Goal: Task Accomplishment & Management: Manage account settings

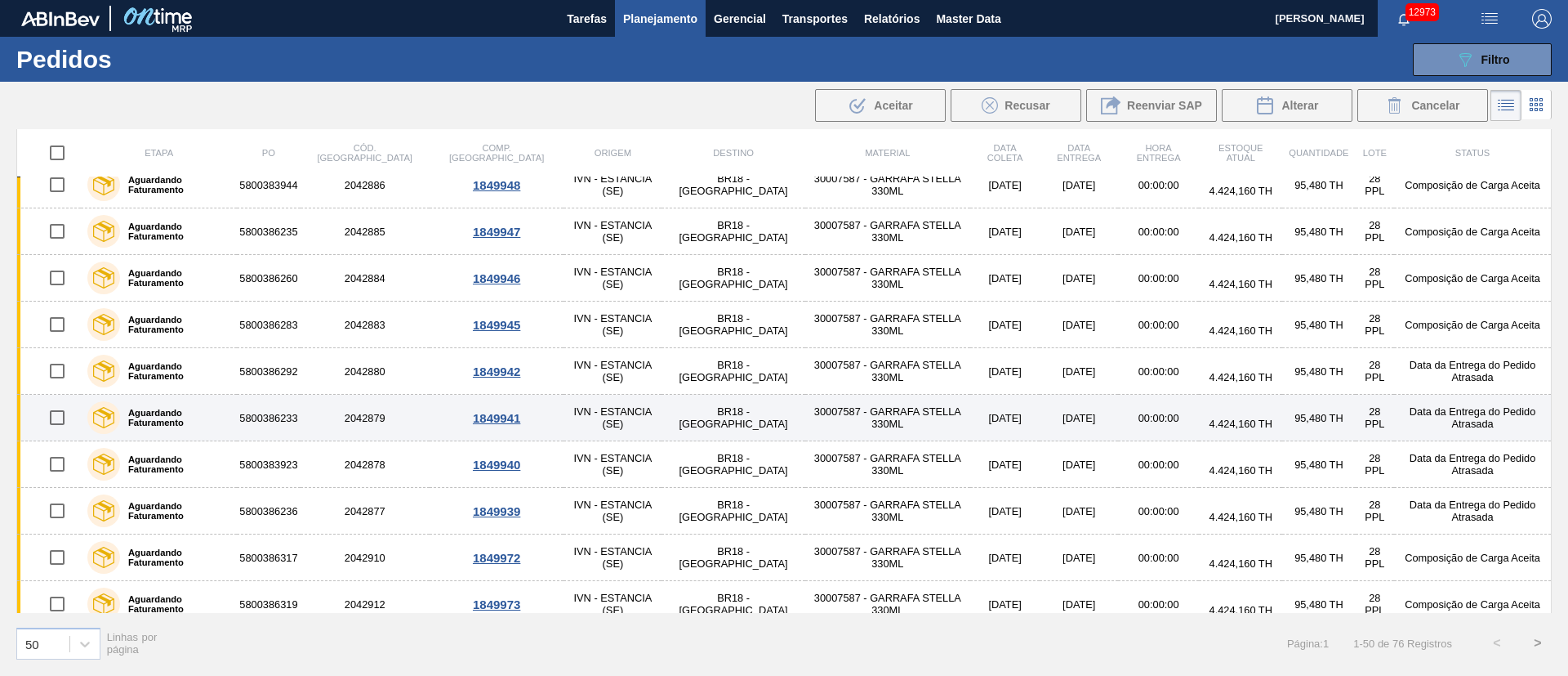
scroll to position [613, 0]
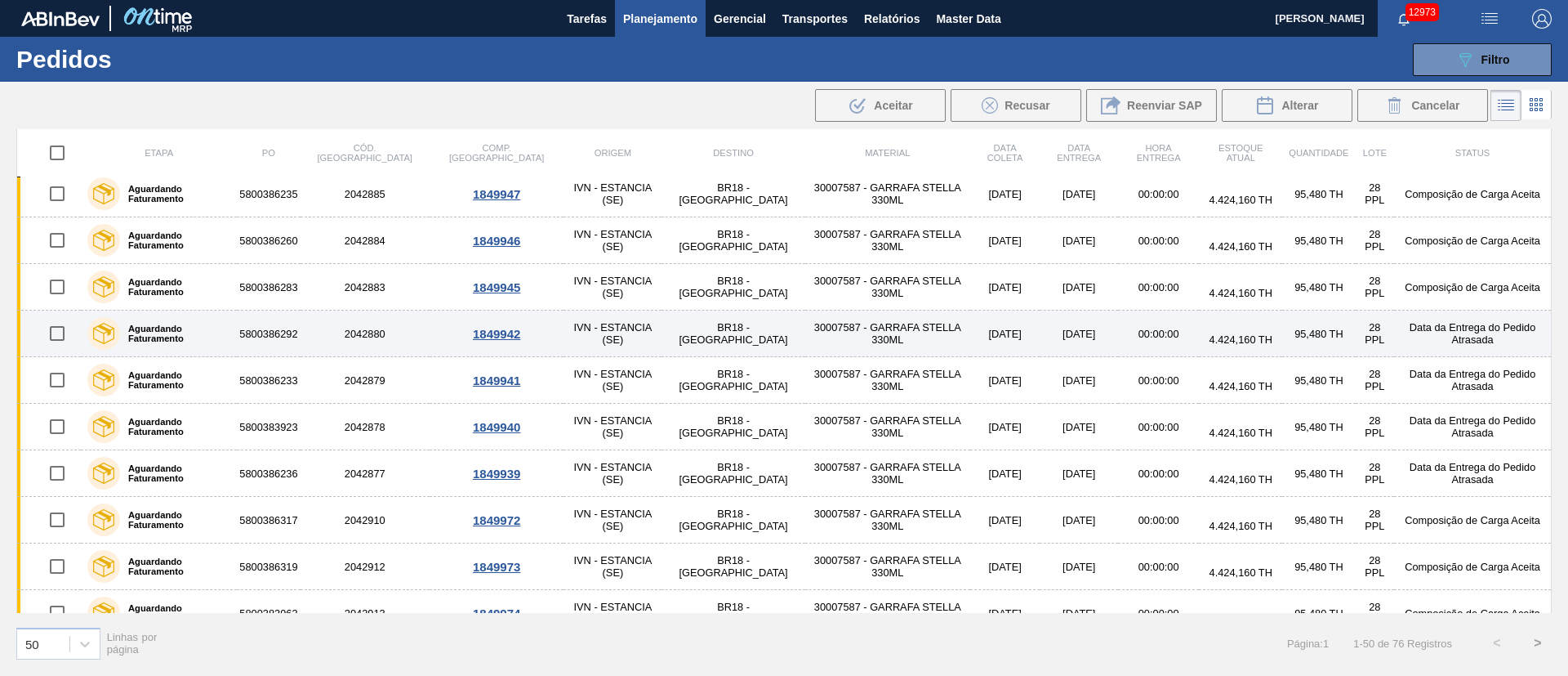
click at [59, 337] on input "checkbox" at bounding box center [57, 333] width 34 height 34
checkbox input "true"
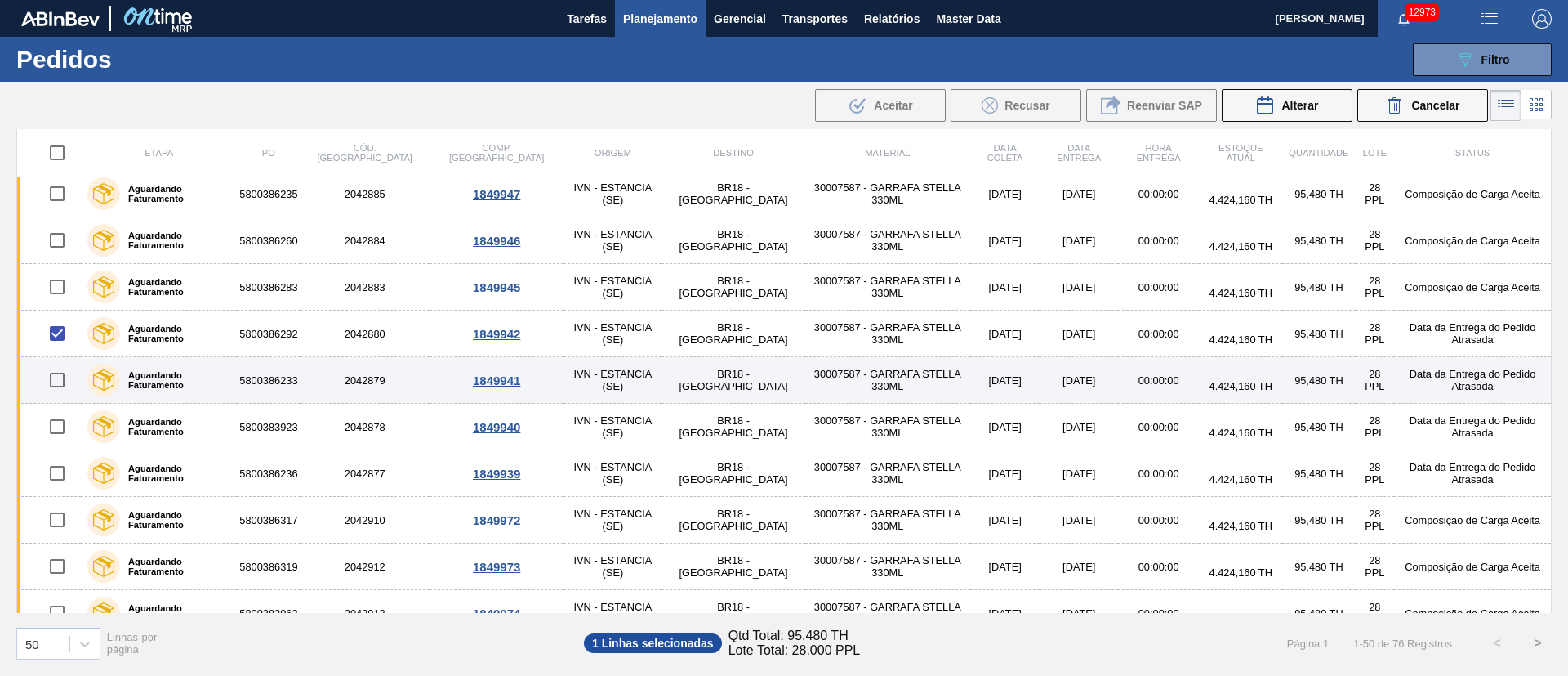
click at [56, 380] on input "checkbox" at bounding box center [57, 379] width 34 height 34
checkbox input "true"
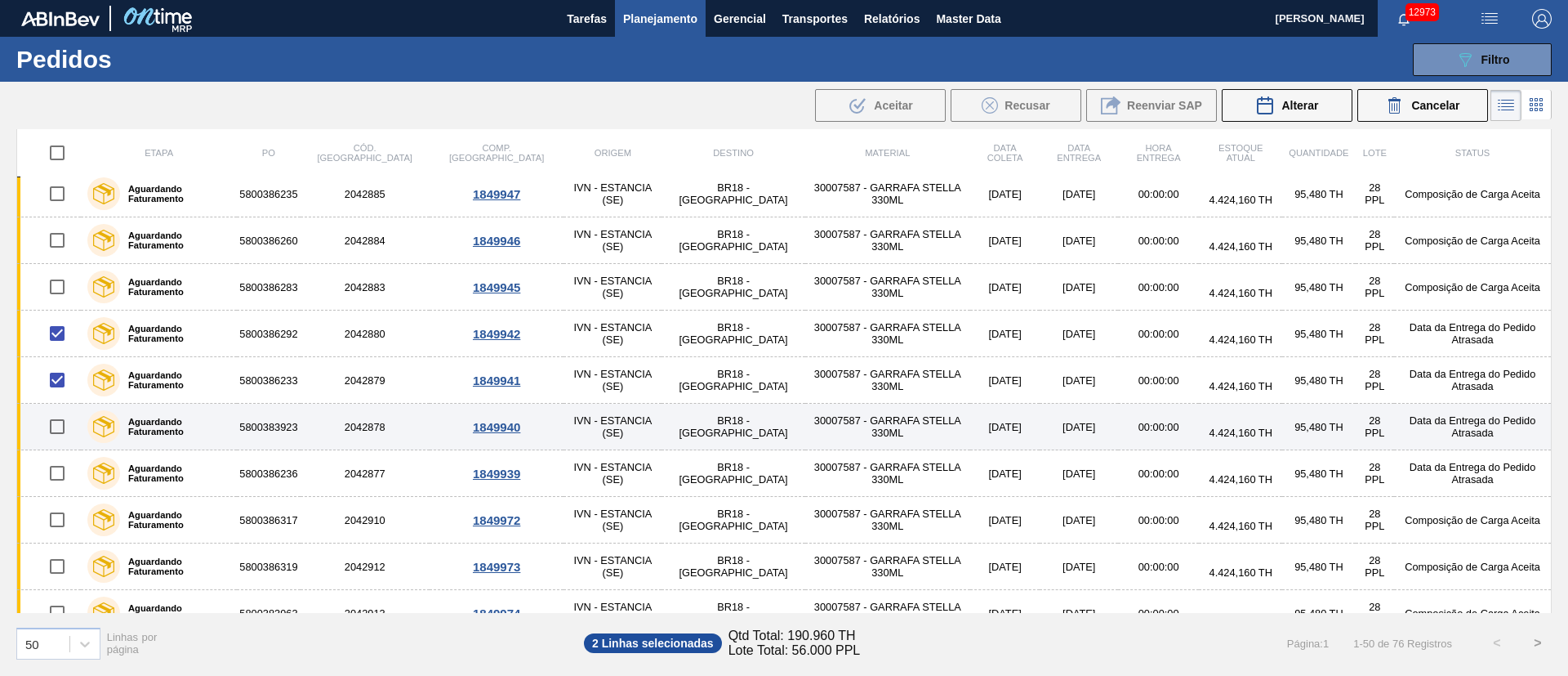
click at [59, 423] on input "checkbox" at bounding box center [57, 426] width 34 height 34
checkbox input "true"
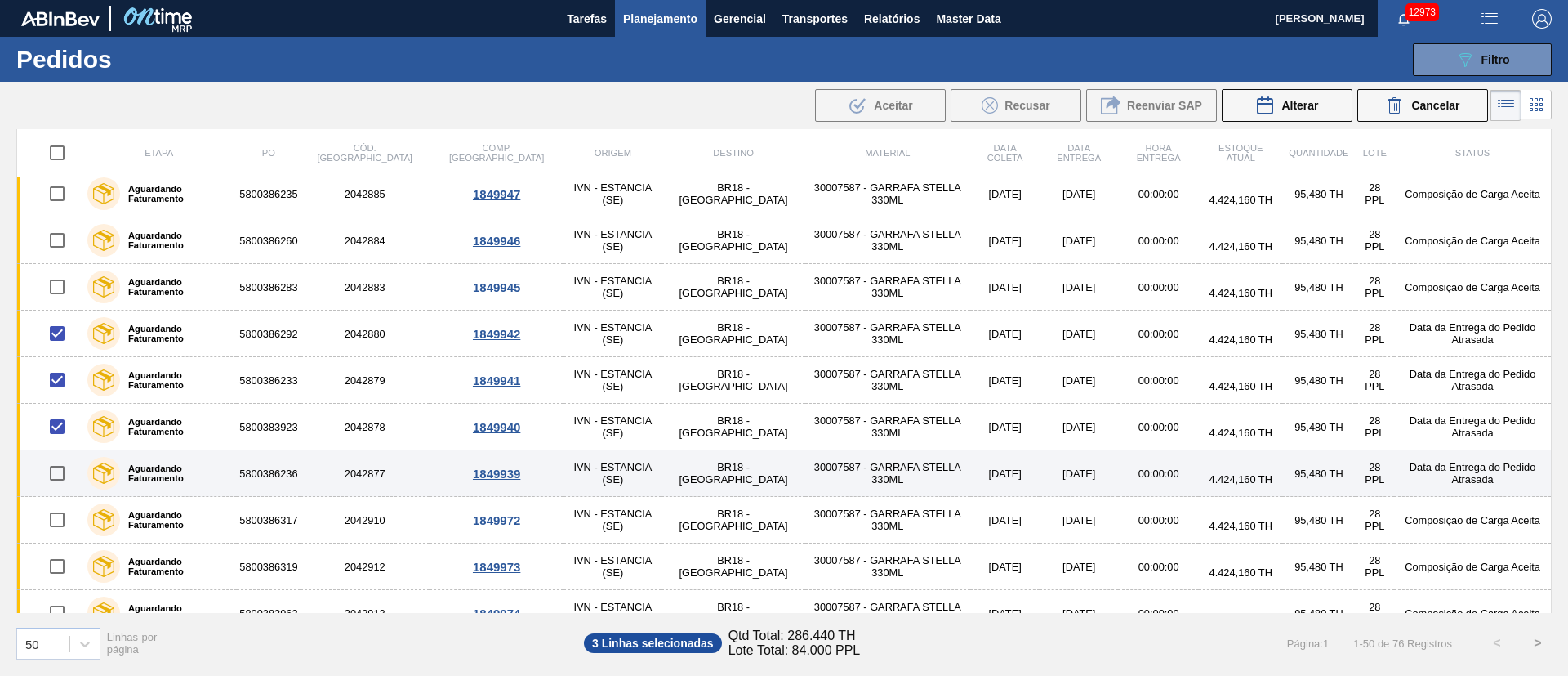
click at [60, 473] on input "checkbox" at bounding box center [57, 473] width 34 height 34
checkbox input "true"
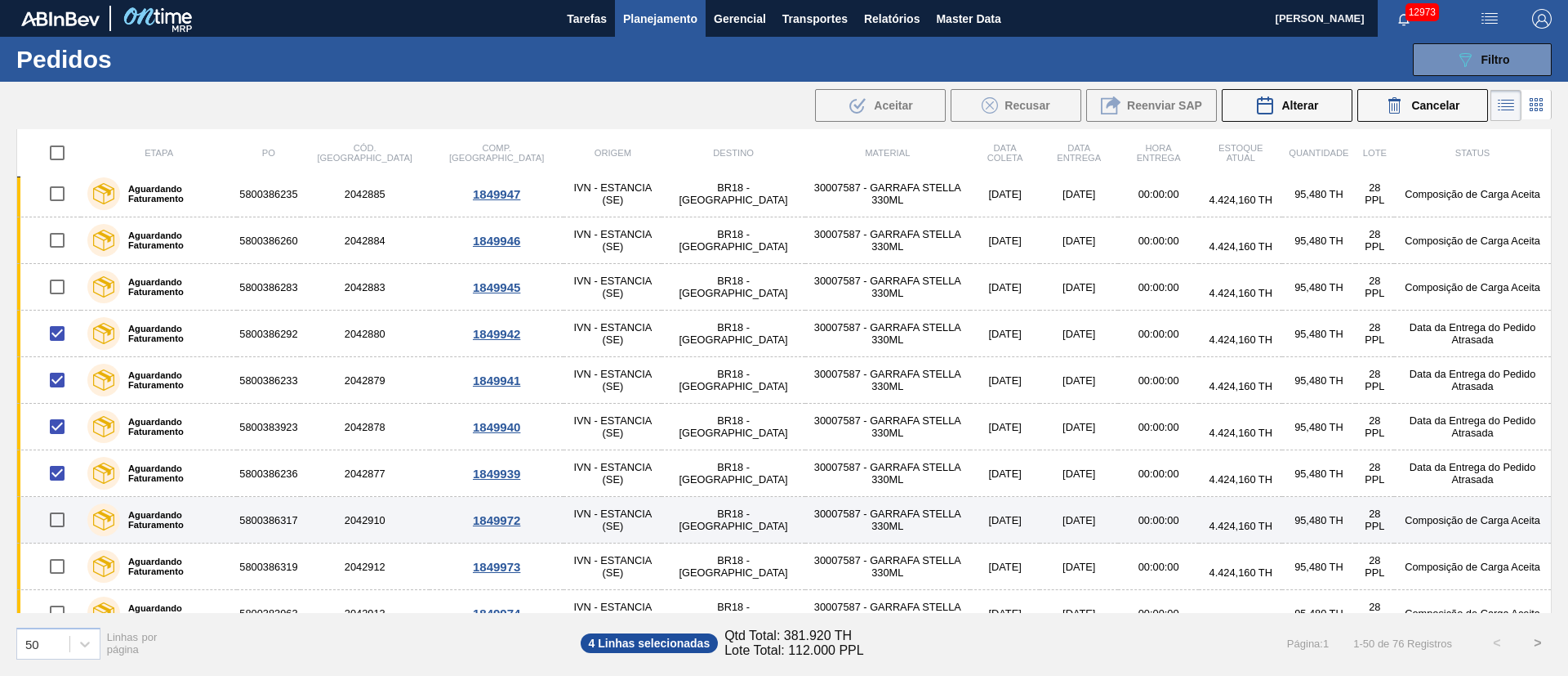
click at [61, 530] on input "checkbox" at bounding box center [57, 519] width 34 height 34
checkbox input "true"
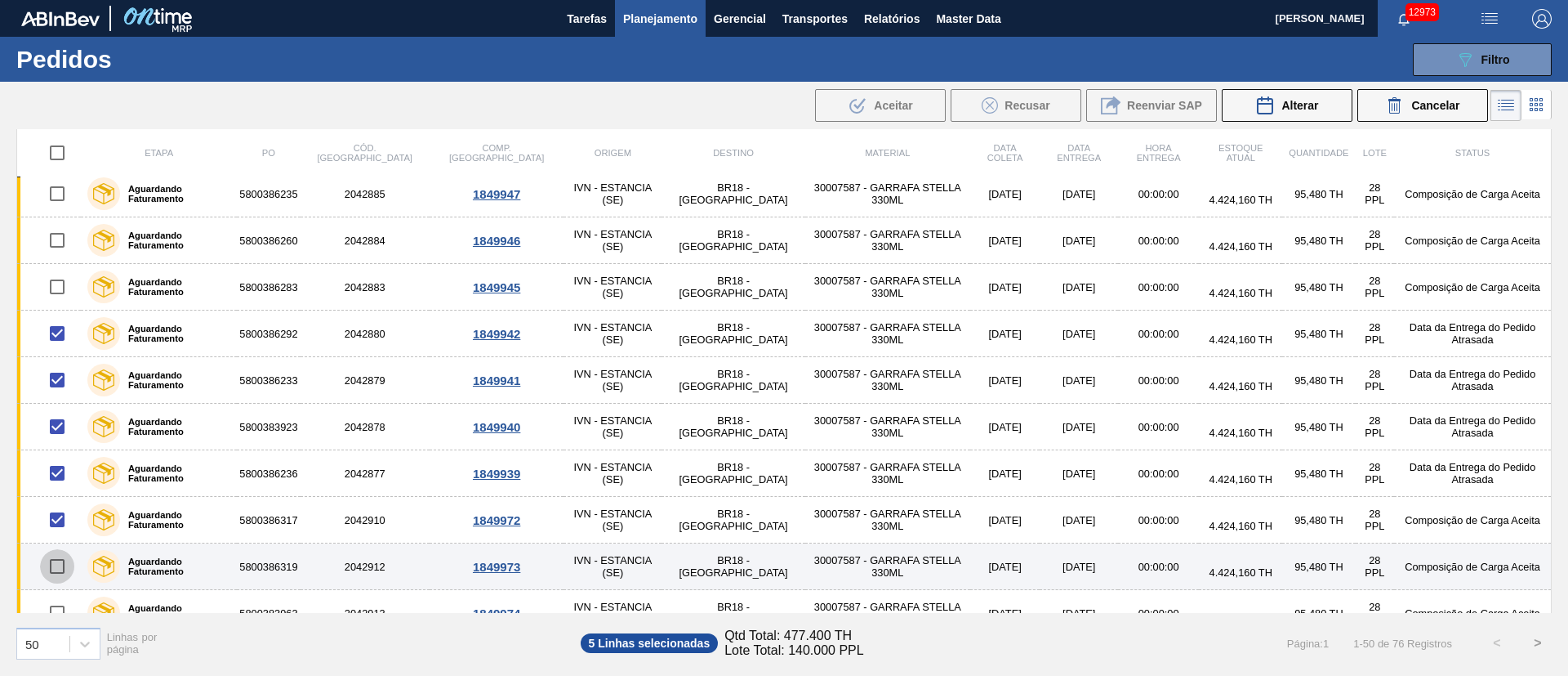
click at [55, 574] on input "checkbox" at bounding box center [57, 566] width 34 height 34
checkbox input "true"
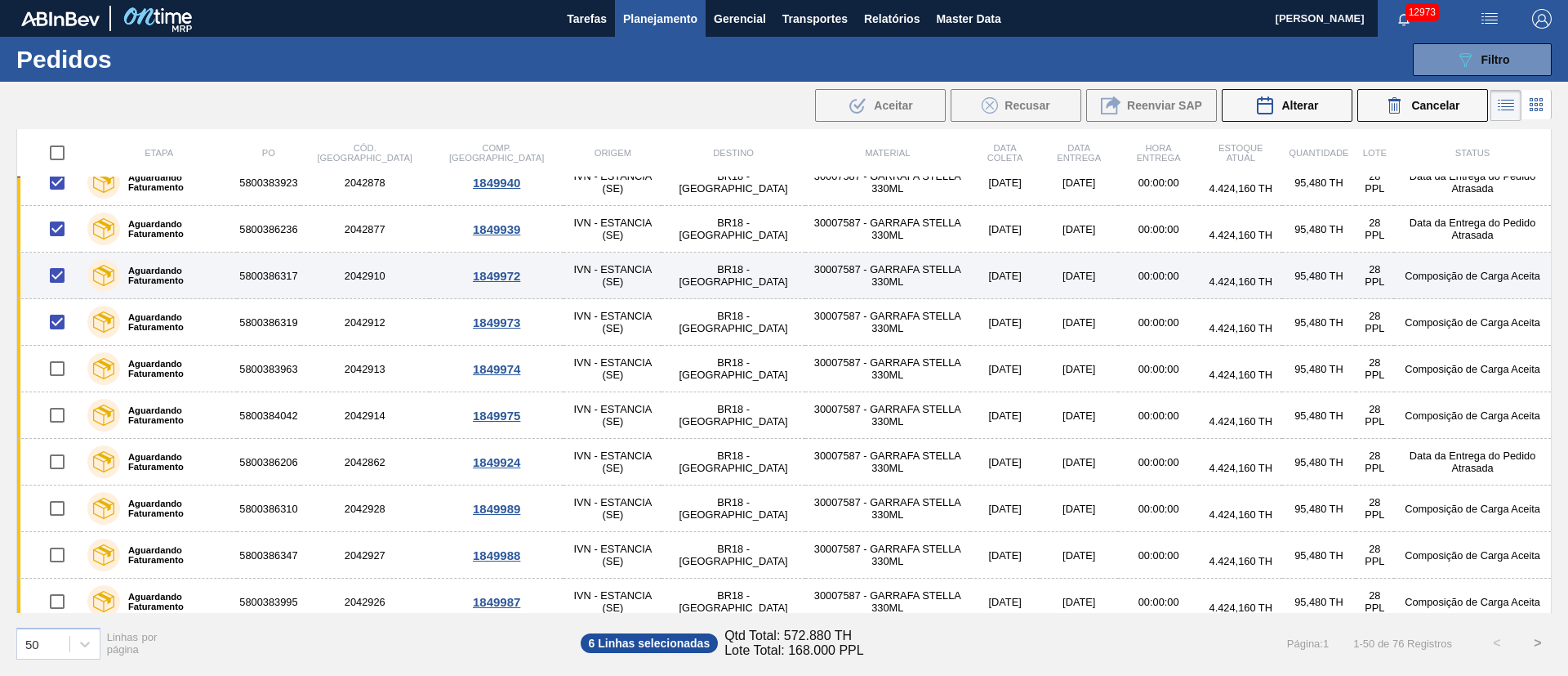
scroll to position [858, 0]
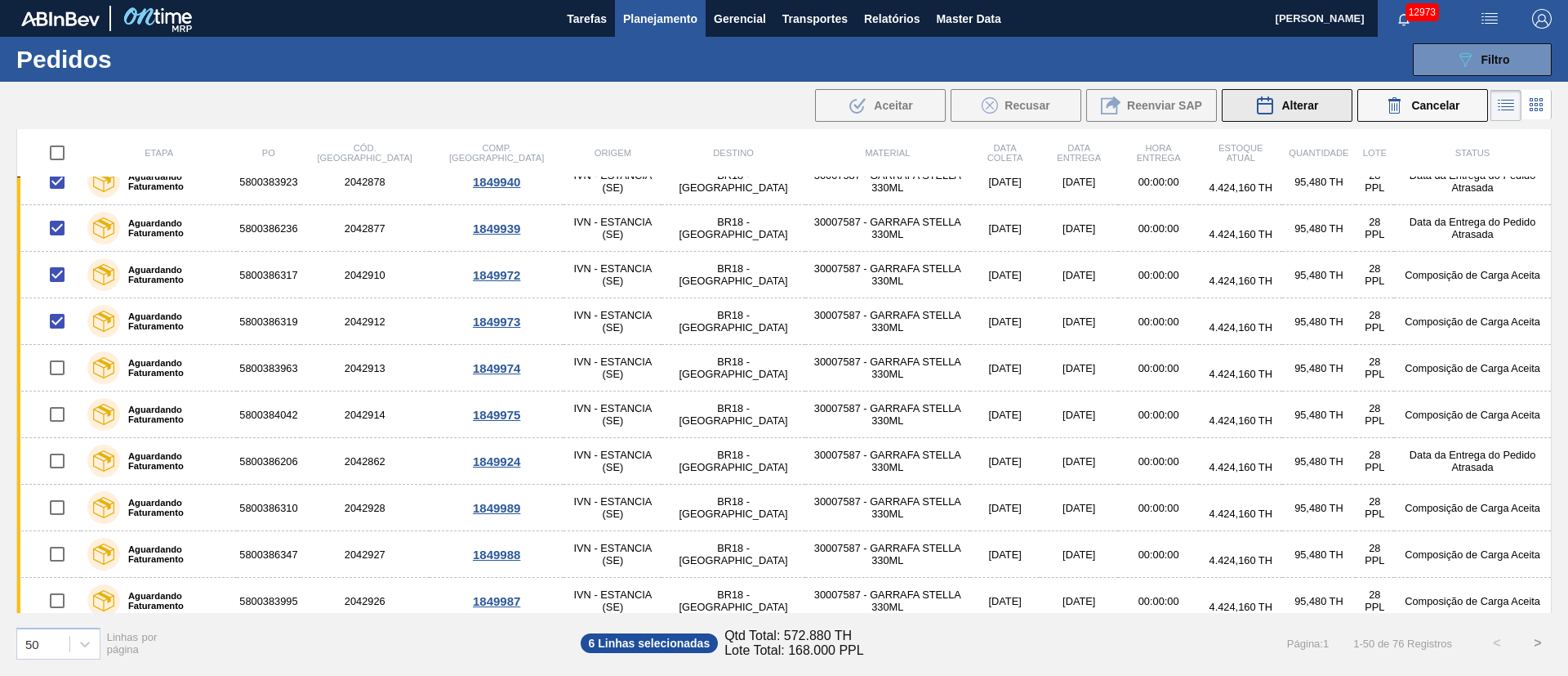
click at [1298, 110] on span "Alterar" at bounding box center [1299, 104] width 36 height 13
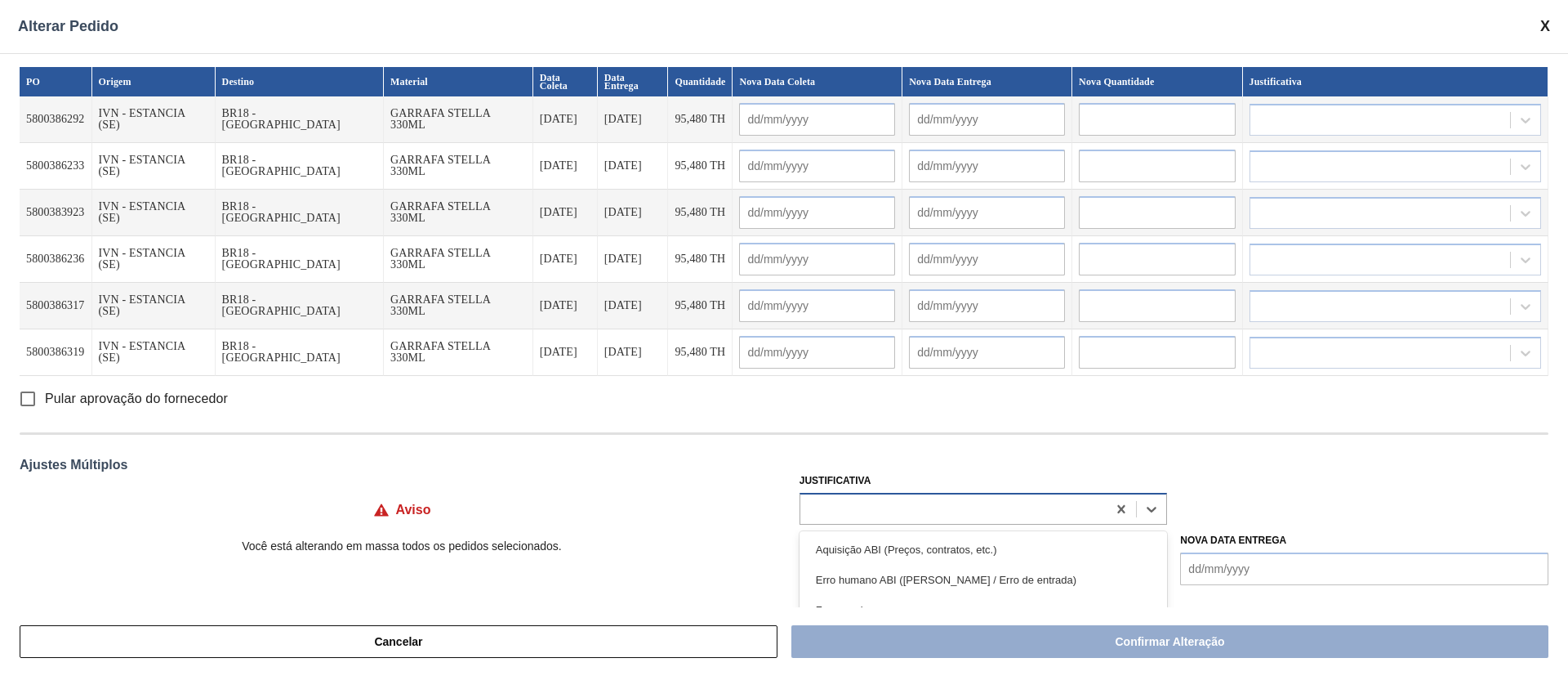
click at [853, 513] on div at bounding box center [953, 508] width 307 height 24
type input "ou"
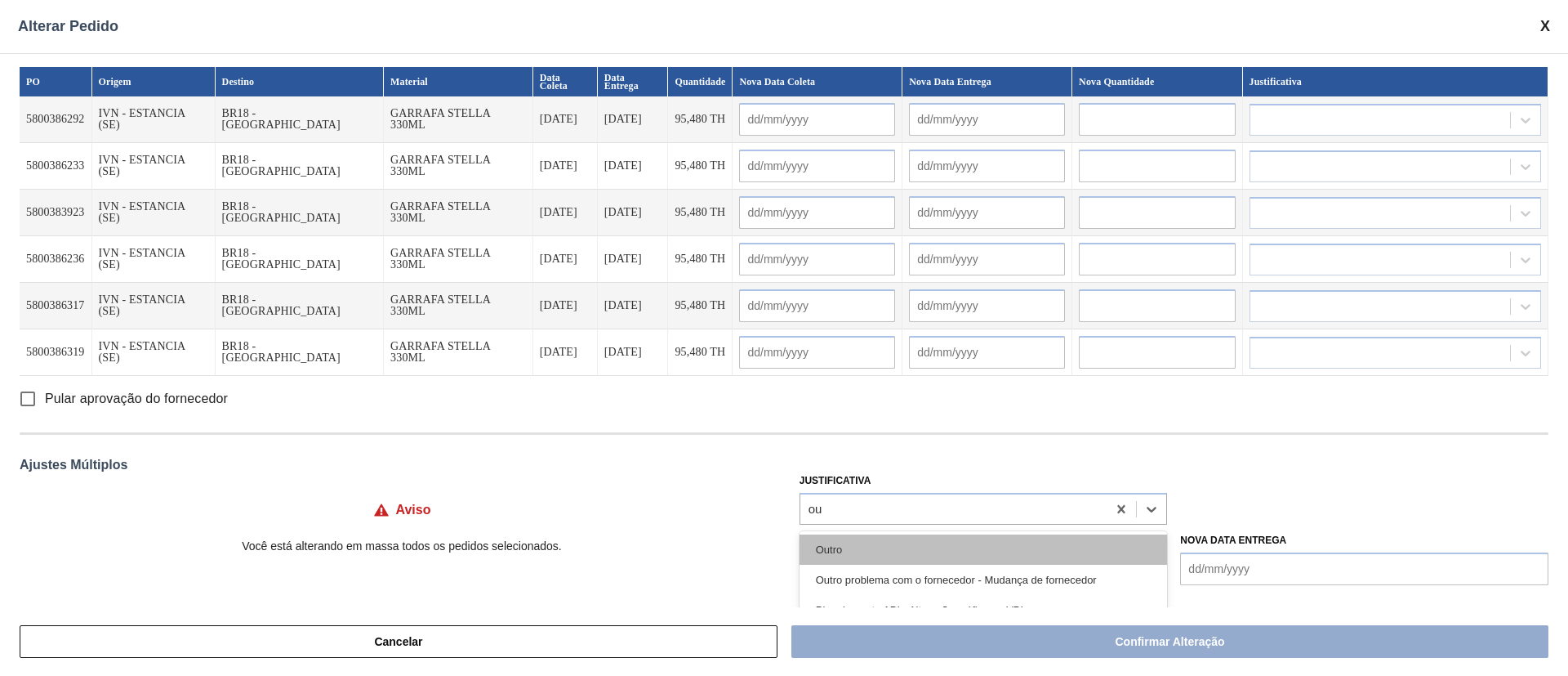
click at [843, 538] on div "Outro" at bounding box center [984, 549] width 368 height 31
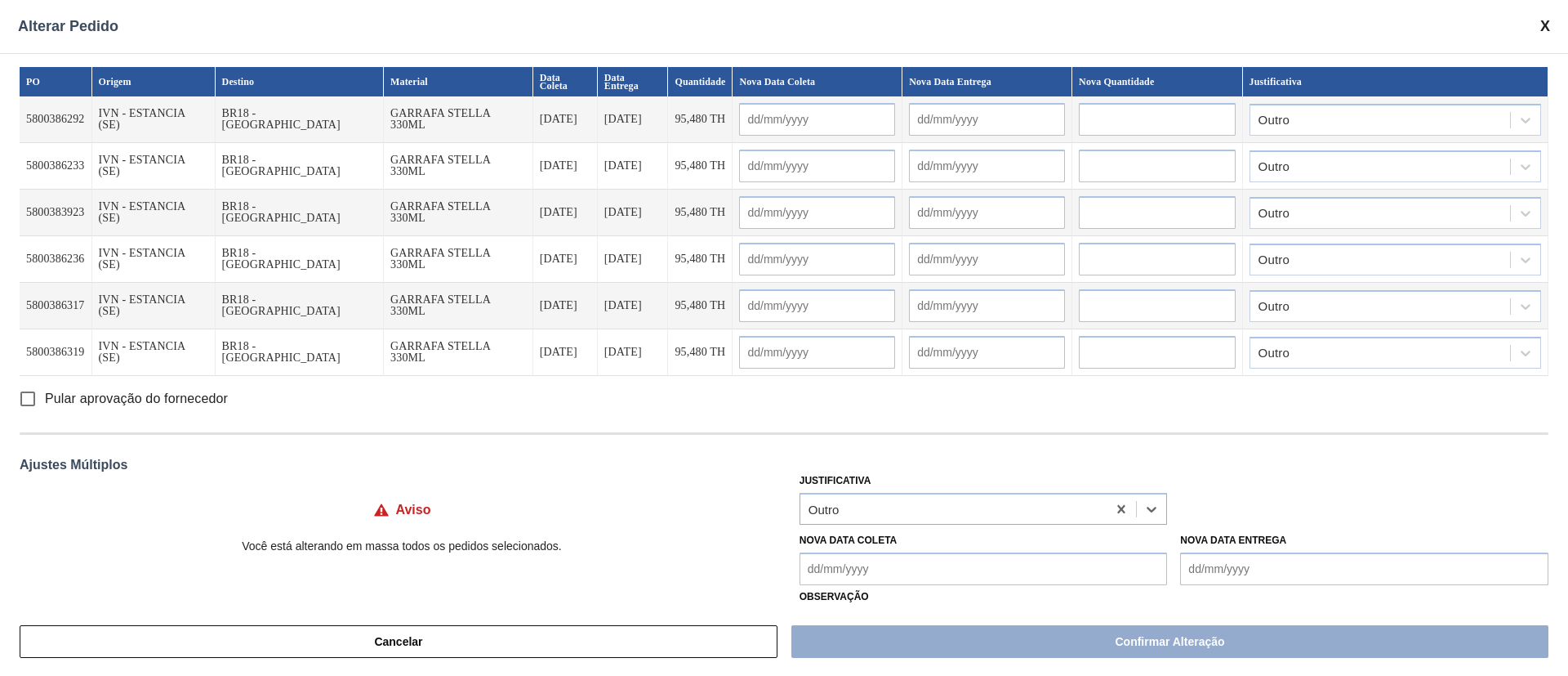
click at [27, 393] on input "Pular aprovação do fornecedor" at bounding box center [28, 398] width 34 height 34
checkbox input "true"
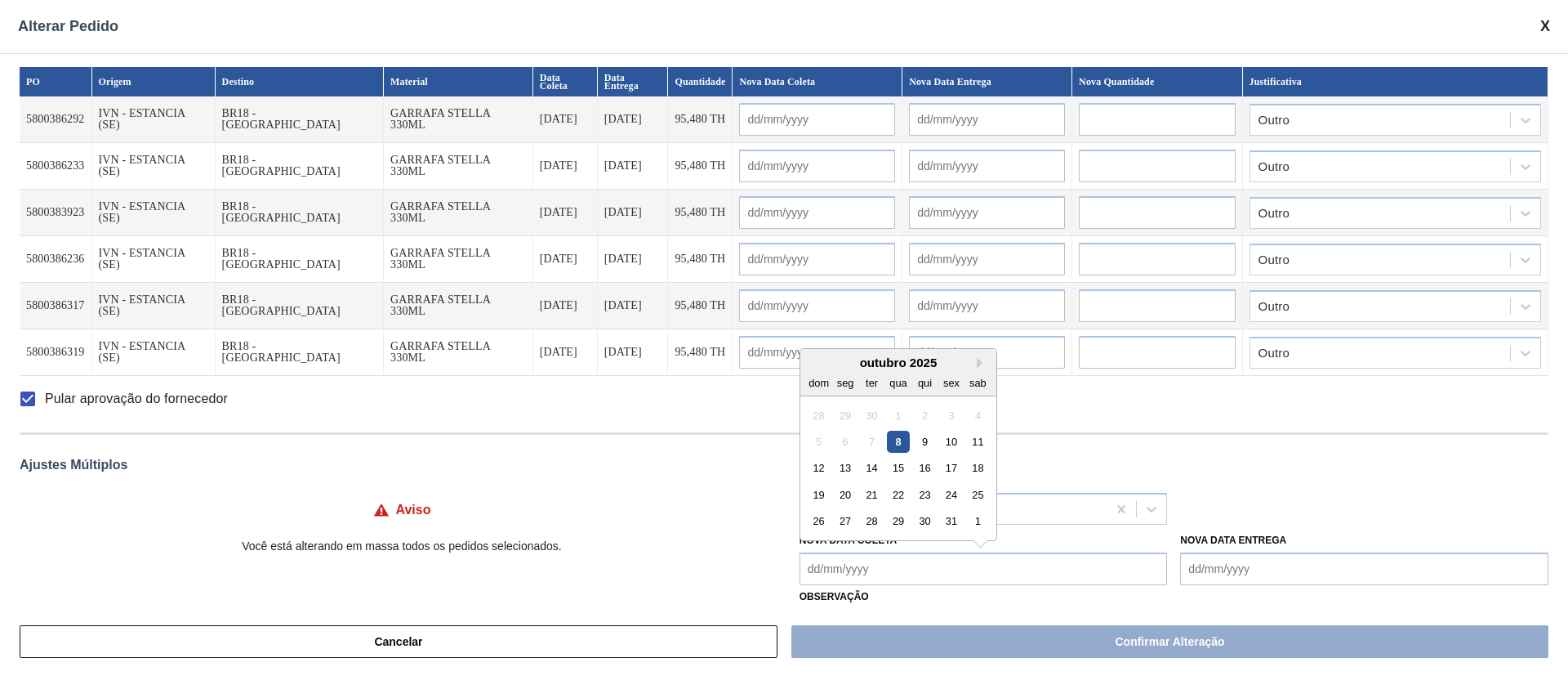
click at [856, 576] on Coleta "Nova Data Coleta" at bounding box center [984, 568] width 368 height 33
click at [875, 496] on div "21" at bounding box center [872, 495] width 22 height 22
type Coleta "[DATE]"
type input "[DATE]"
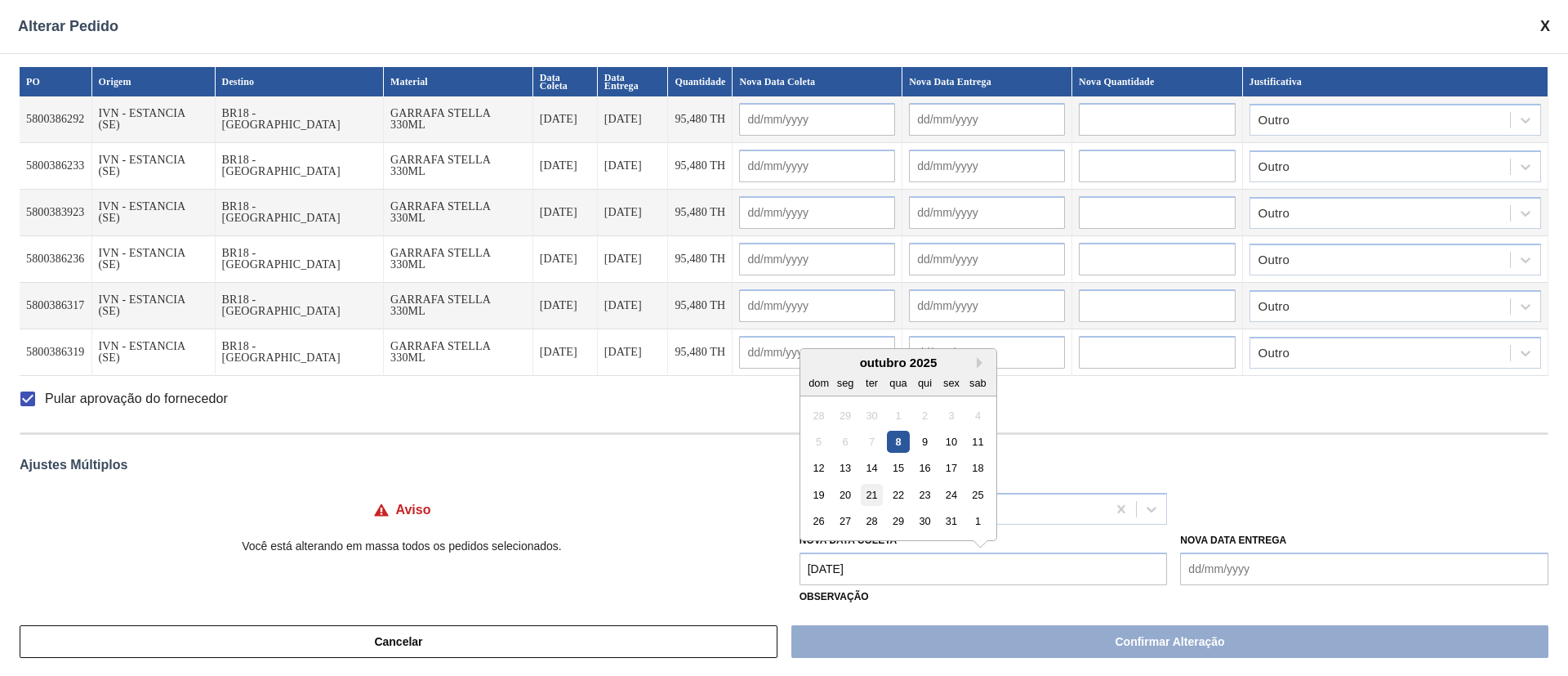
type input "[DATE]"
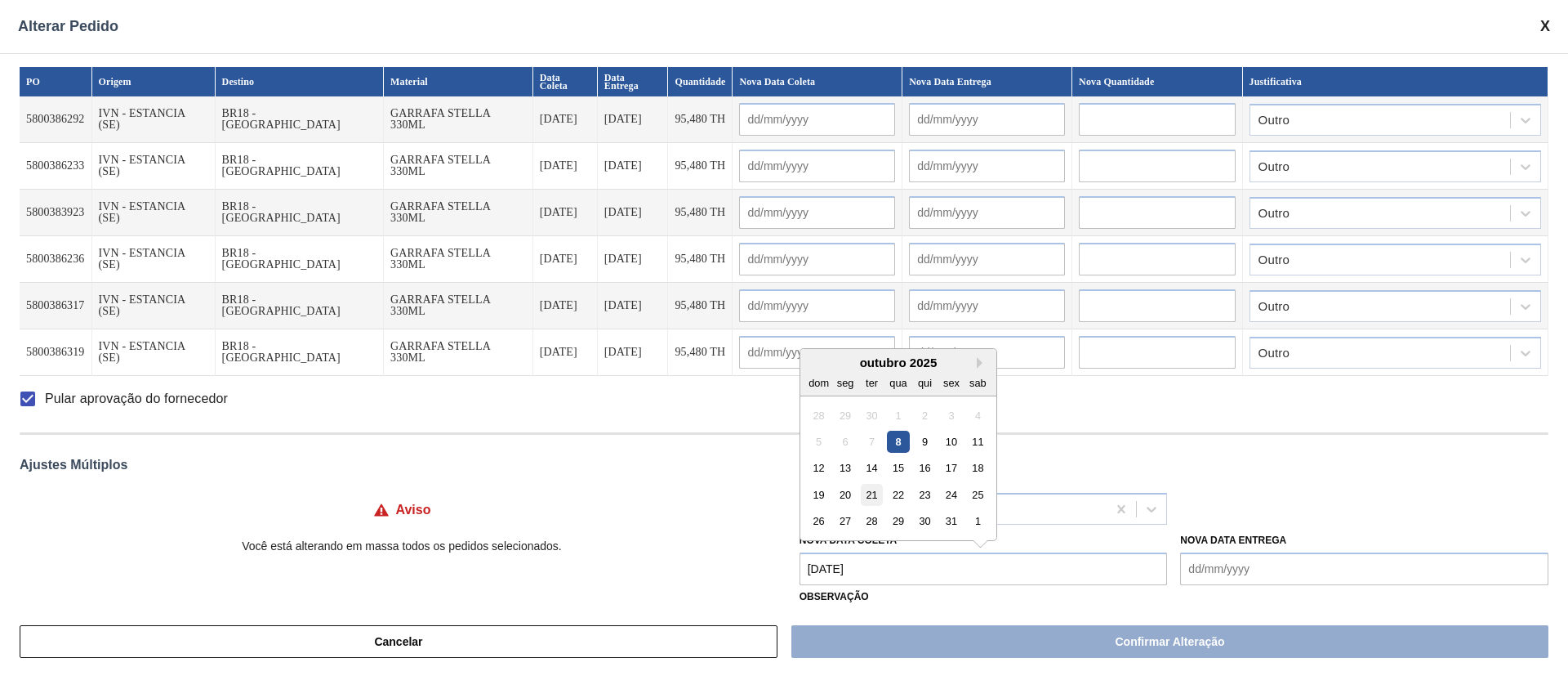
type input "[DATE]"
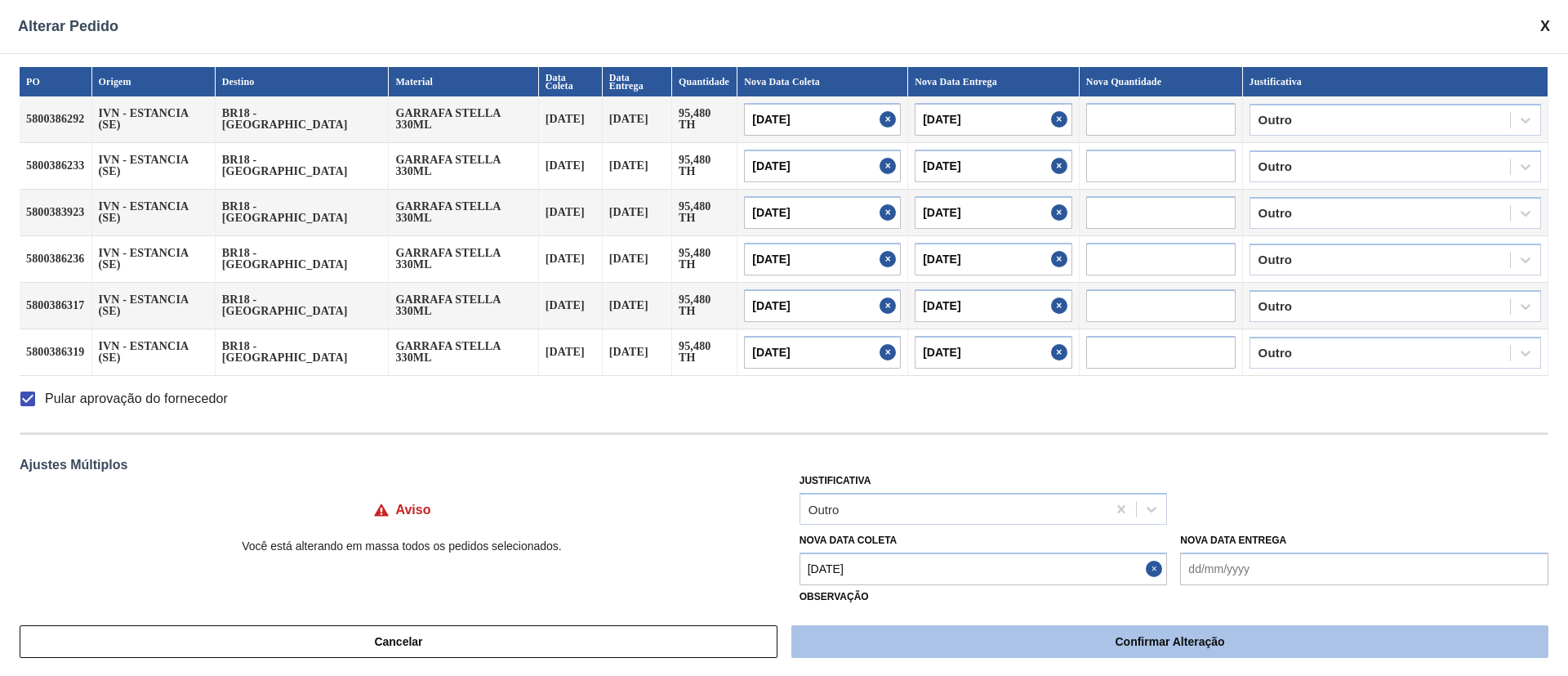
click at [922, 632] on button "Confirmar Alteração" at bounding box center [1169, 641] width 757 height 33
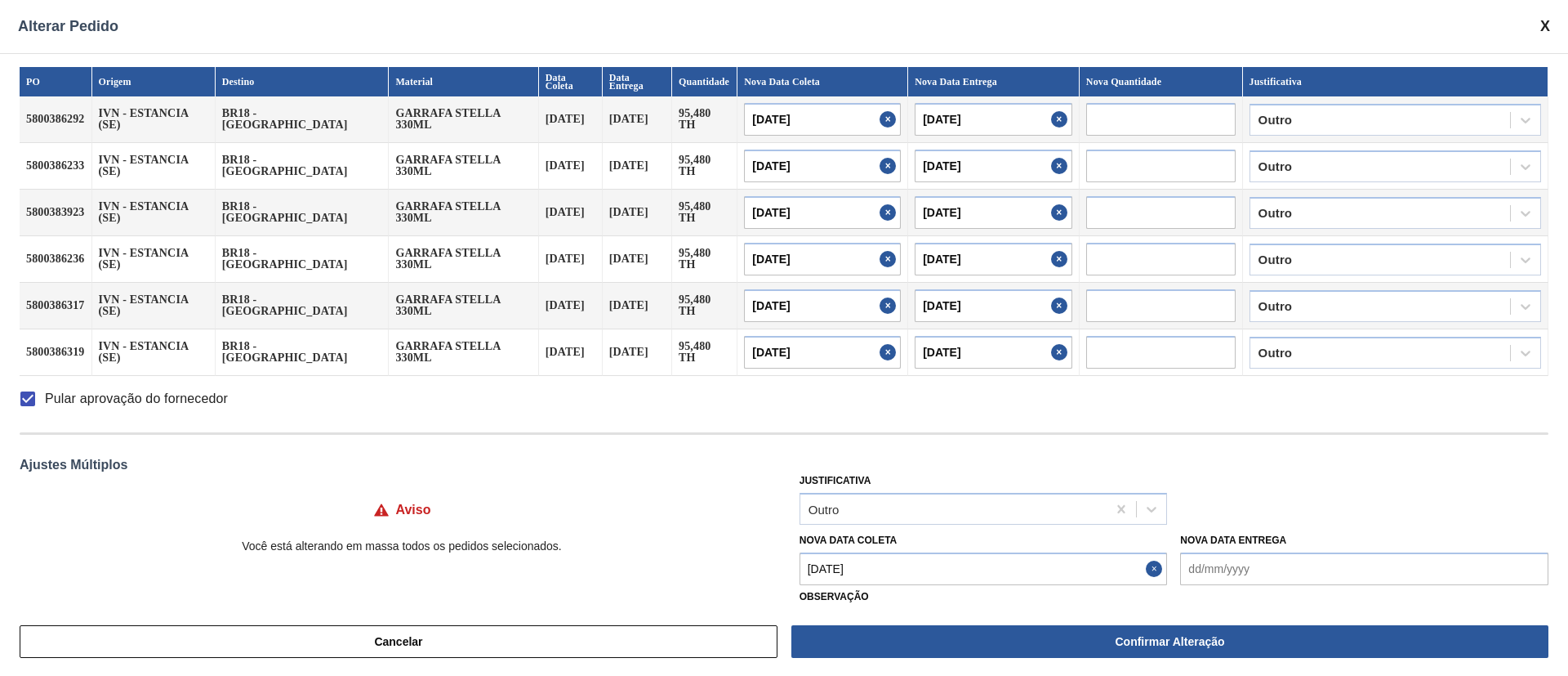
checkbox input "false"
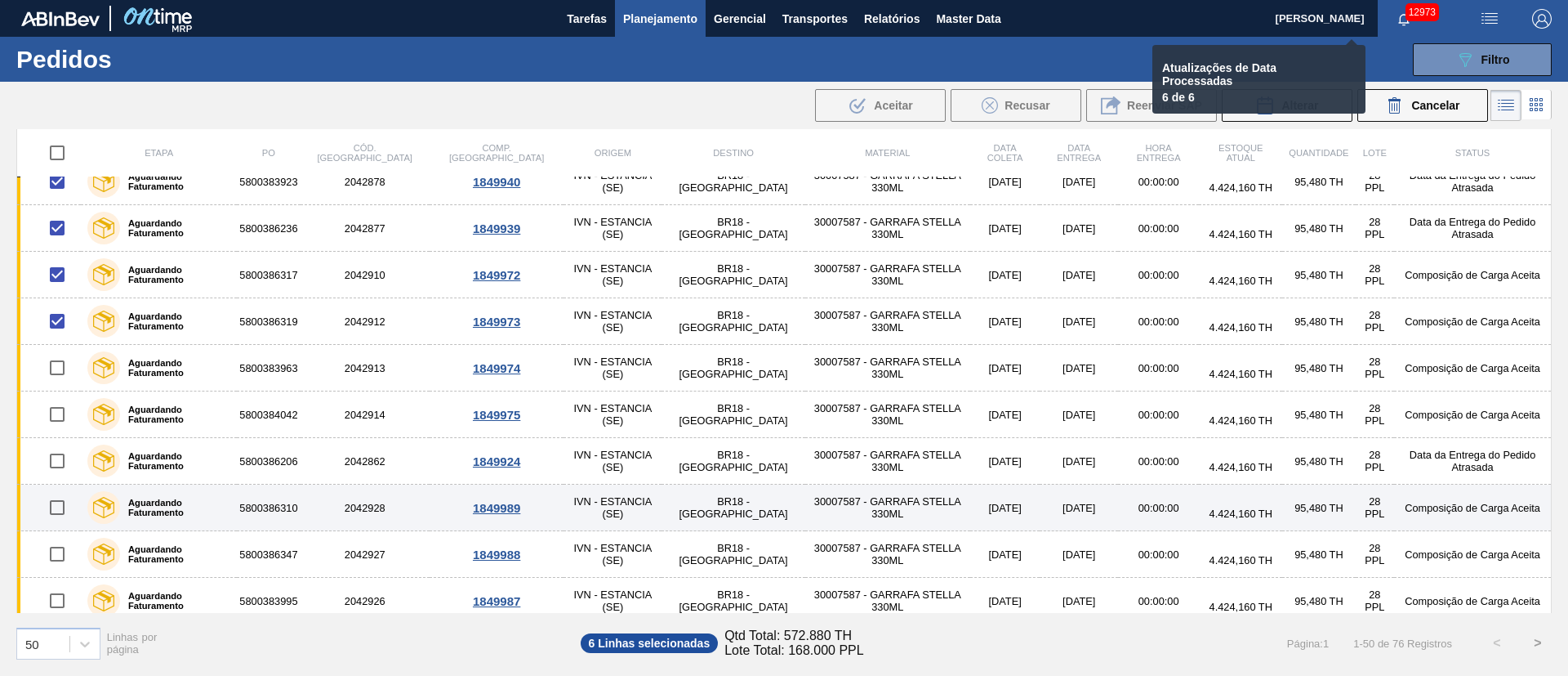
checkbox input "false"
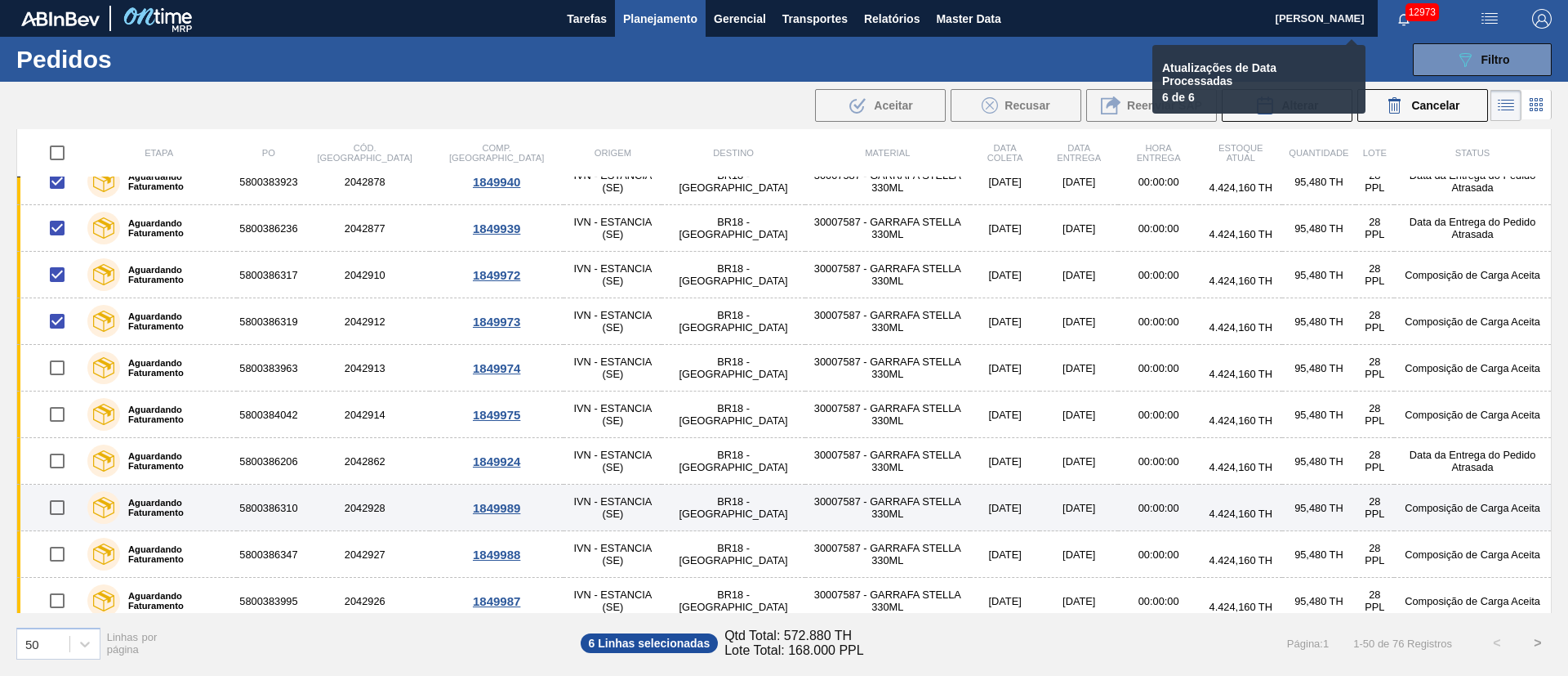
checkbox input "false"
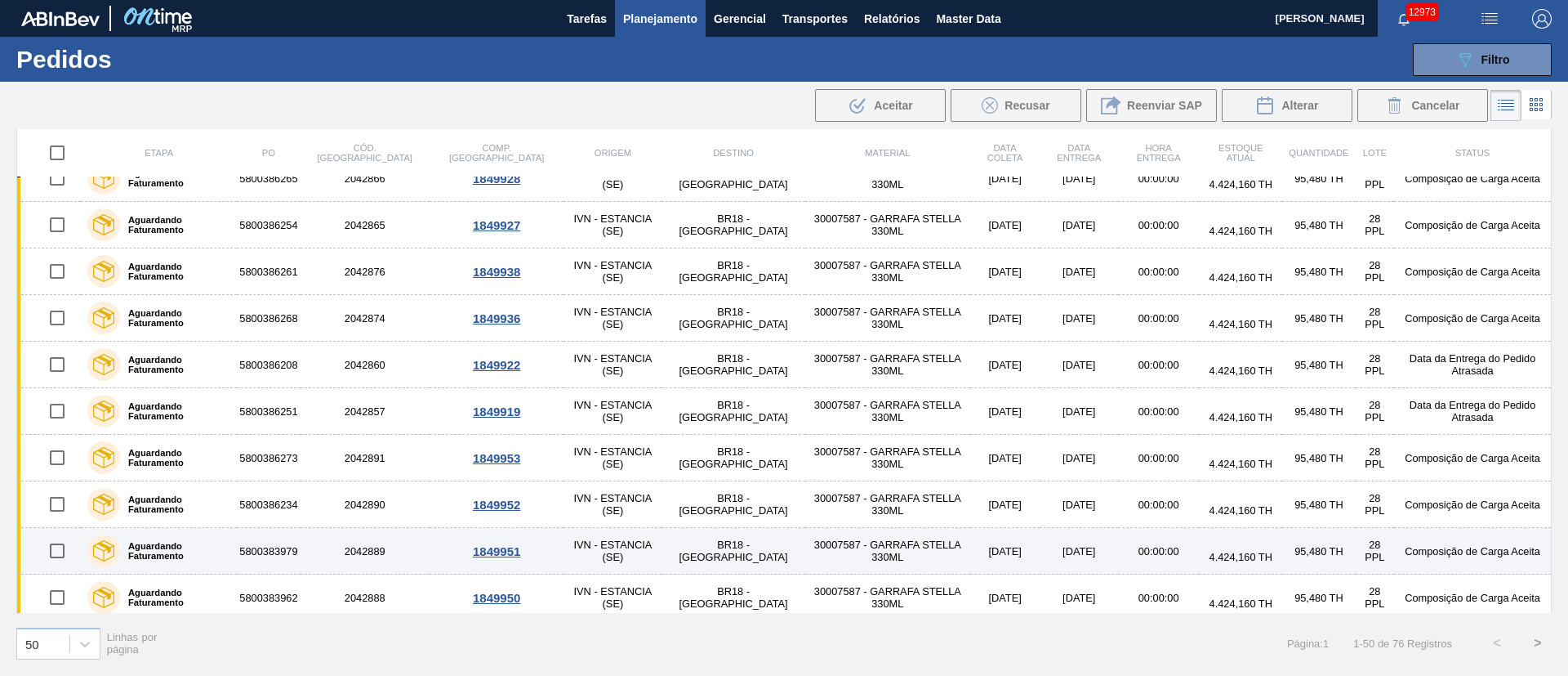
scroll to position [0, 0]
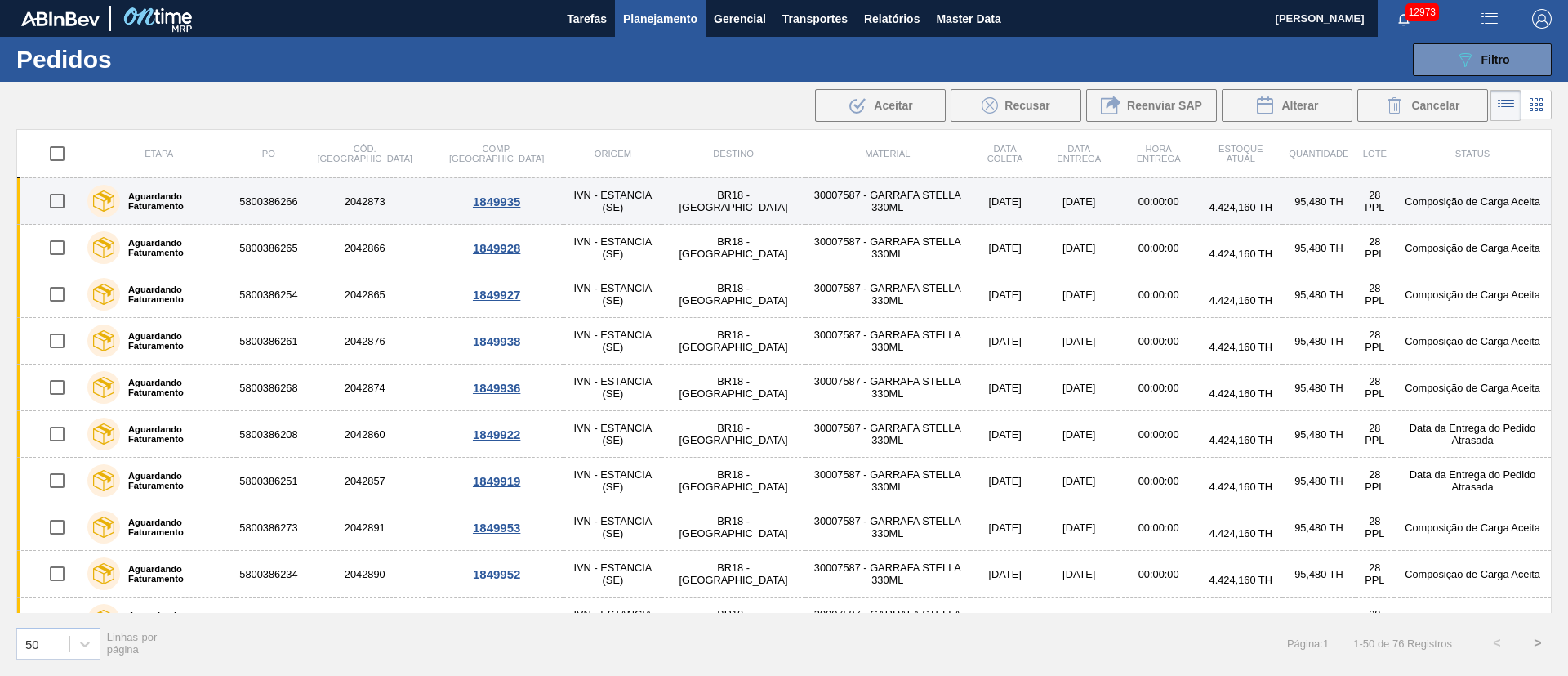
click at [62, 203] on input "checkbox" at bounding box center [57, 201] width 34 height 34
checkbox input "true"
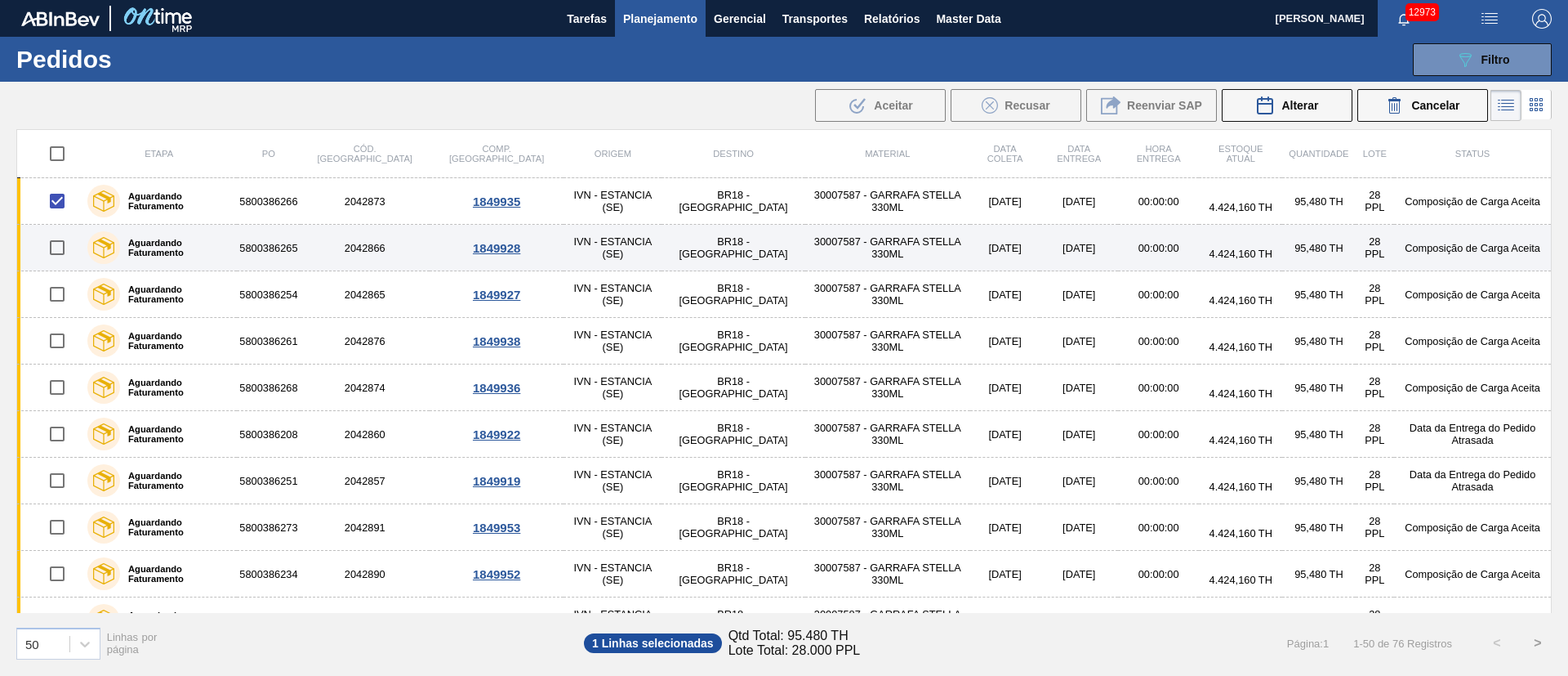
click at [55, 251] on input "checkbox" at bounding box center [57, 247] width 34 height 34
checkbox input "true"
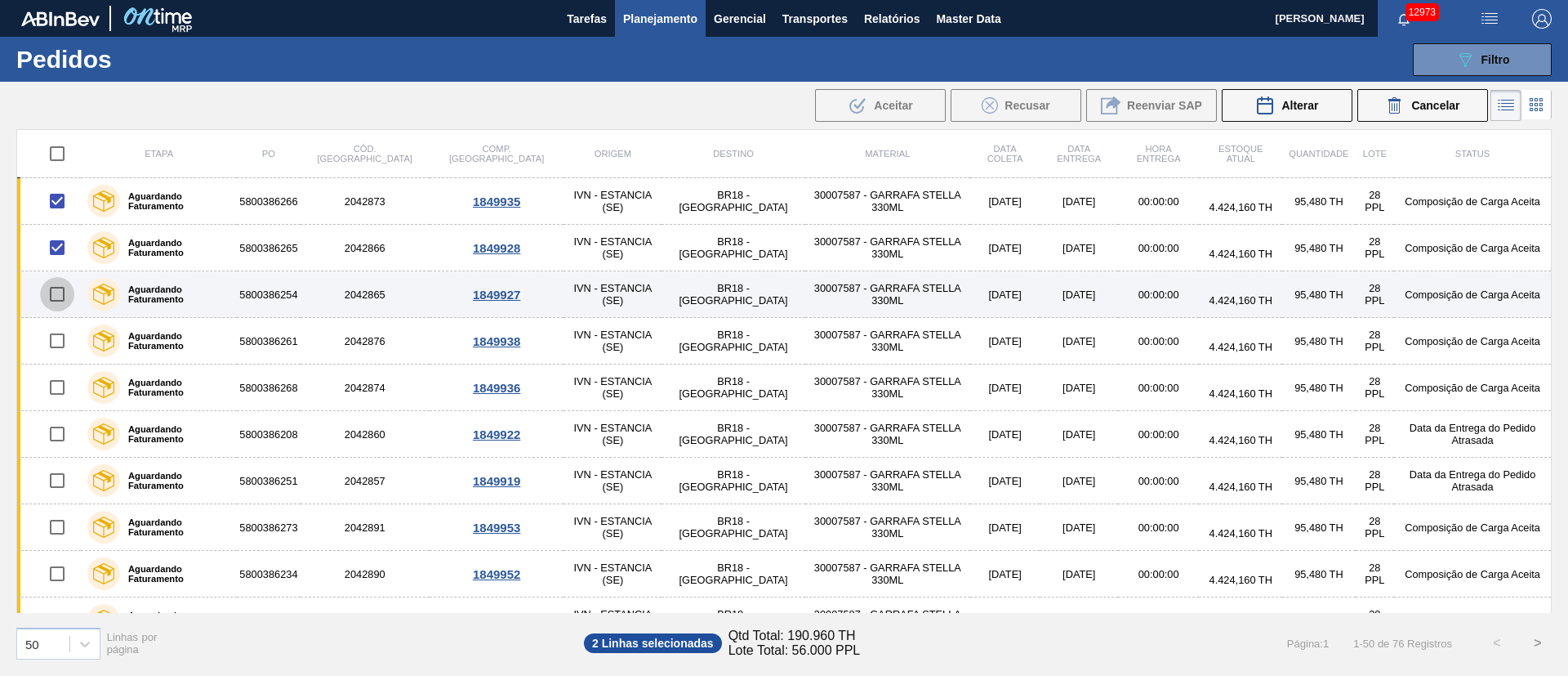
click at [55, 295] on input "checkbox" at bounding box center [57, 294] width 34 height 34
checkbox input "true"
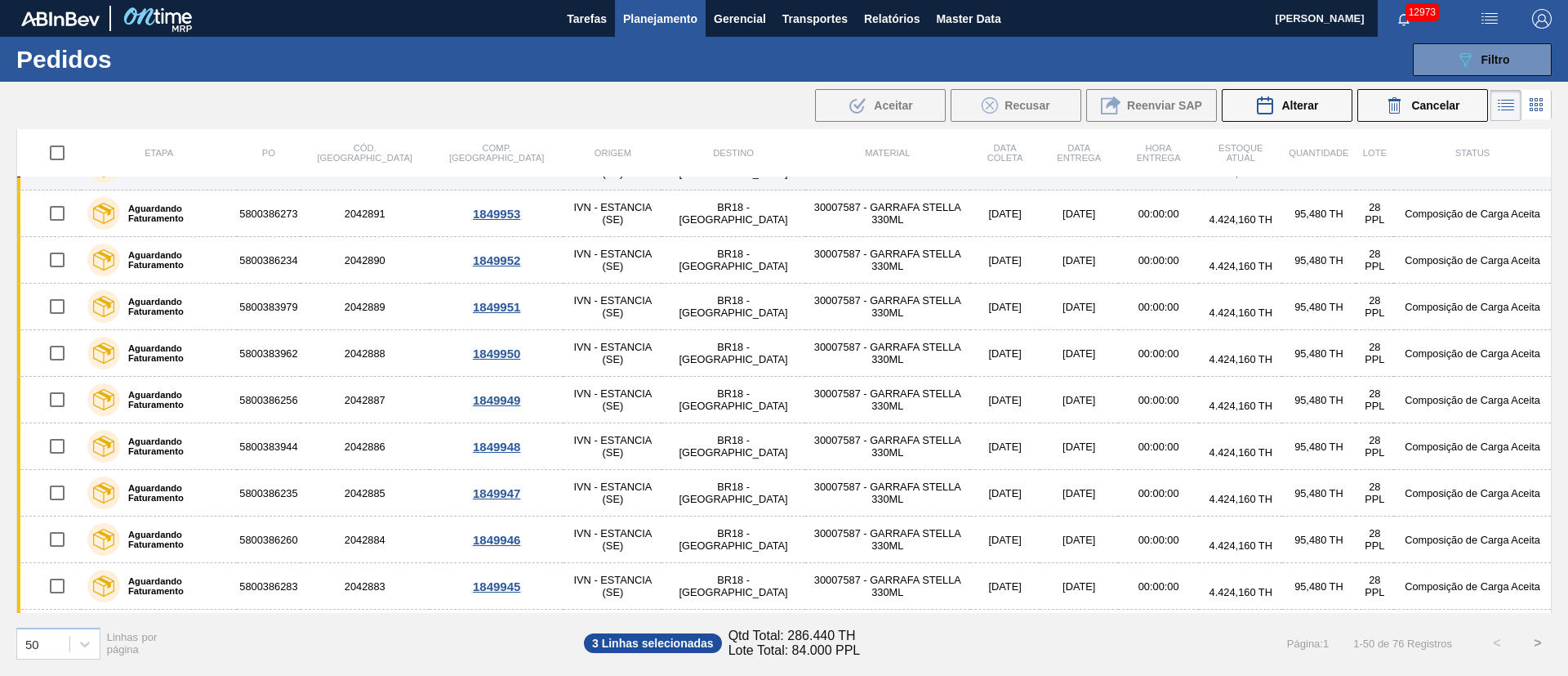
scroll to position [368, 0]
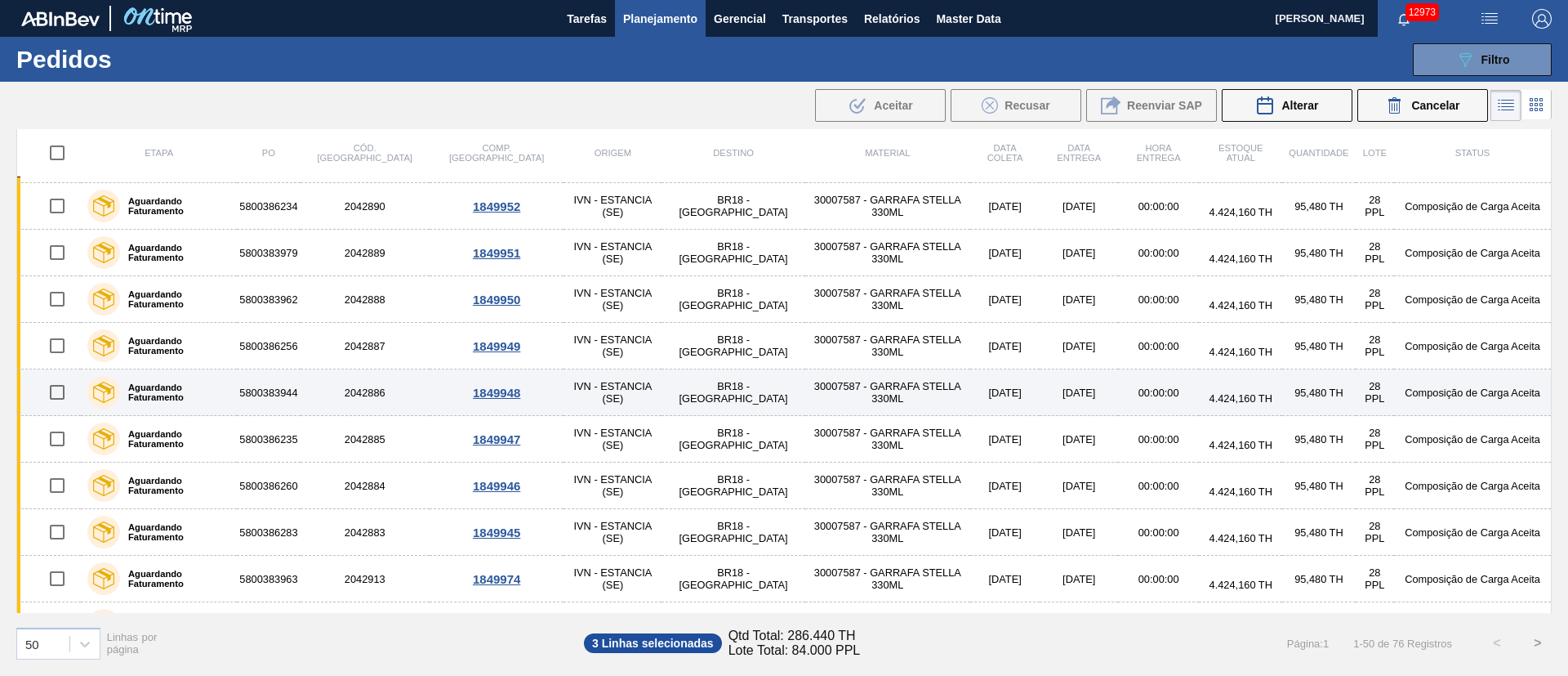
click at [52, 391] on input "checkbox" at bounding box center [57, 392] width 34 height 34
checkbox input "true"
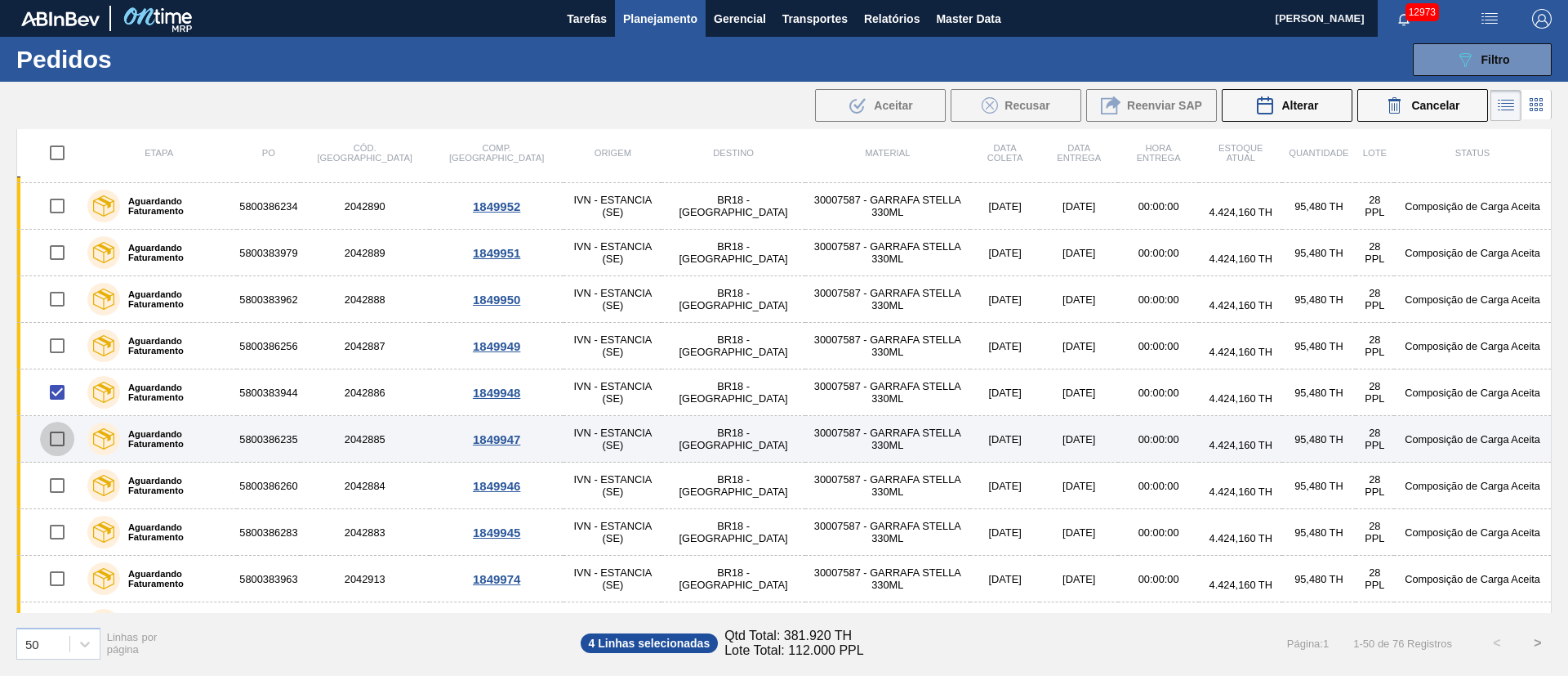
click at [50, 433] on input "checkbox" at bounding box center [57, 439] width 34 height 34
checkbox input "true"
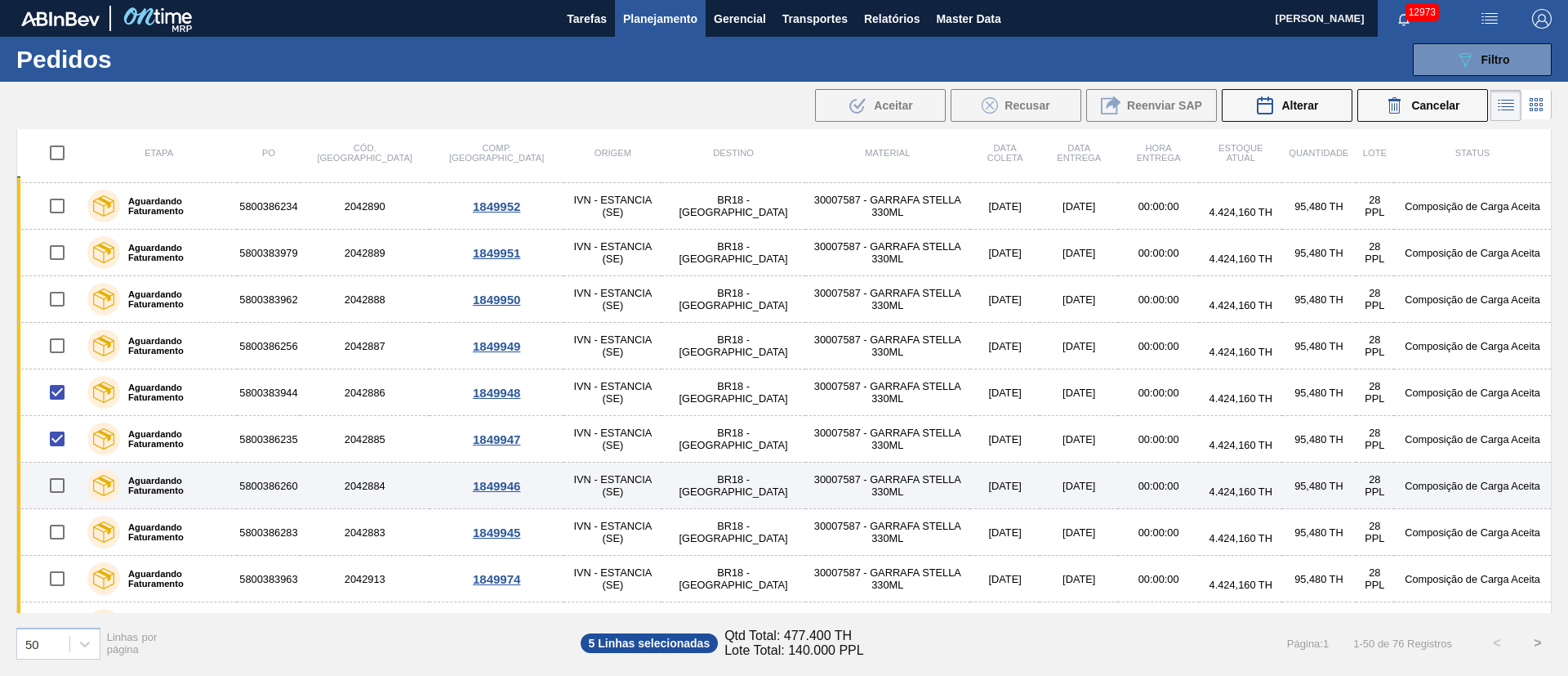
click at [60, 481] on input "checkbox" at bounding box center [57, 485] width 34 height 34
checkbox input "true"
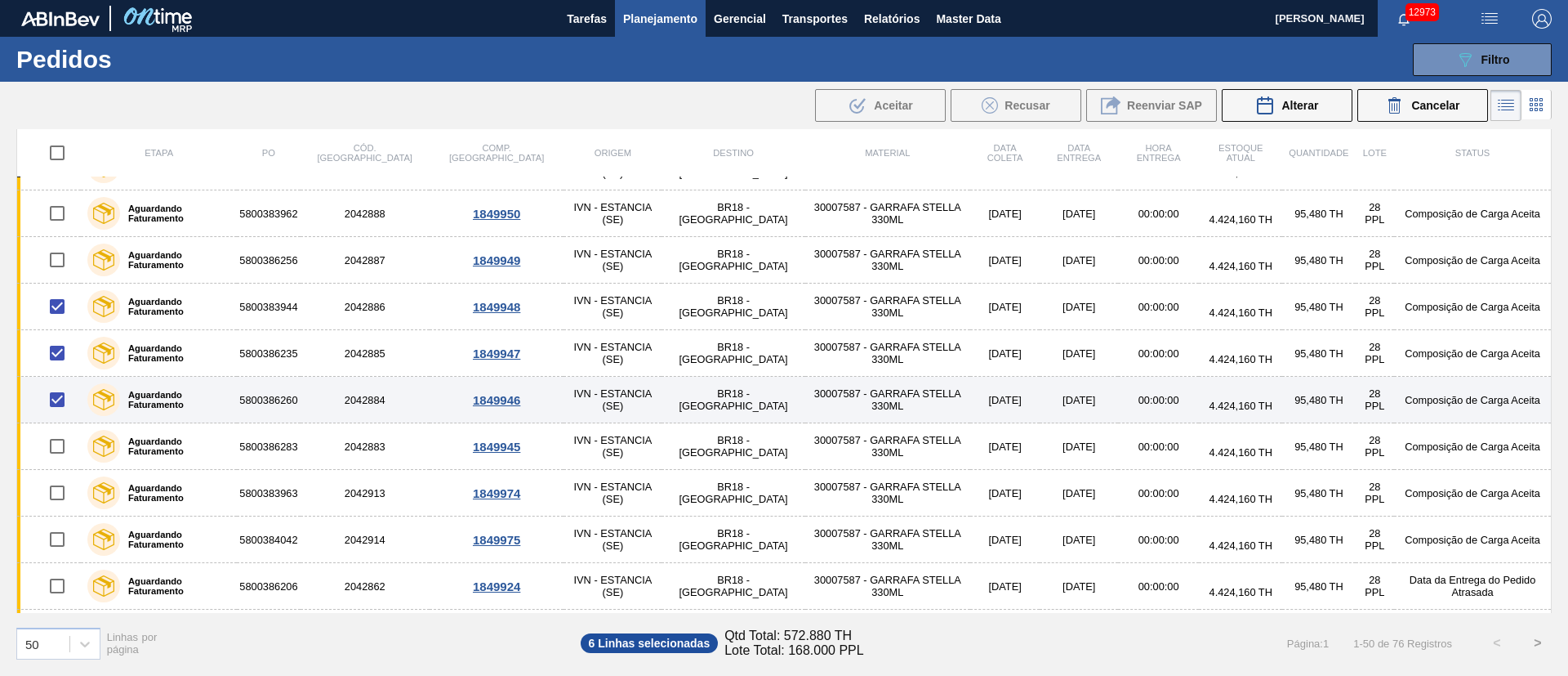
scroll to position [490, 0]
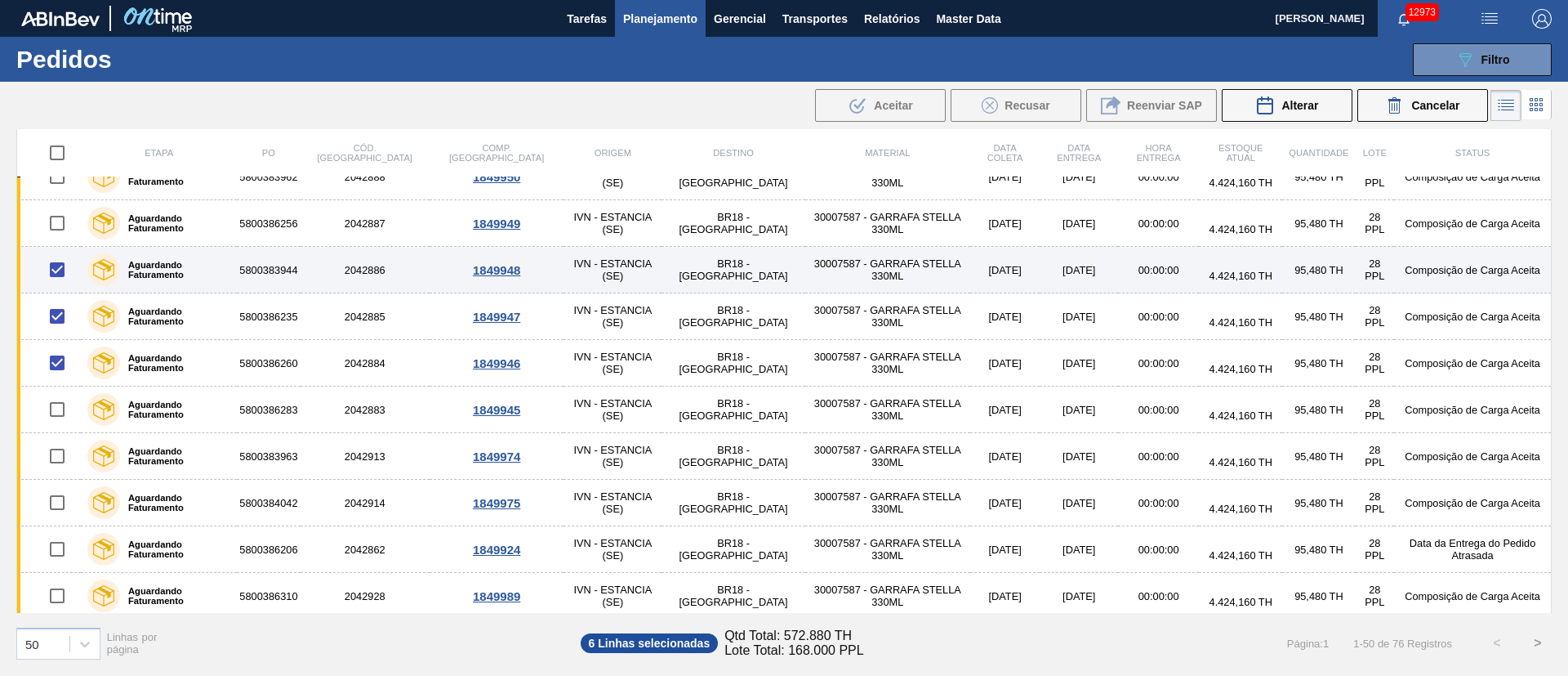
click at [60, 270] on input "checkbox" at bounding box center [57, 269] width 34 height 34
checkbox input "false"
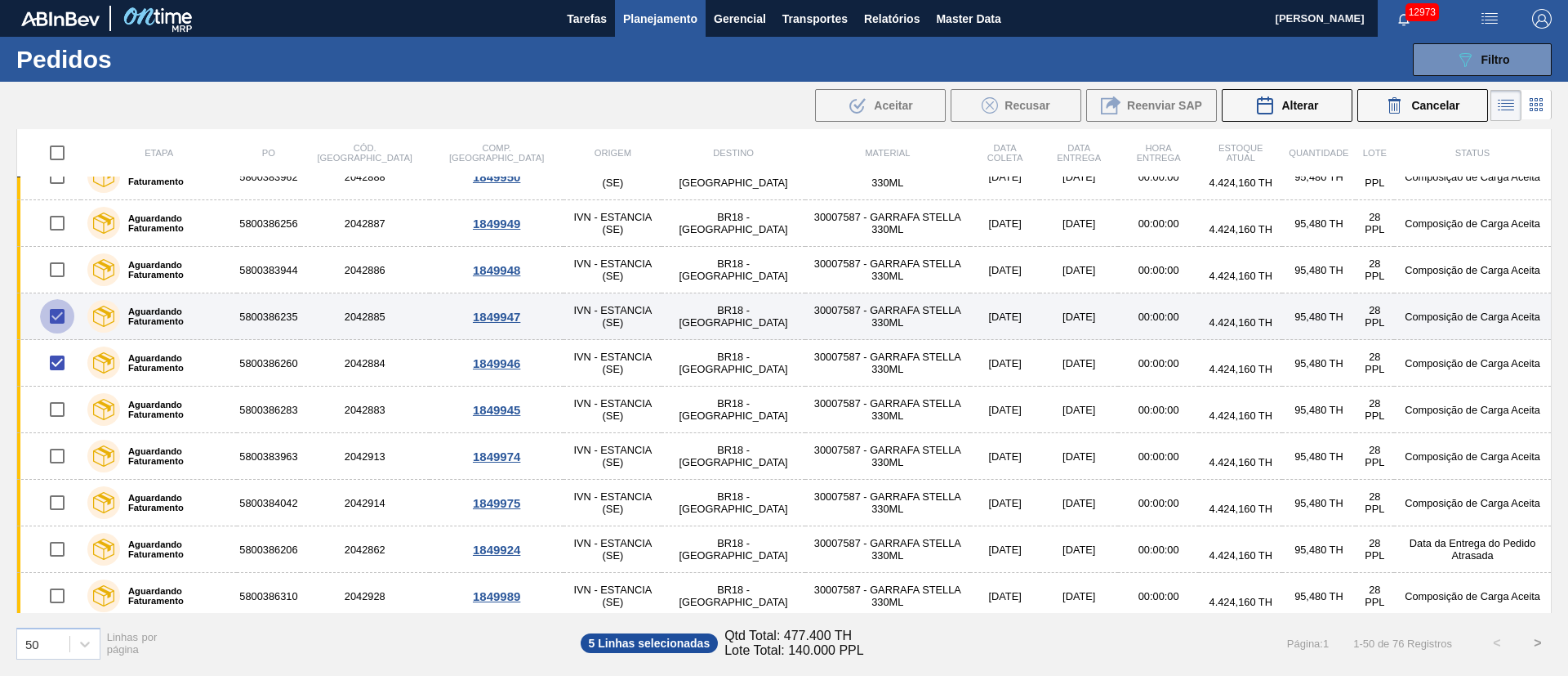
click at [55, 317] on input "checkbox" at bounding box center [57, 315] width 34 height 34
checkbox input "false"
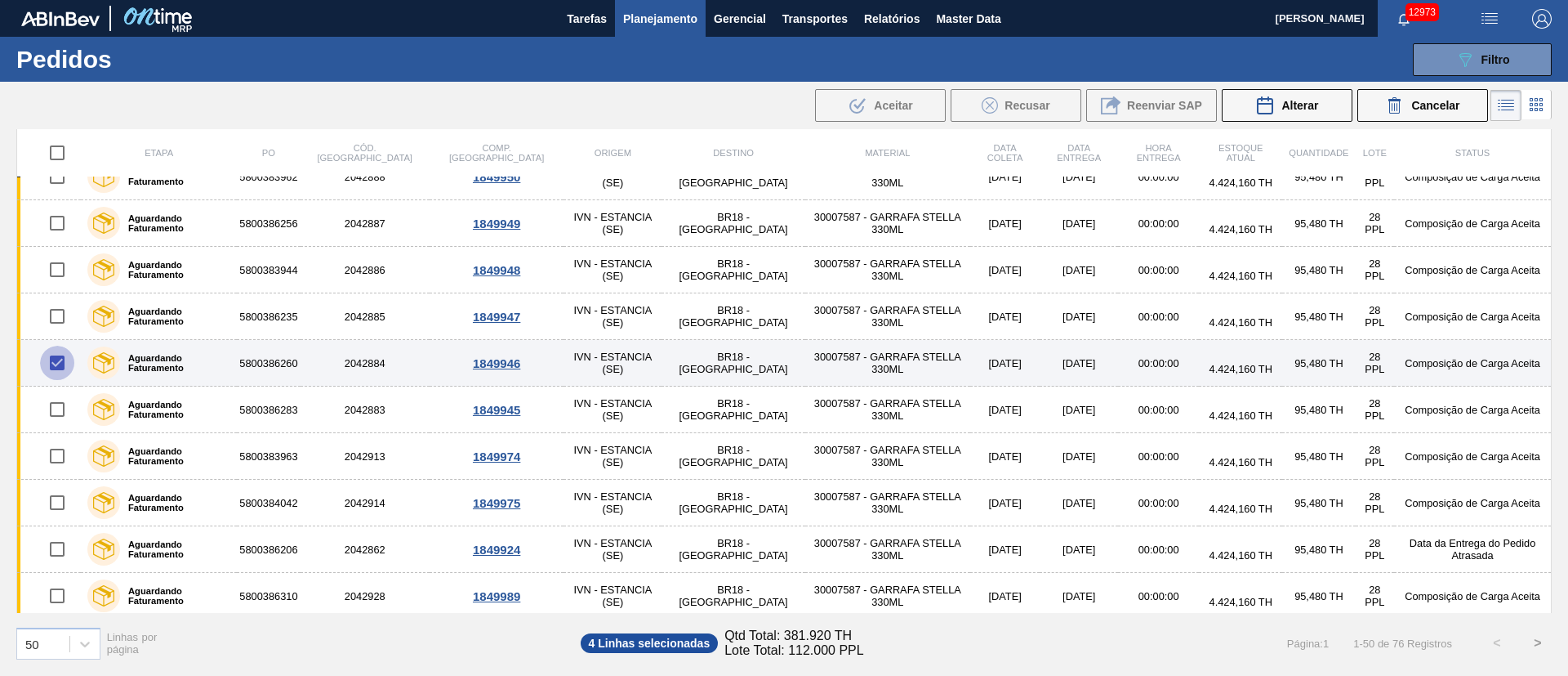
click at [56, 355] on input "checkbox" at bounding box center [57, 363] width 34 height 34
checkbox input "false"
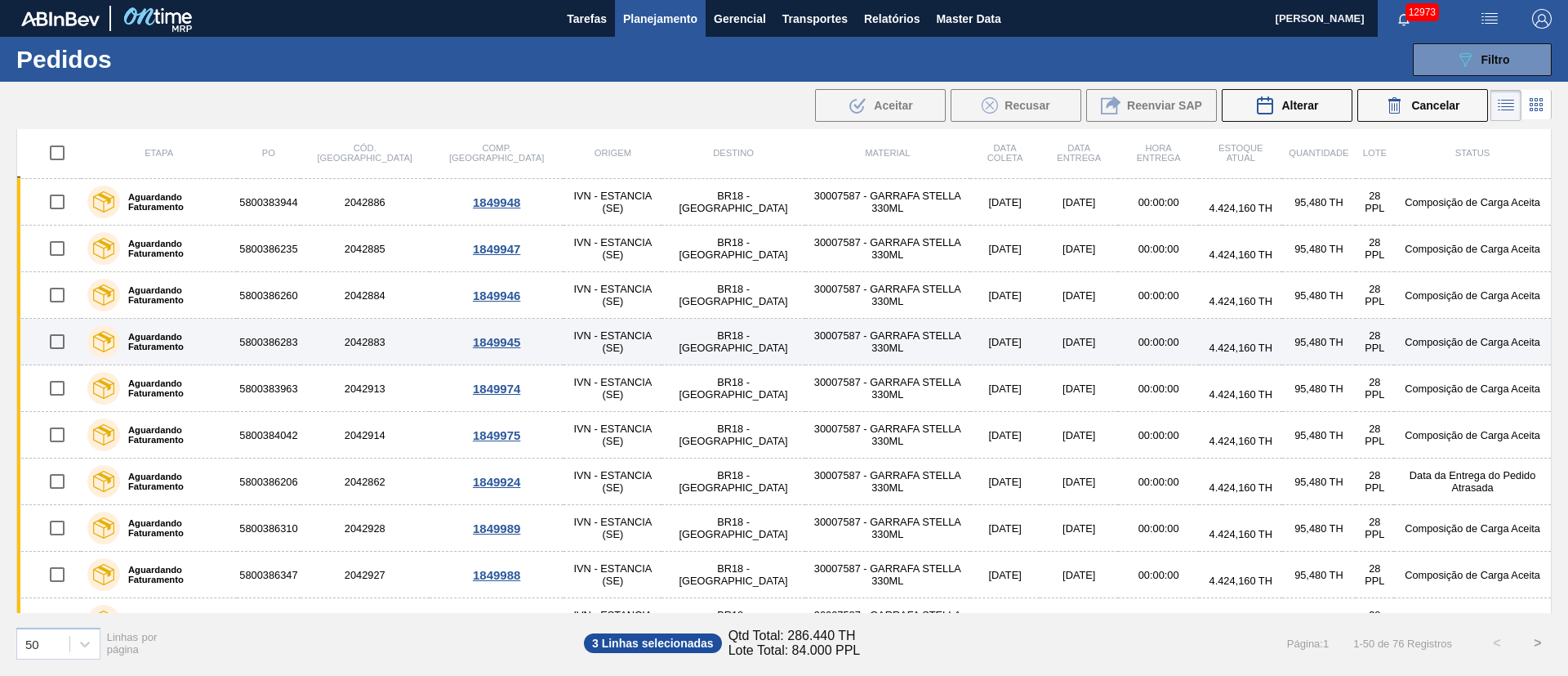
scroll to position [613, 0]
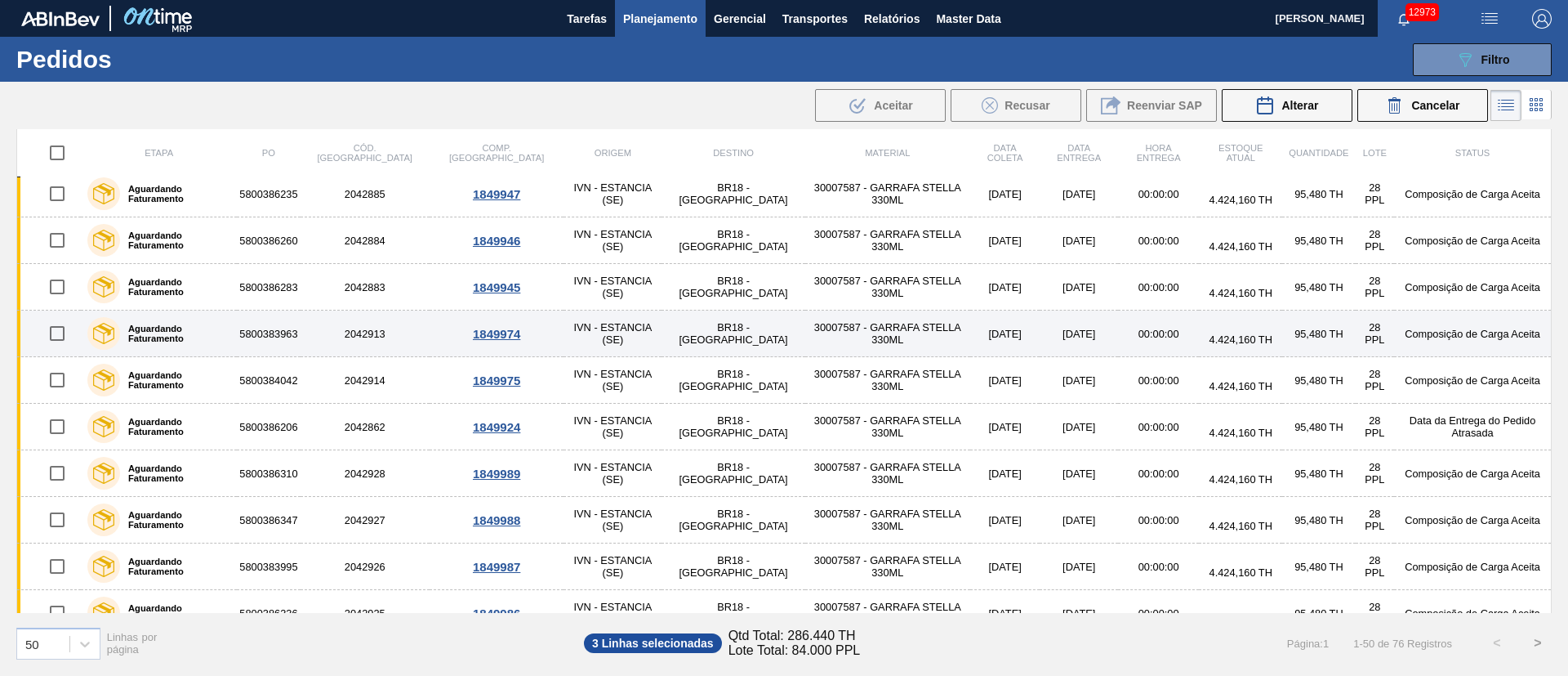
click at [60, 332] on input "checkbox" at bounding box center [57, 333] width 34 height 34
checkbox input "true"
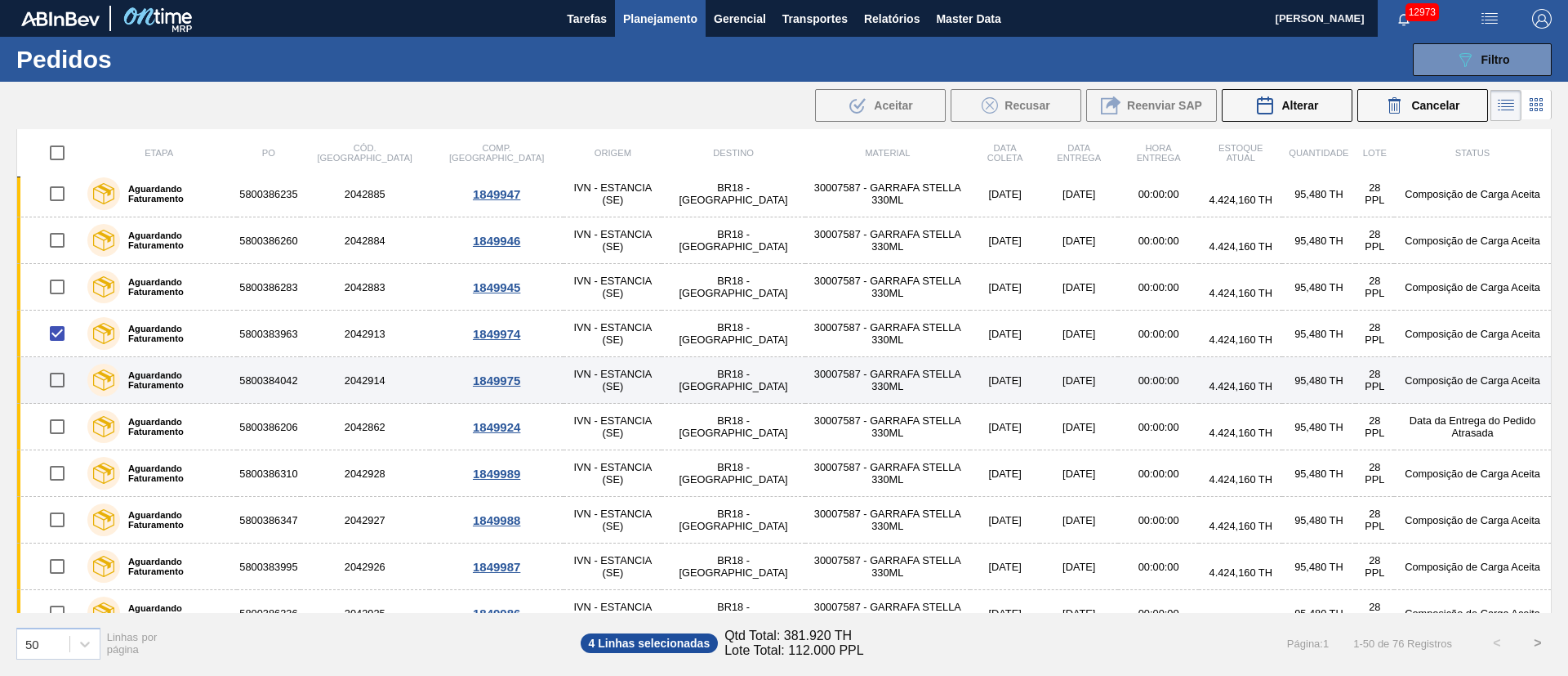
click at [65, 380] on input "checkbox" at bounding box center [57, 379] width 34 height 34
checkbox input "true"
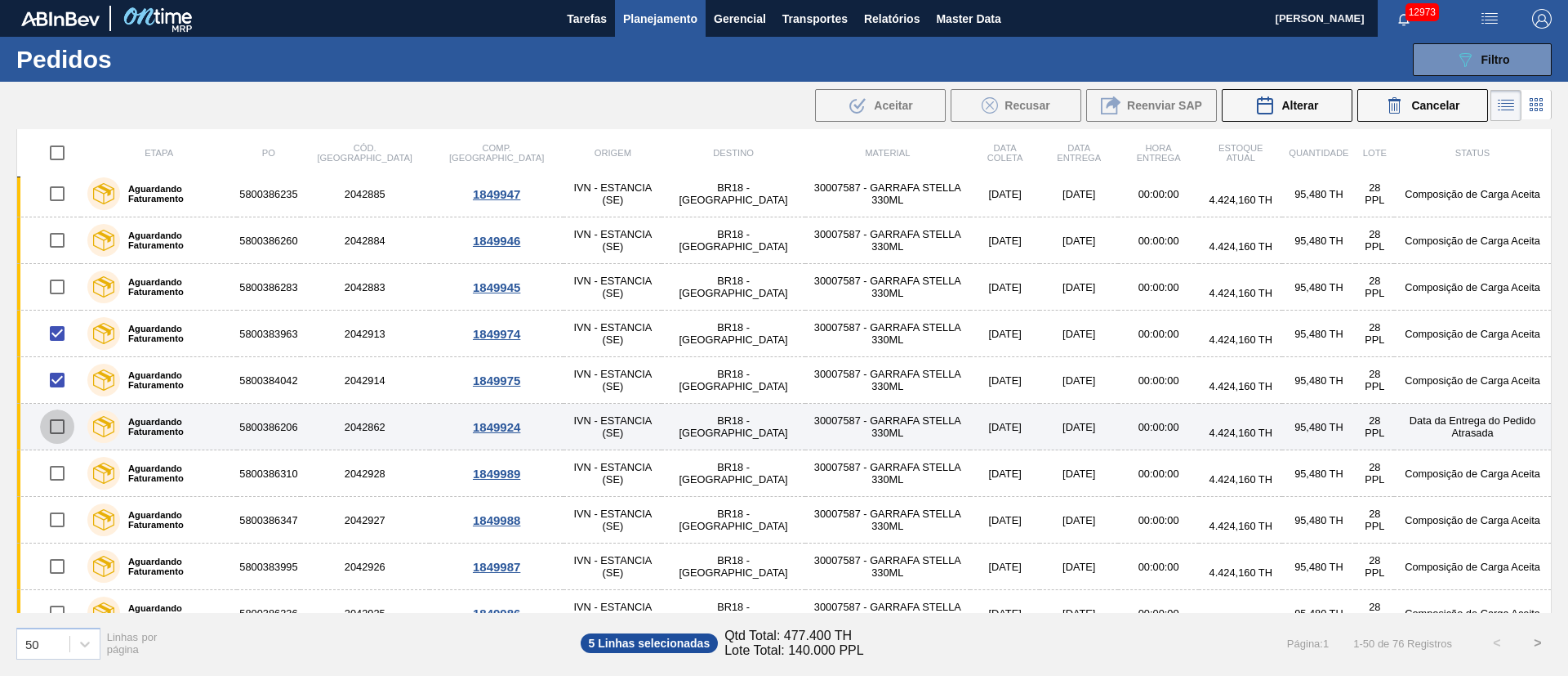
click at [55, 425] on input "checkbox" at bounding box center [57, 426] width 34 height 34
checkbox input "true"
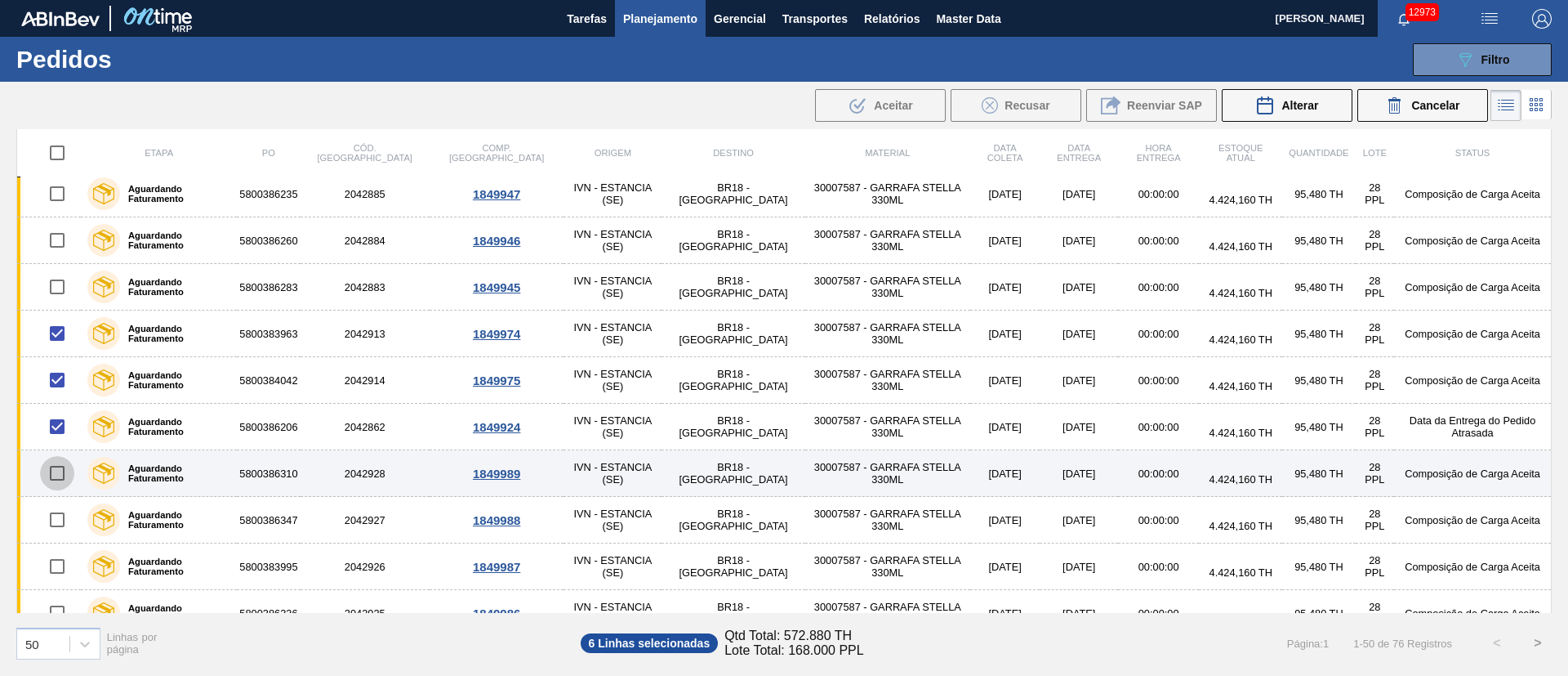
click at [59, 476] on input "checkbox" at bounding box center [57, 473] width 34 height 34
checkbox input "true"
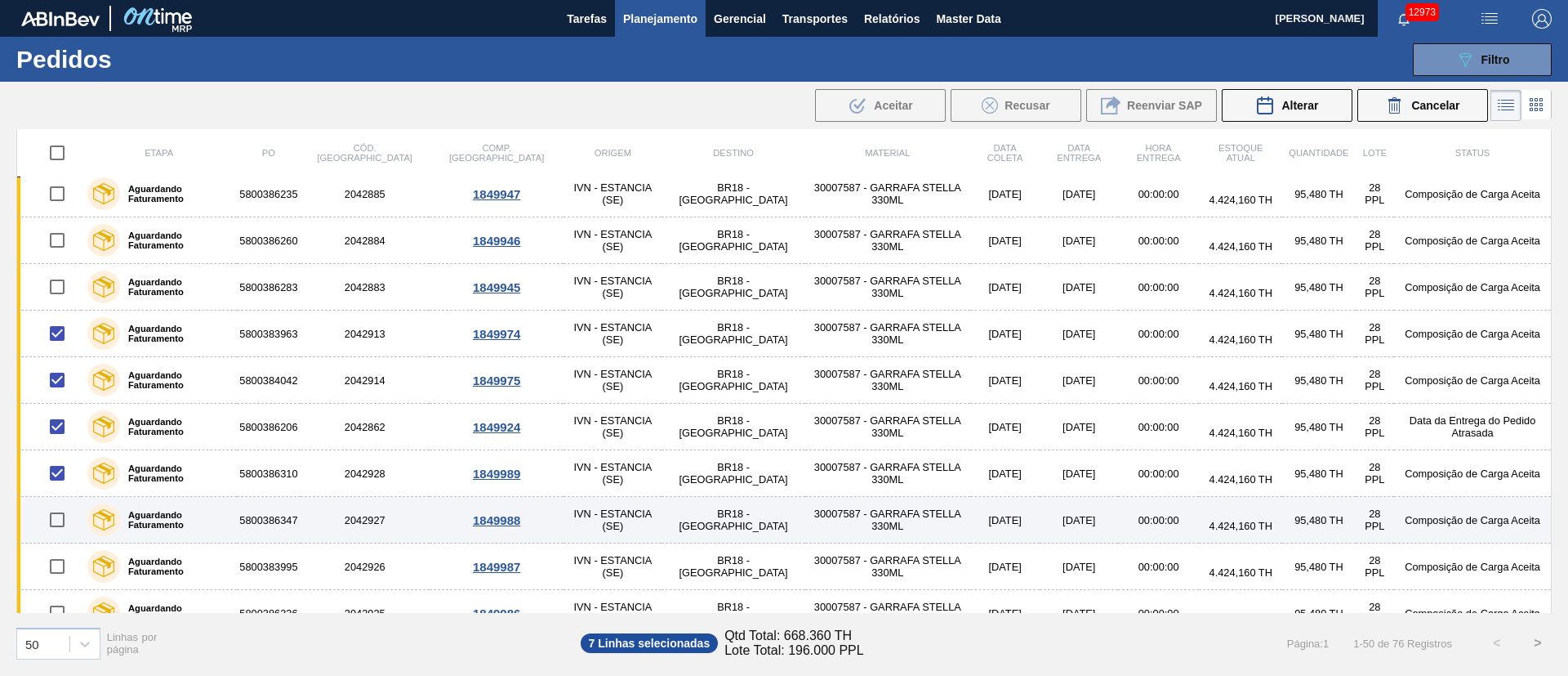
click at [59, 522] on input "checkbox" at bounding box center [57, 519] width 34 height 34
checkbox input "true"
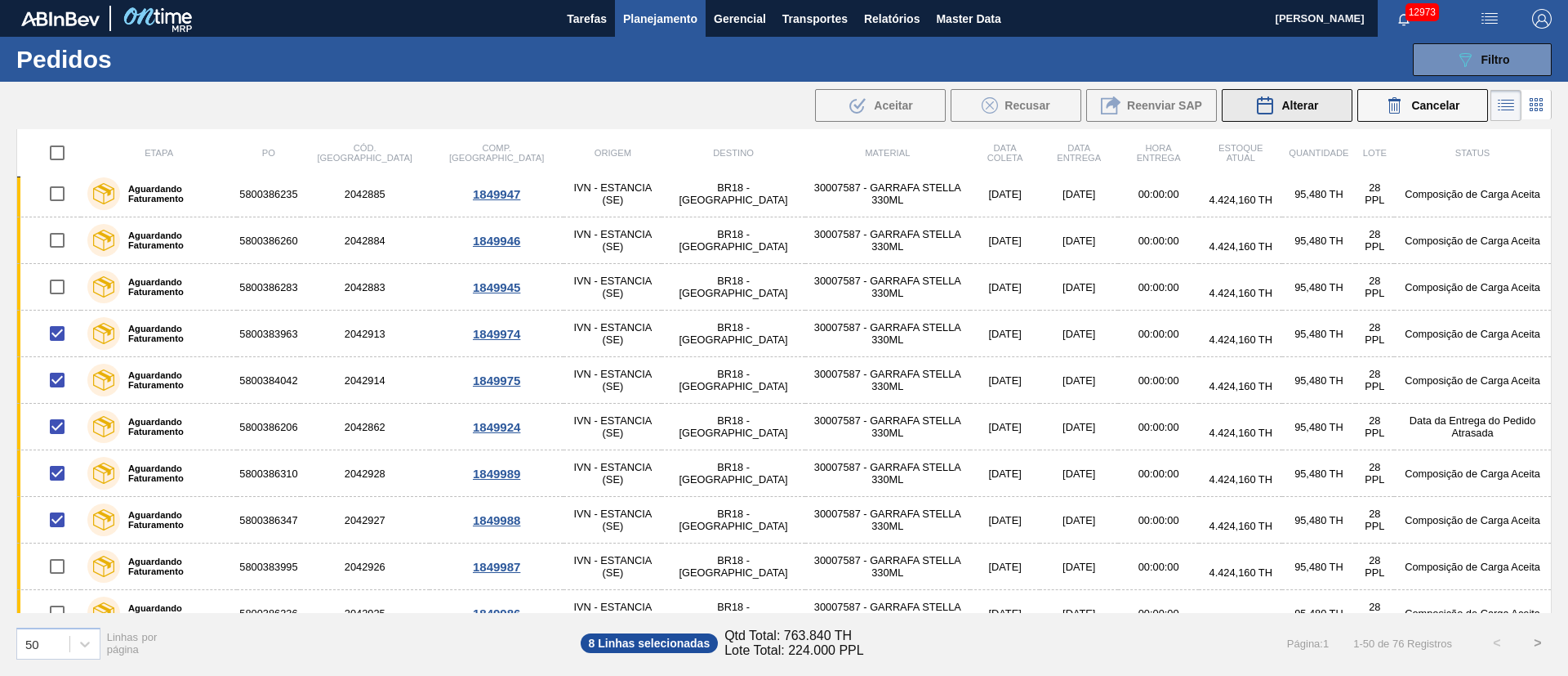
click at [1283, 112] on div "Alterar" at bounding box center [1286, 105] width 63 height 20
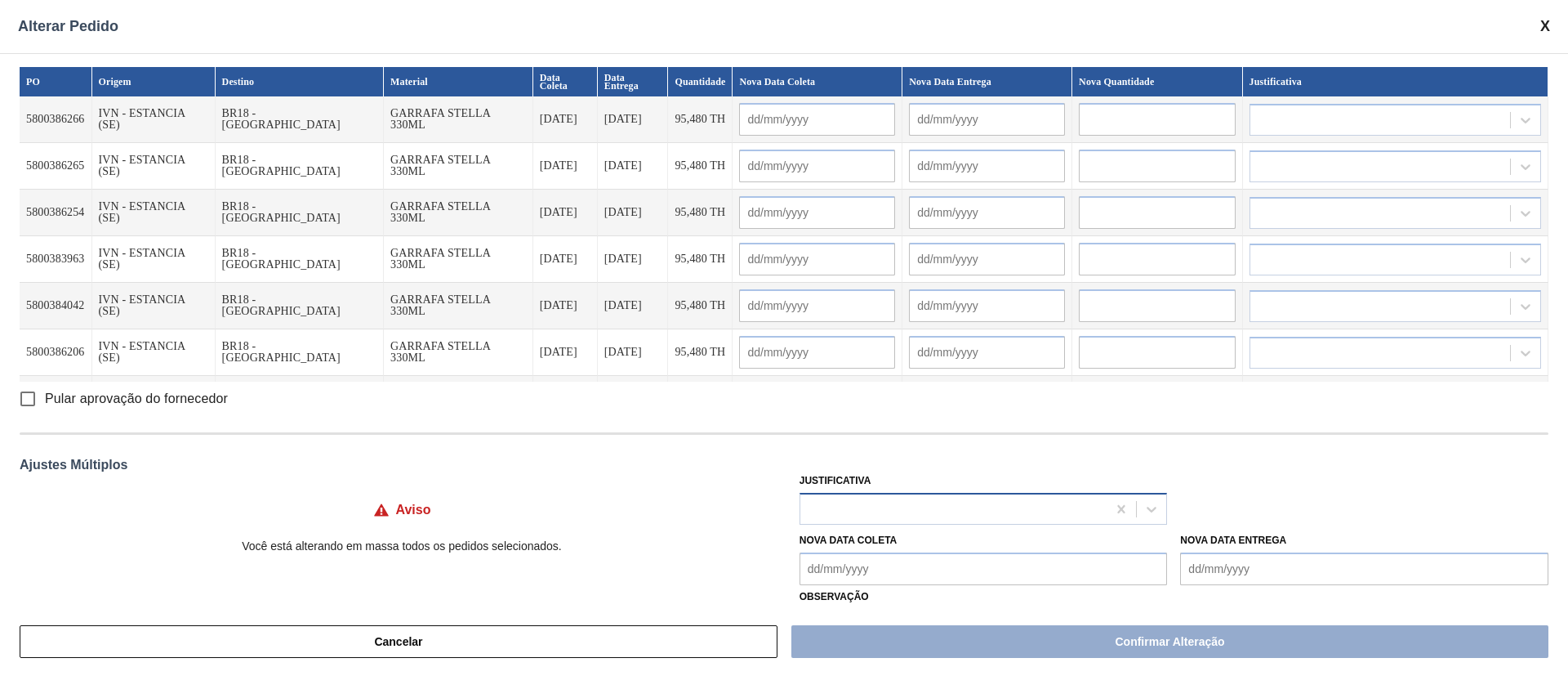
click at [824, 512] on div at bounding box center [953, 508] width 307 height 24
type input "ou"
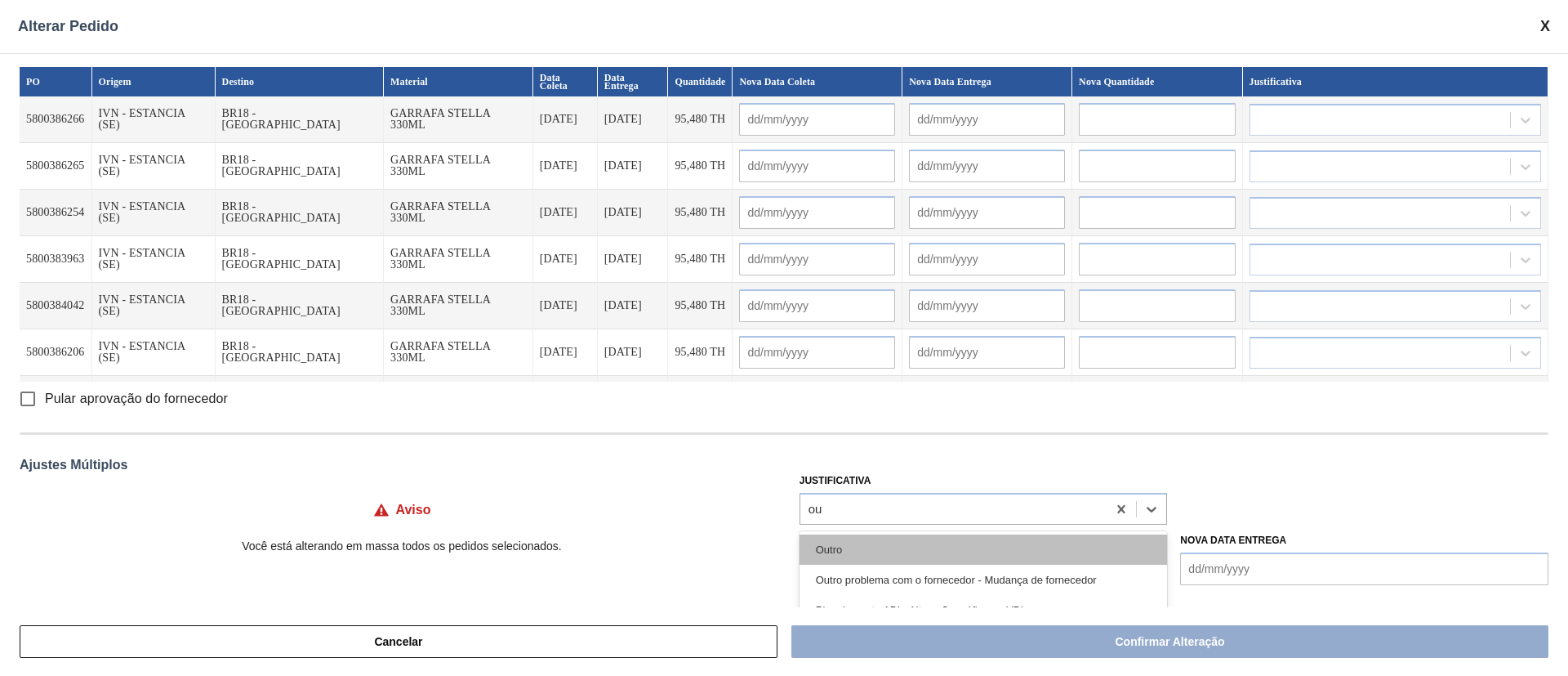
click at [855, 550] on div "Outro" at bounding box center [984, 549] width 368 height 31
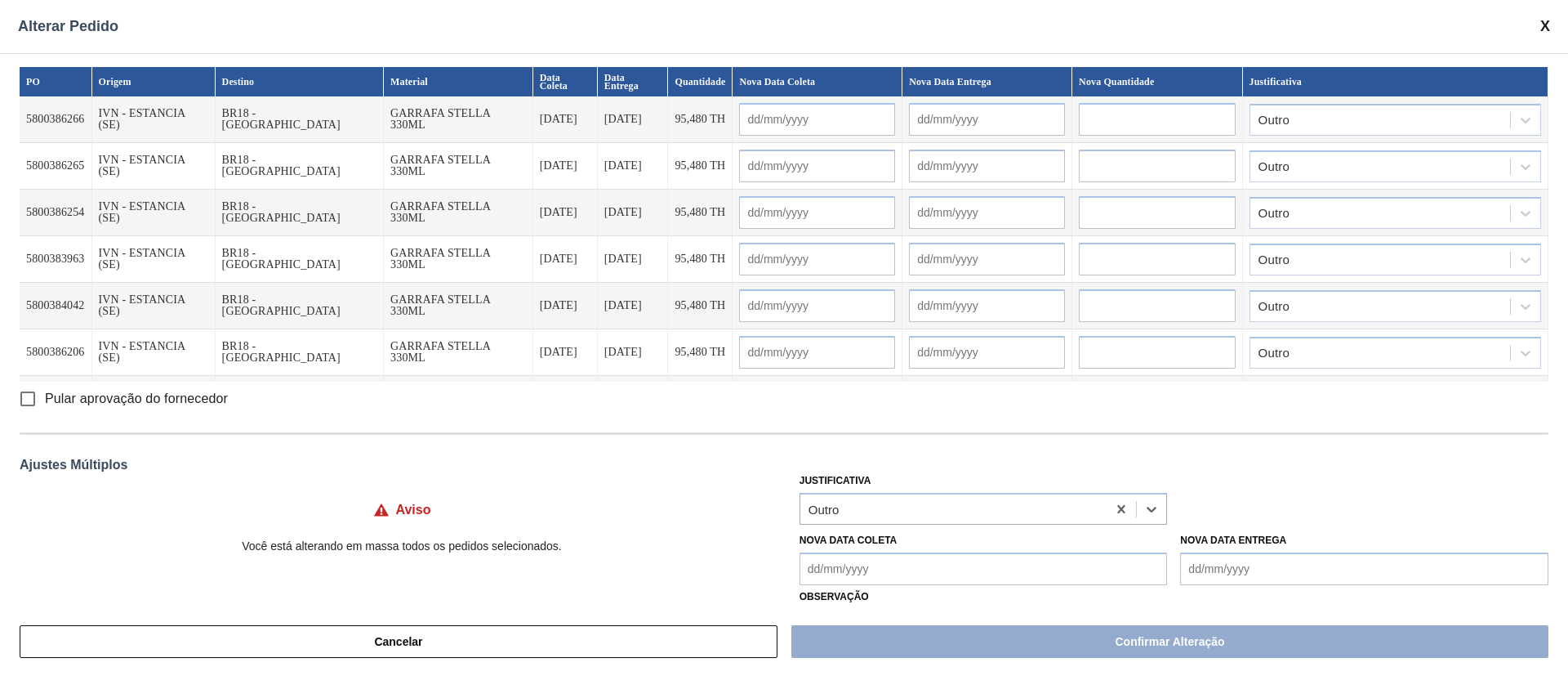
click at [851, 575] on Coleta "Nova Data Coleta" at bounding box center [984, 568] width 368 height 33
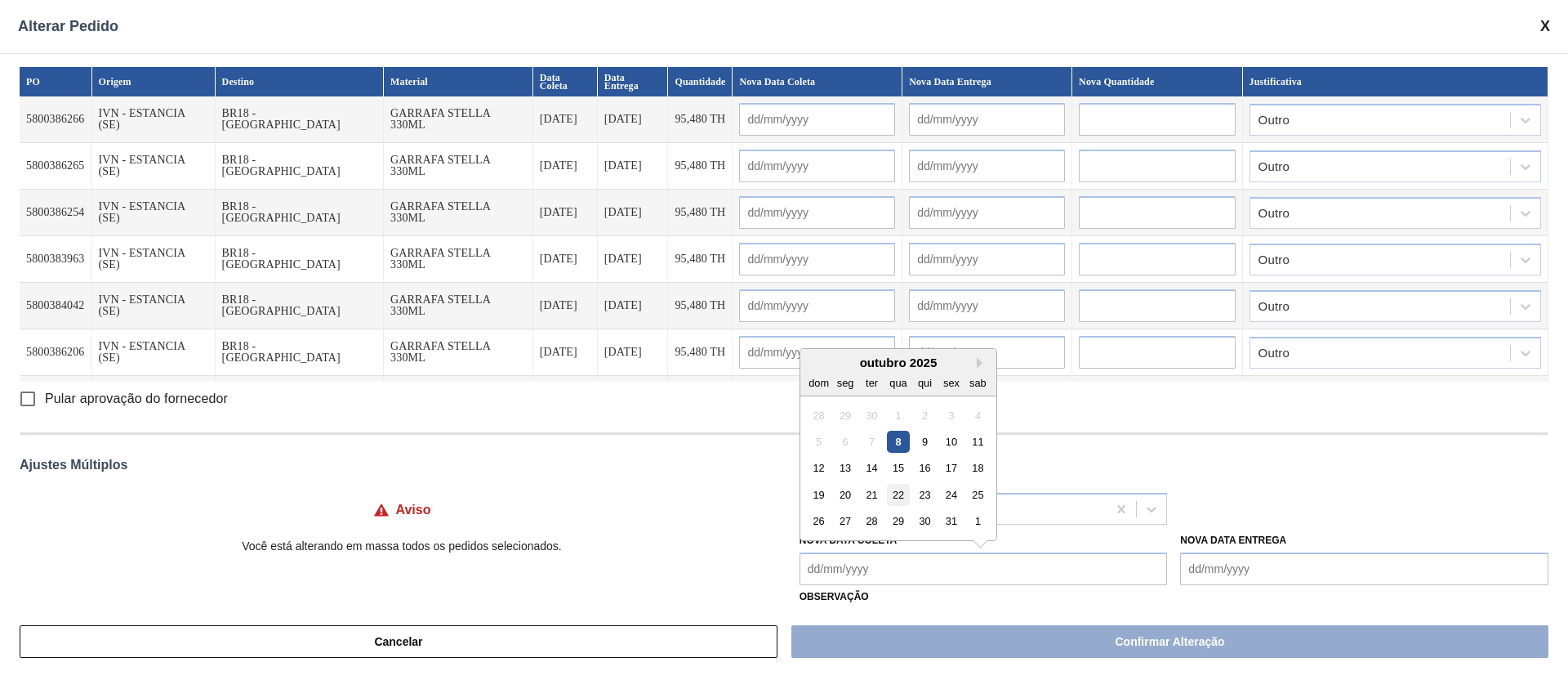
click at [897, 495] on div "22" at bounding box center [897, 495] width 22 height 22
type Coleta "[DATE]"
type input "[DATE]"
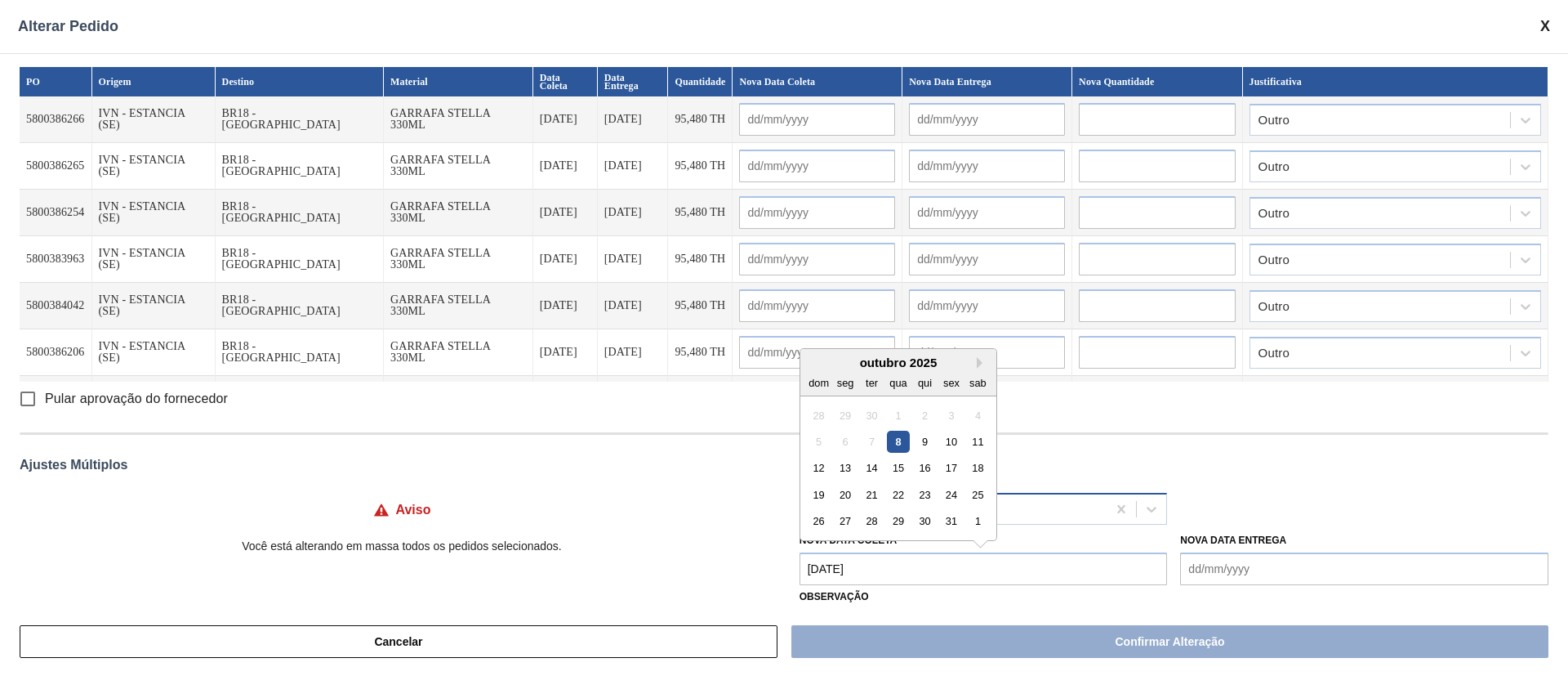
type input "[DATE]"
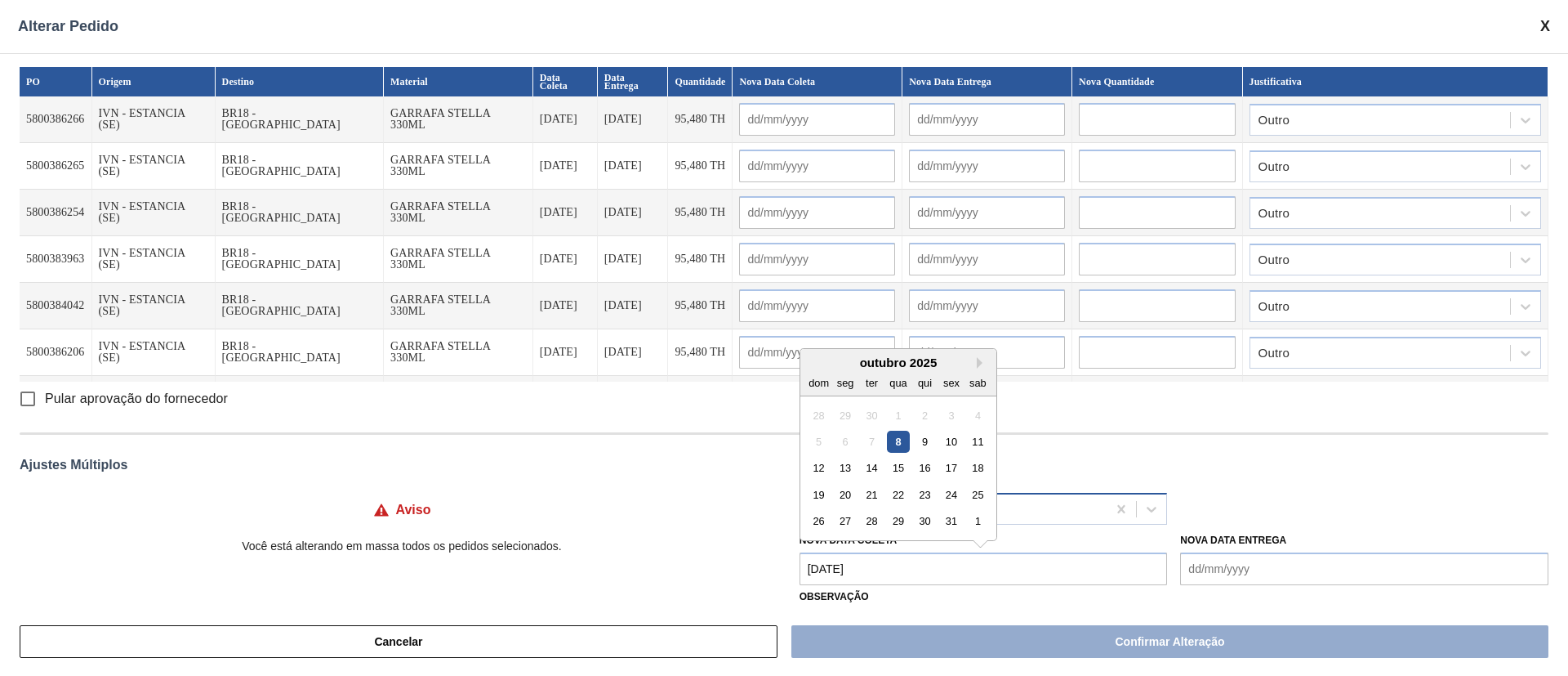
type input "[DATE]"
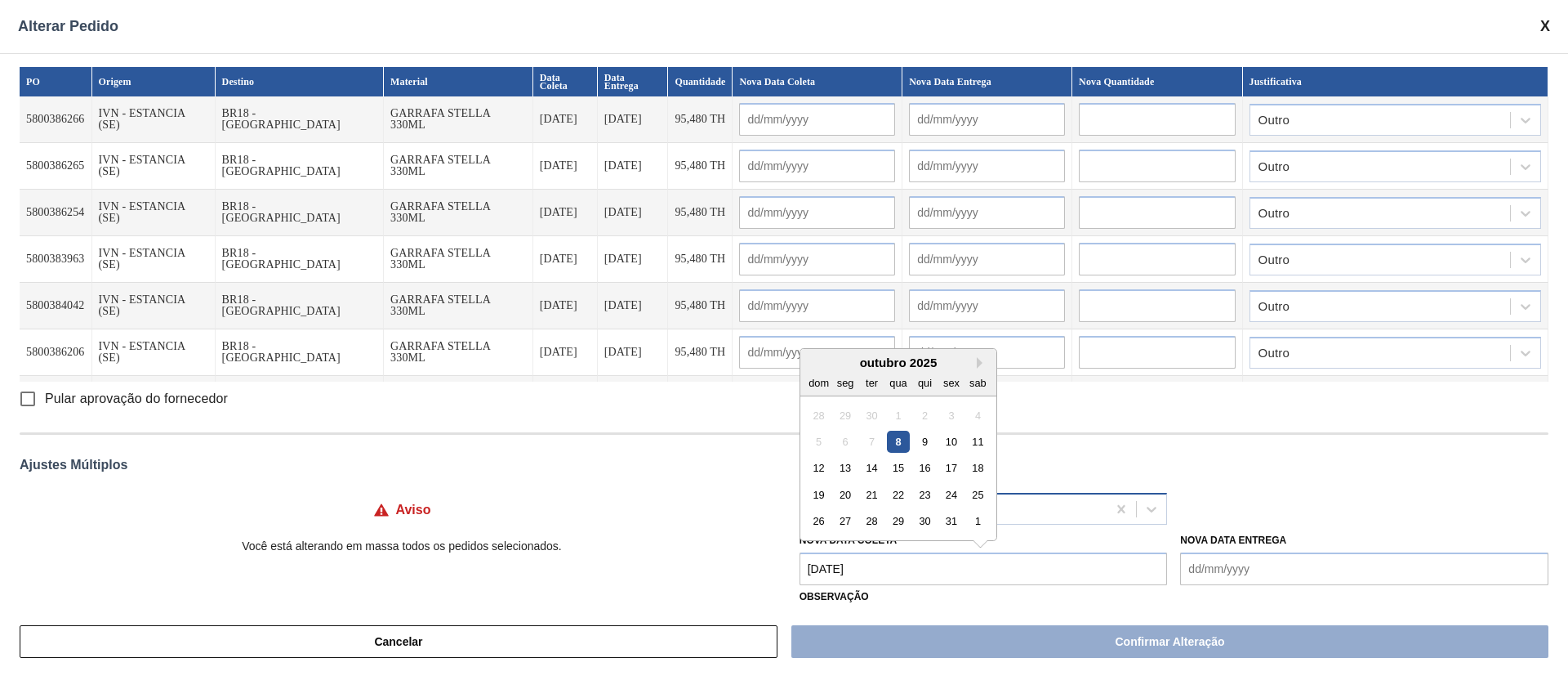
type input "[DATE]"
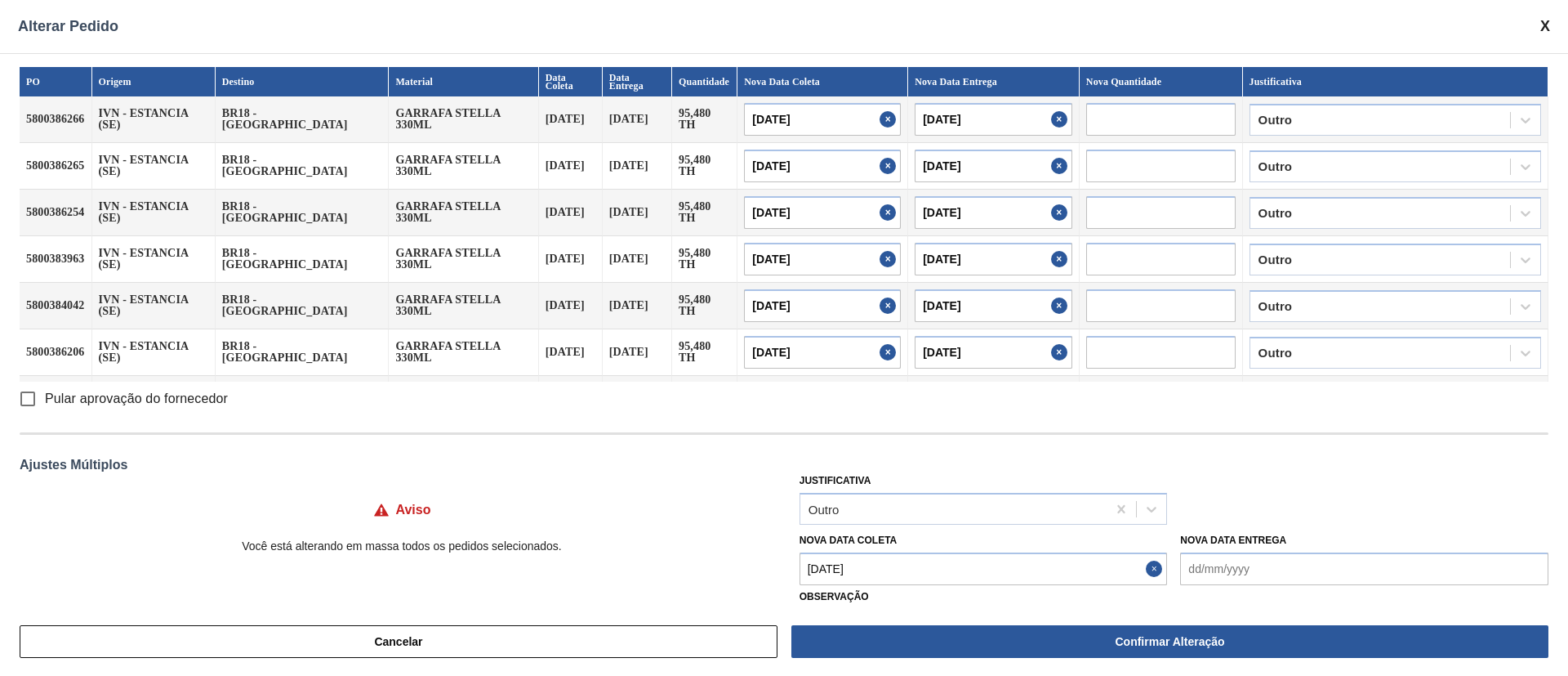
click at [23, 393] on input "Pular aprovação do fornecedor" at bounding box center [28, 398] width 34 height 34
checkbox input "true"
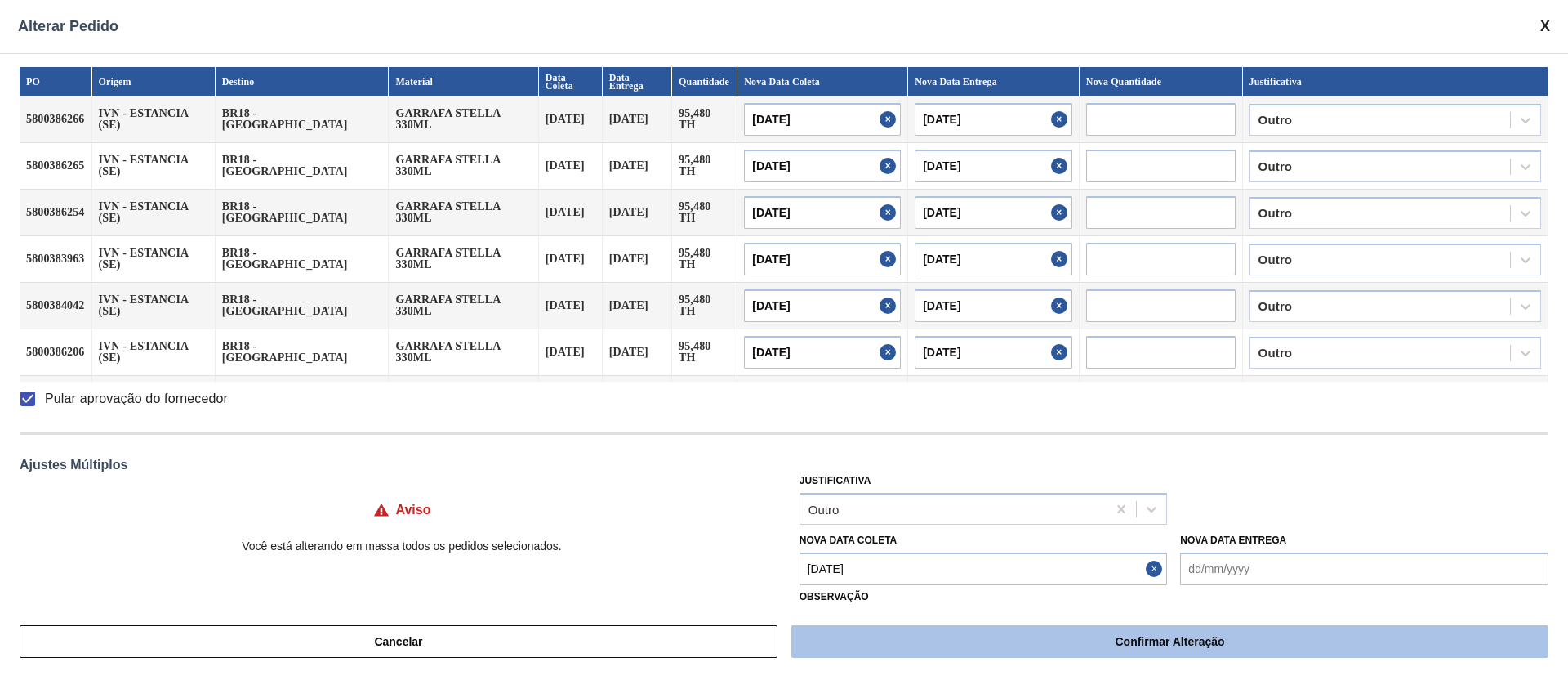
click at [927, 638] on button "Confirmar Alteração" at bounding box center [1169, 641] width 757 height 33
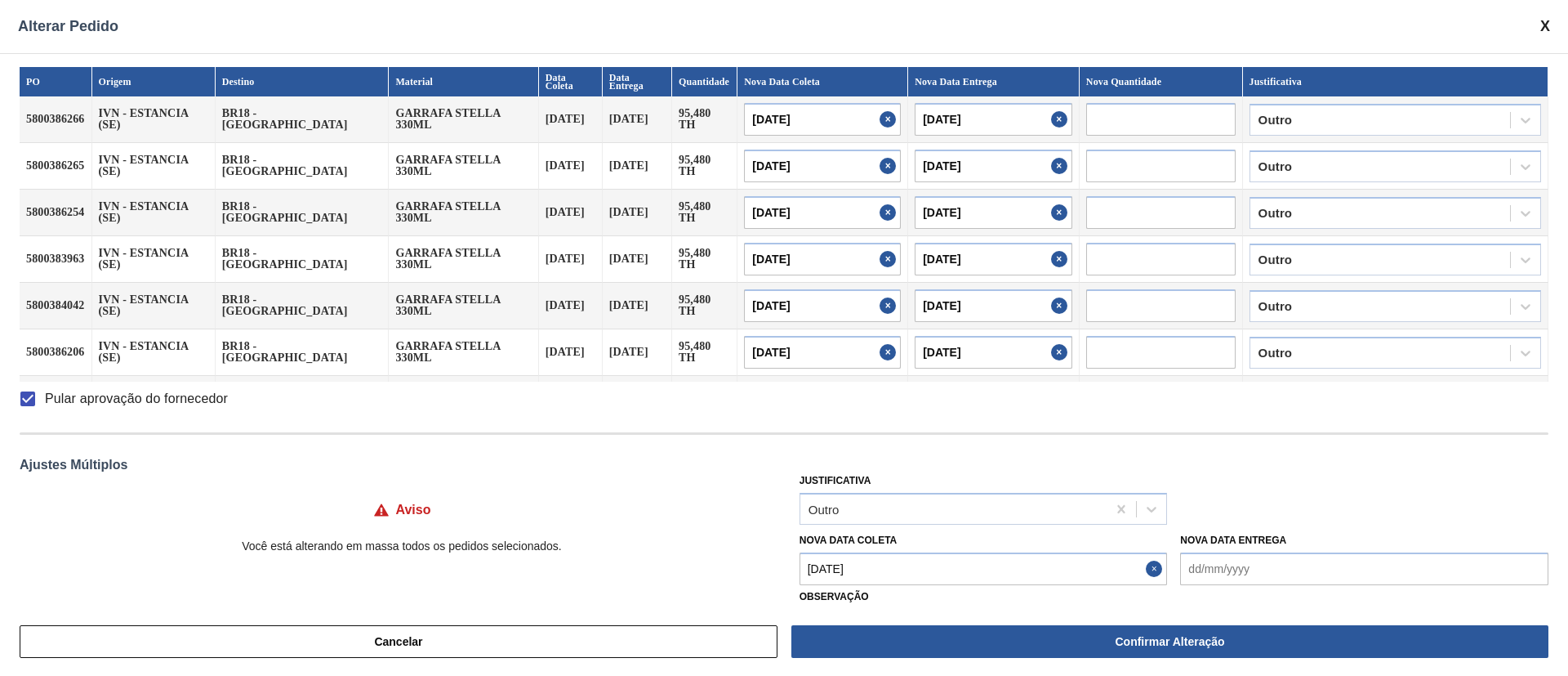
checkbox input "false"
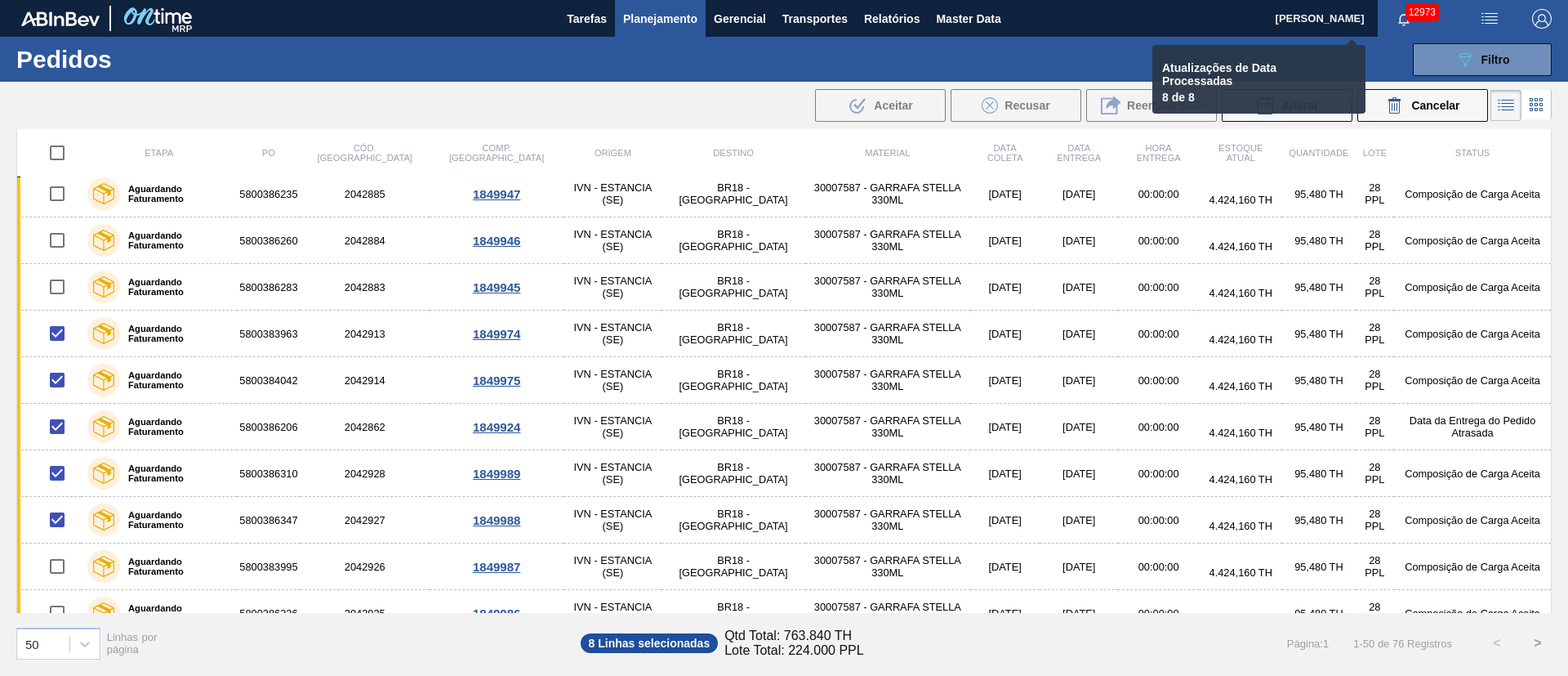
checkbox input "false"
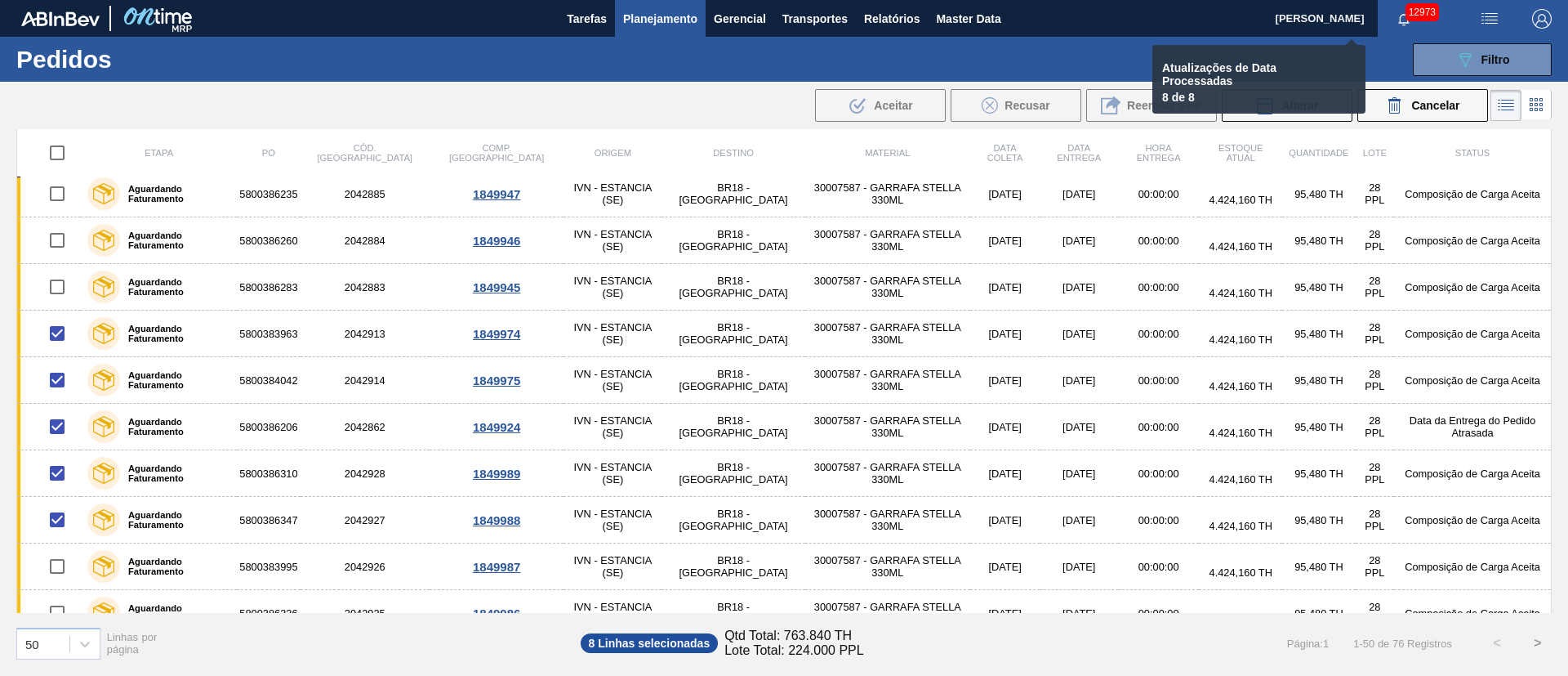
checkbox input "false"
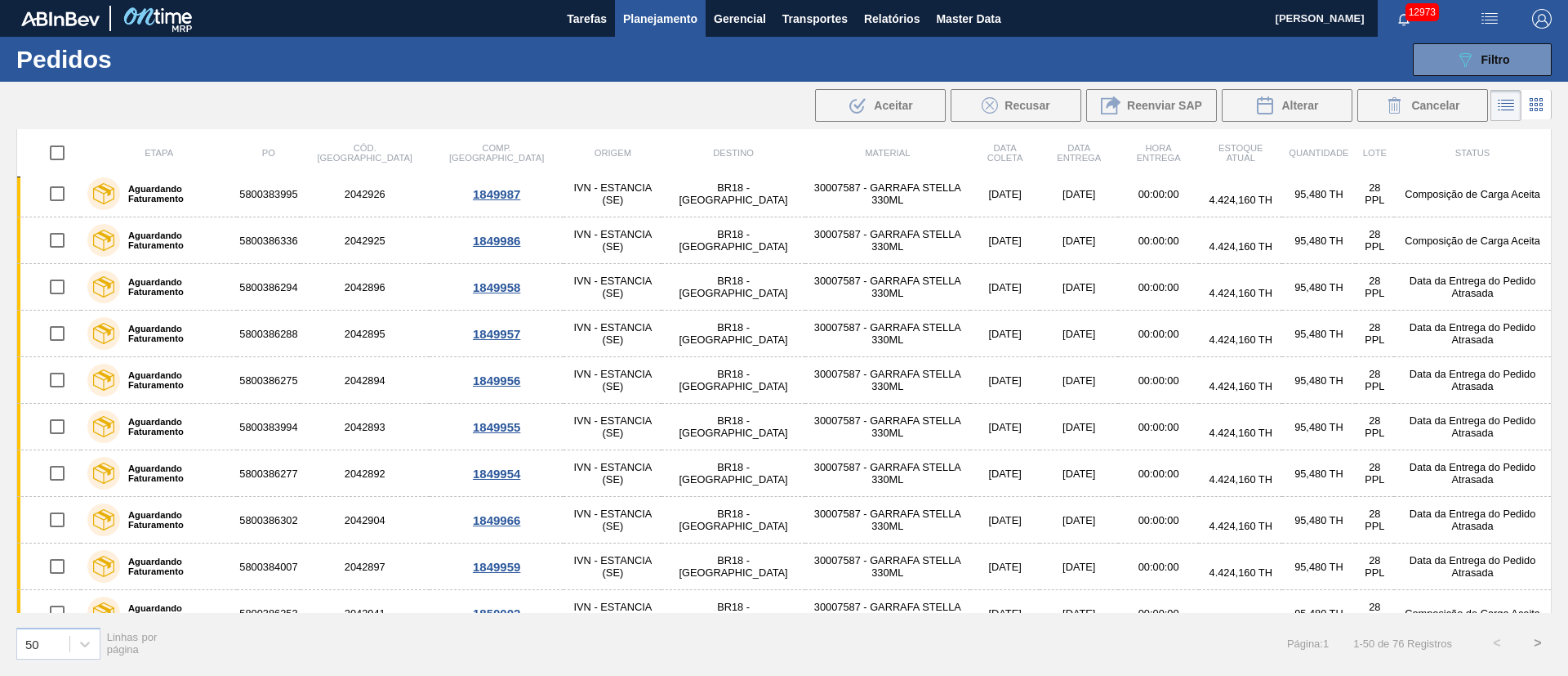
scroll to position [473, 0]
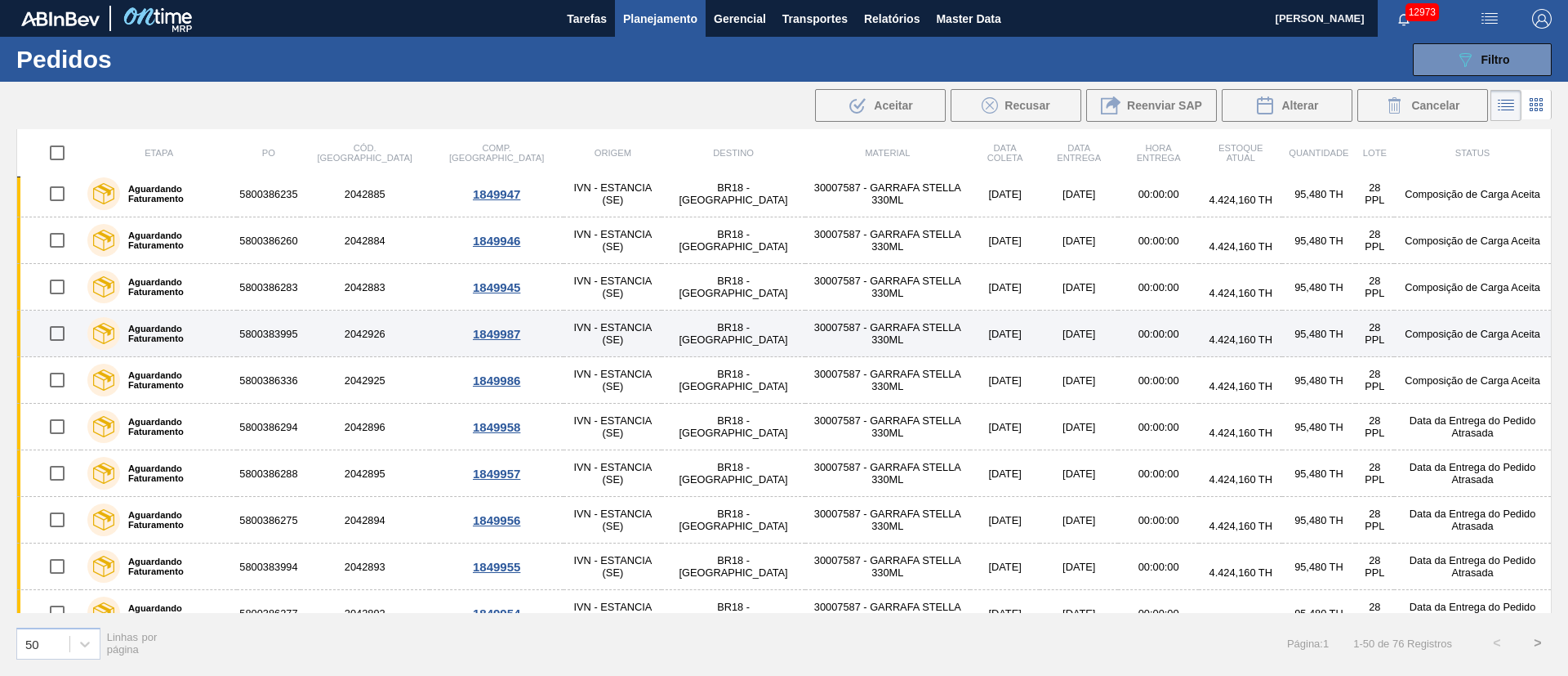
click at [74, 332] on input "checkbox" at bounding box center [57, 333] width 34 height 34
checkbox input "true"
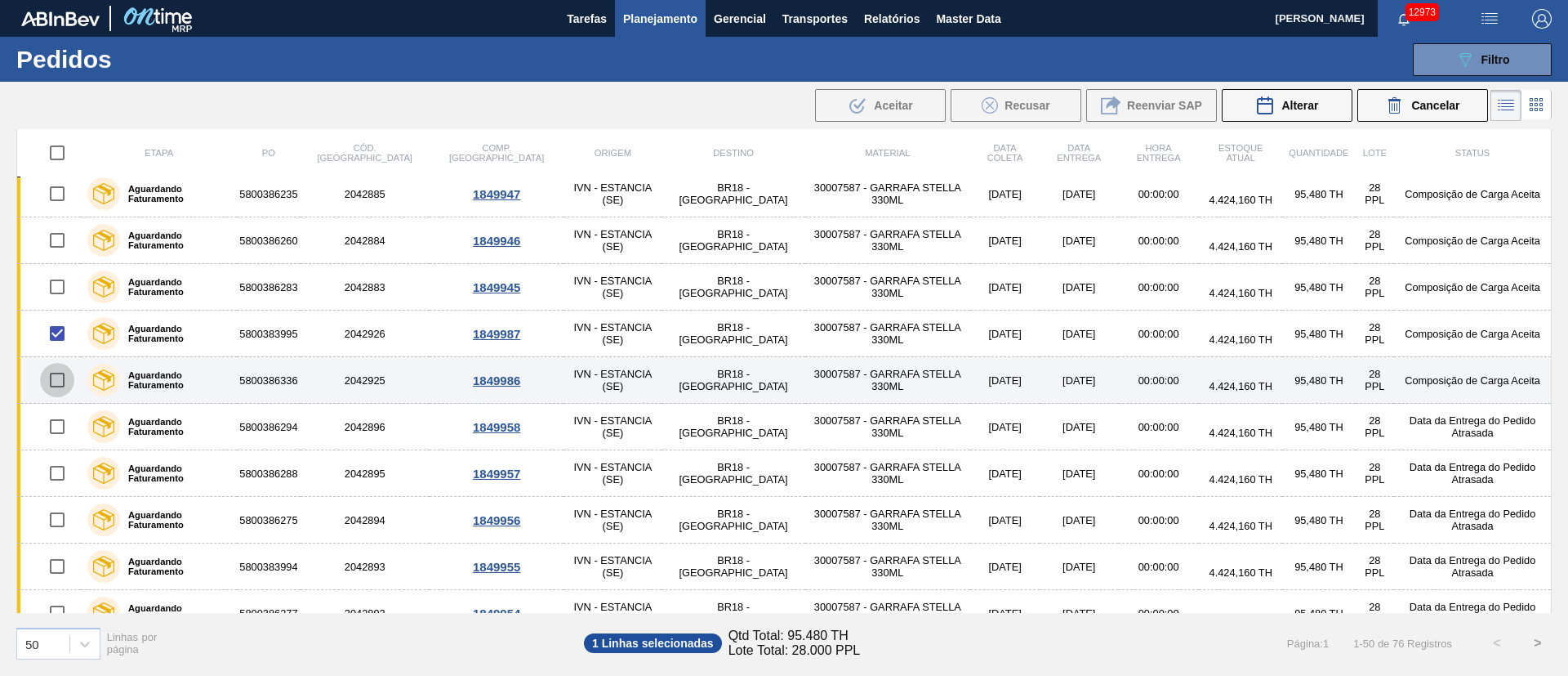
click at [65, 377] on input "checkbox" at bounding box center [57, 379] width 34 height 34
checkbox input "true"
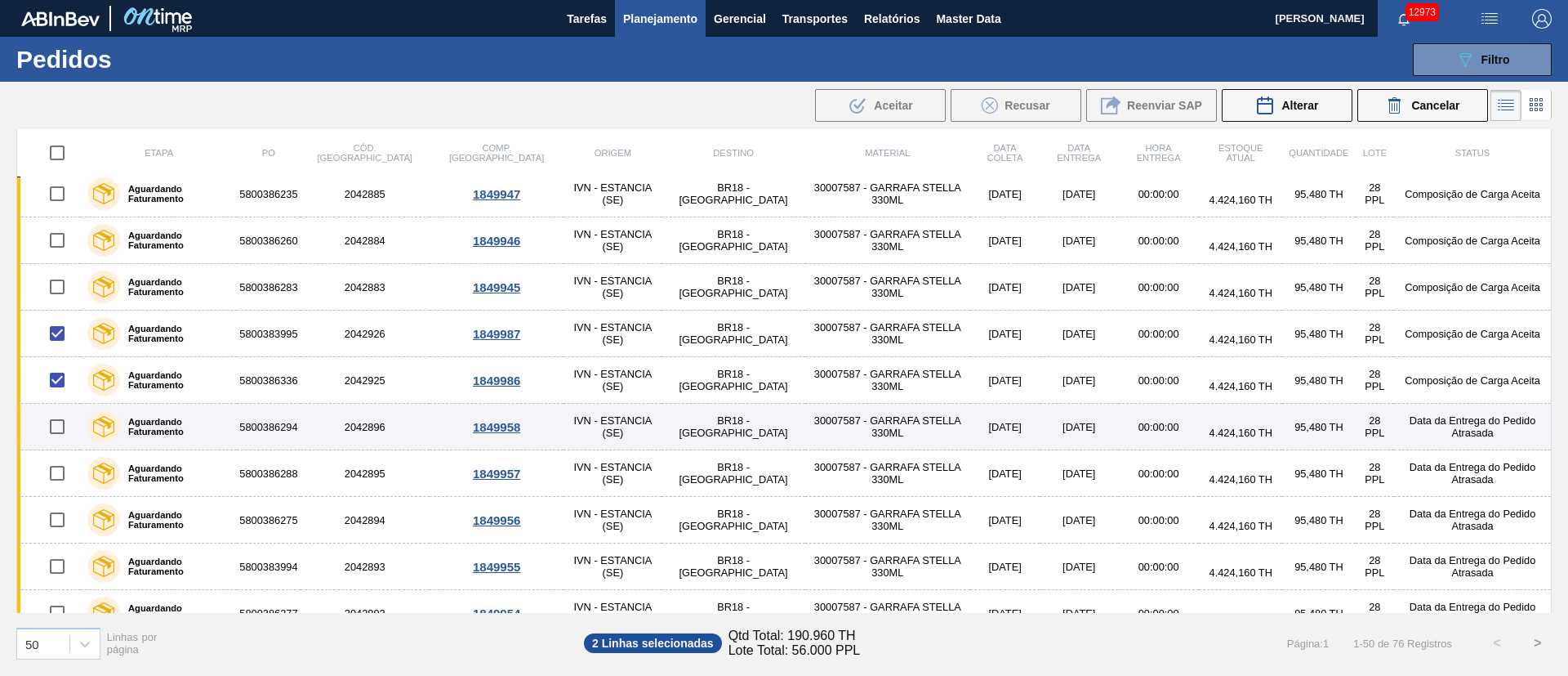
click at [55, 430] on input "checkbox" at bounding box center [57, 426] width 34 height 34
checkbox input "true"
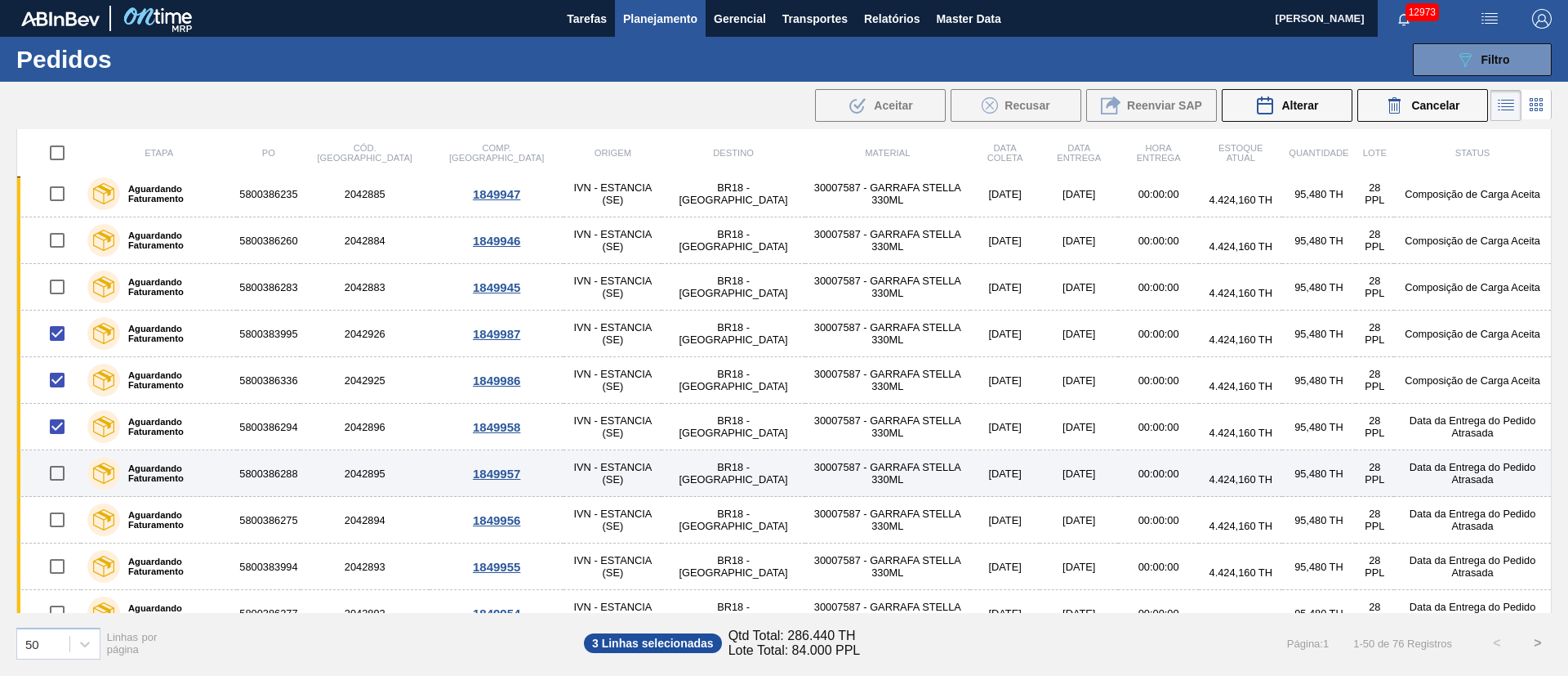
click at [57, 485] on input "checkbox" at bounding box center [57, 473] width 34 height 34
checkbox input "true"
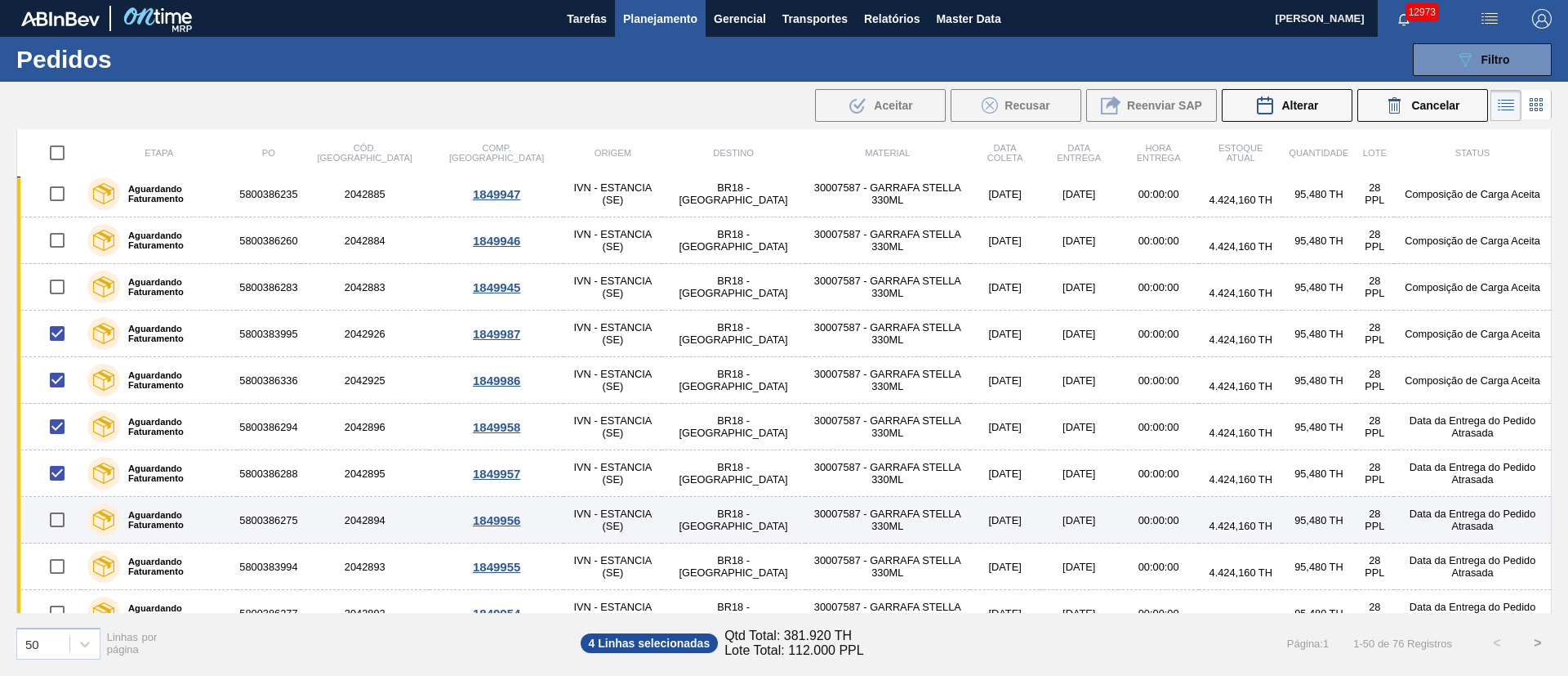
click at [55, 522] on input "checkbox" at bounding box center [57, 519] width 34 height 34
checkbox input "true"
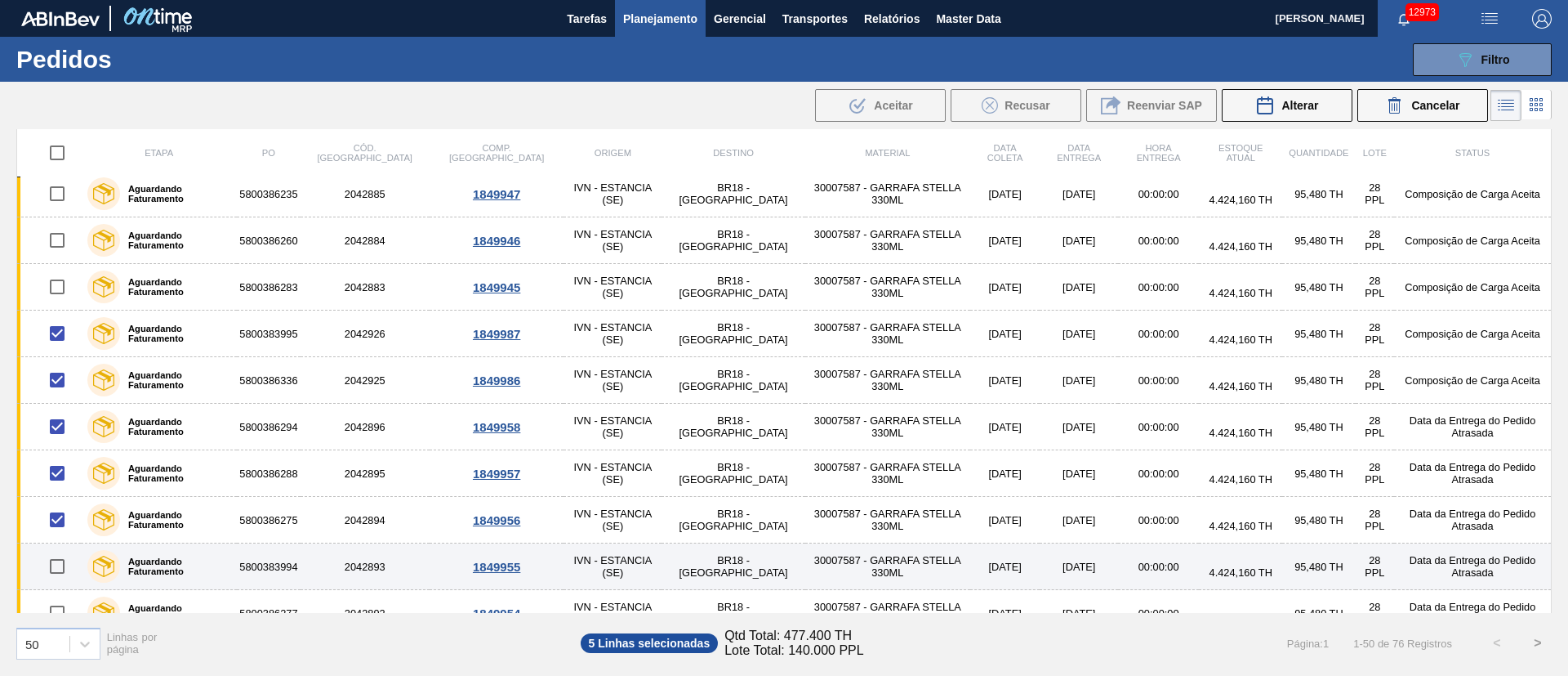
click at [60, 567] on input "checkbox" at bounding box center [57, 566] width 34 height 34
checkbox input "true"
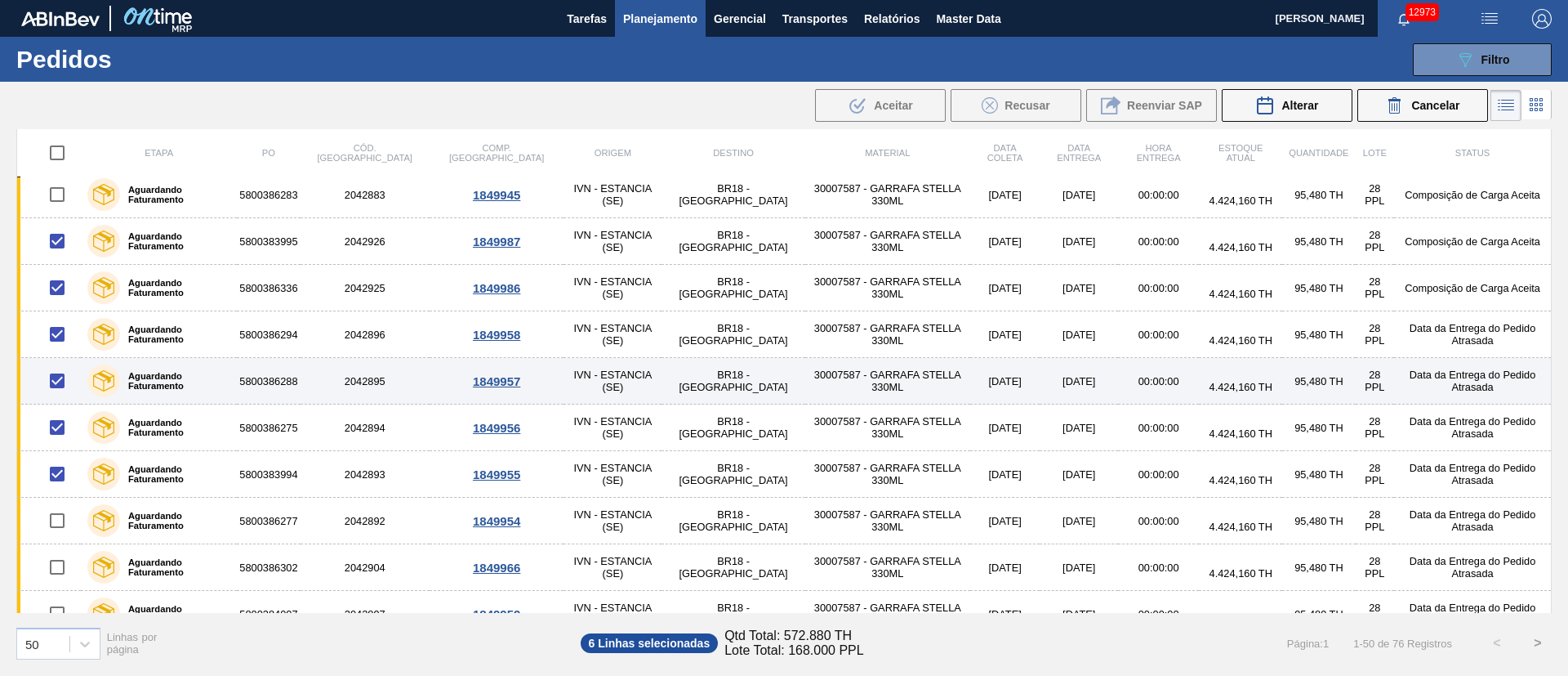
scroll to position [718, 0]
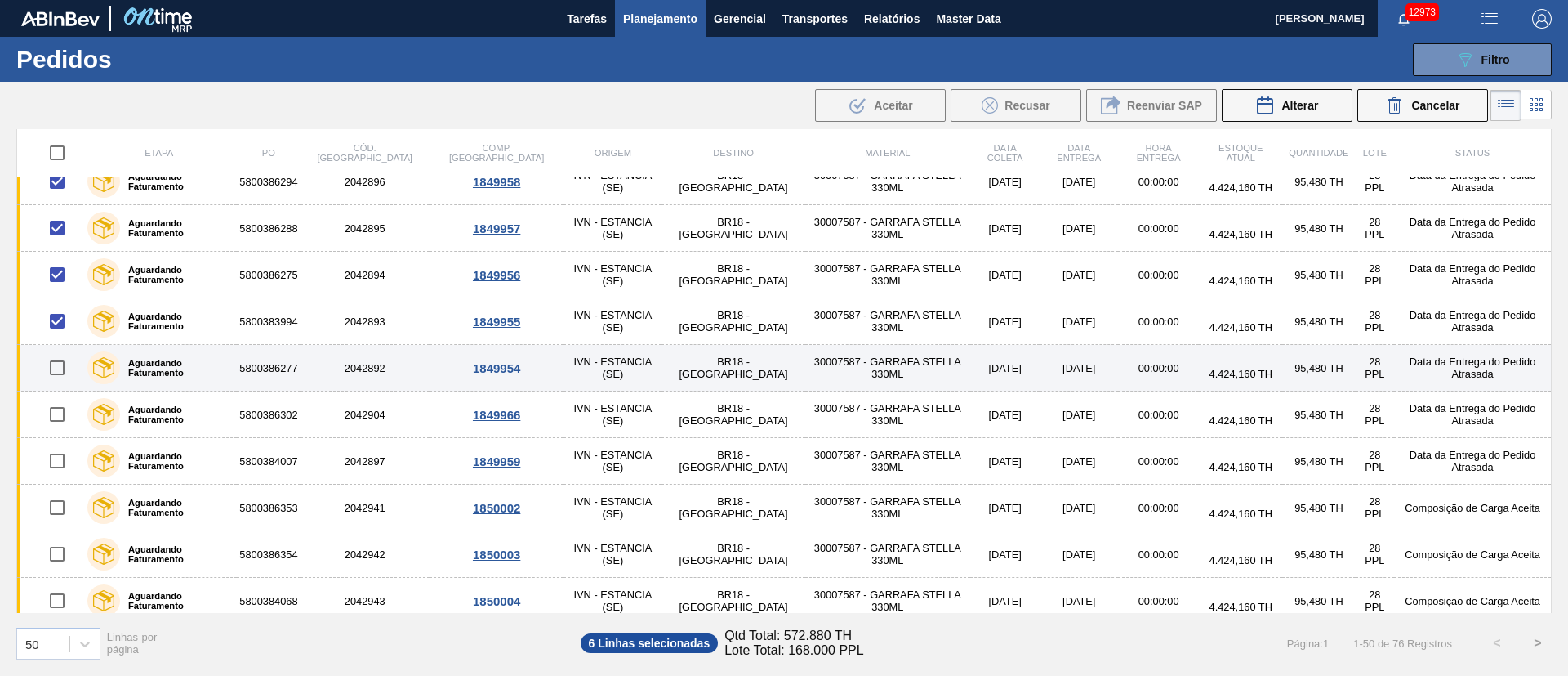
click at [53, 372] on input "checkbox" at bounding box center [57, 368] width 34 height 34
checkbox input "true"
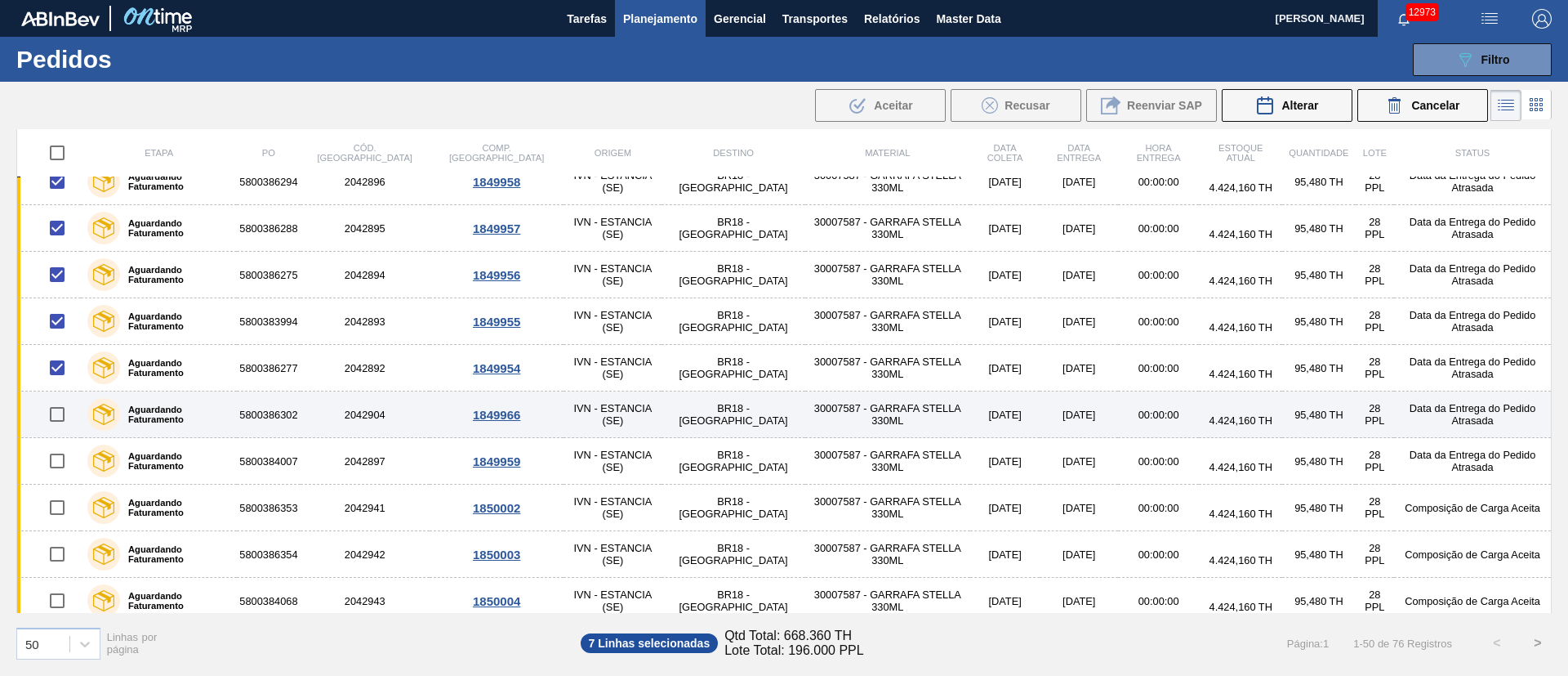
click at [61, 410] on input "checkbox" at bounding box center [57, 414] width 34 height 34
checkbox input "true"
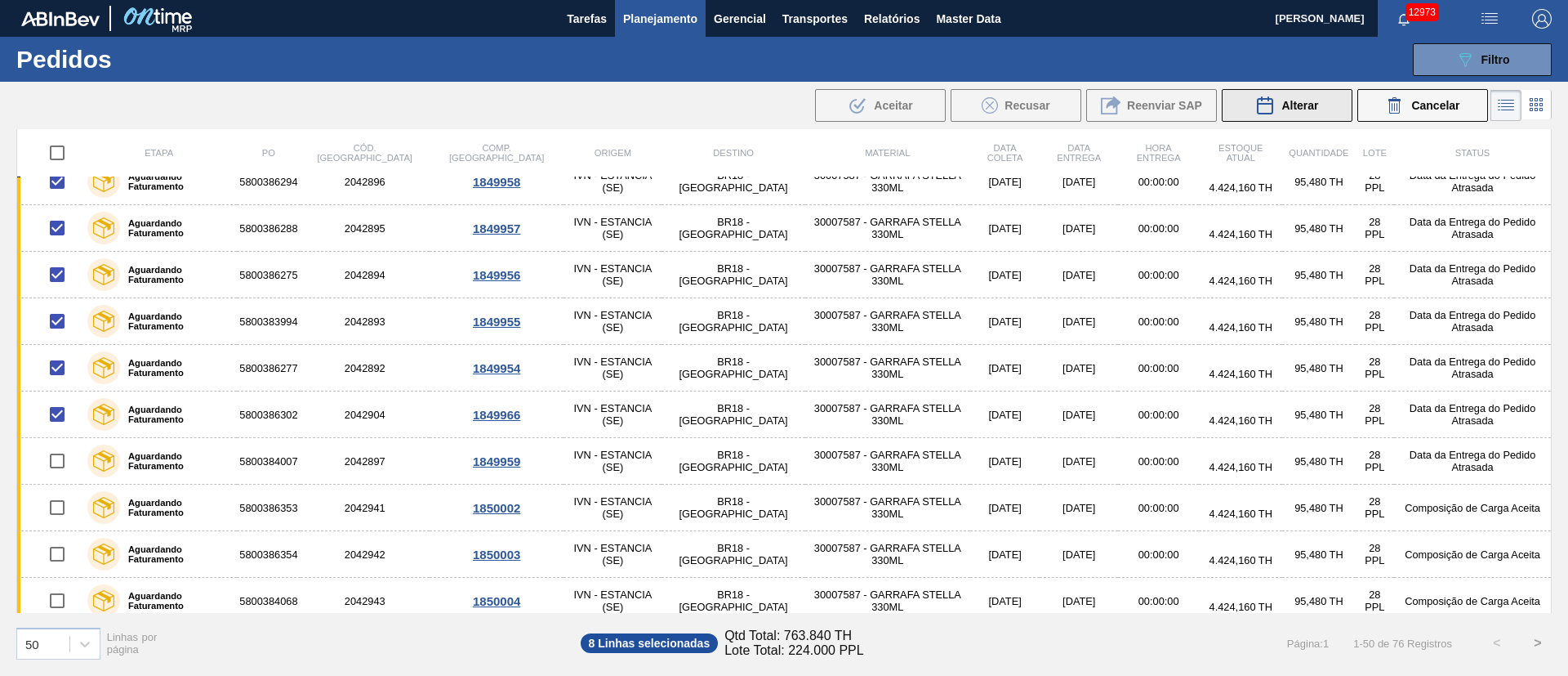
click at [1313, 101] on span "Alterar" at bounding box center [1299, 104] width 36 height 13
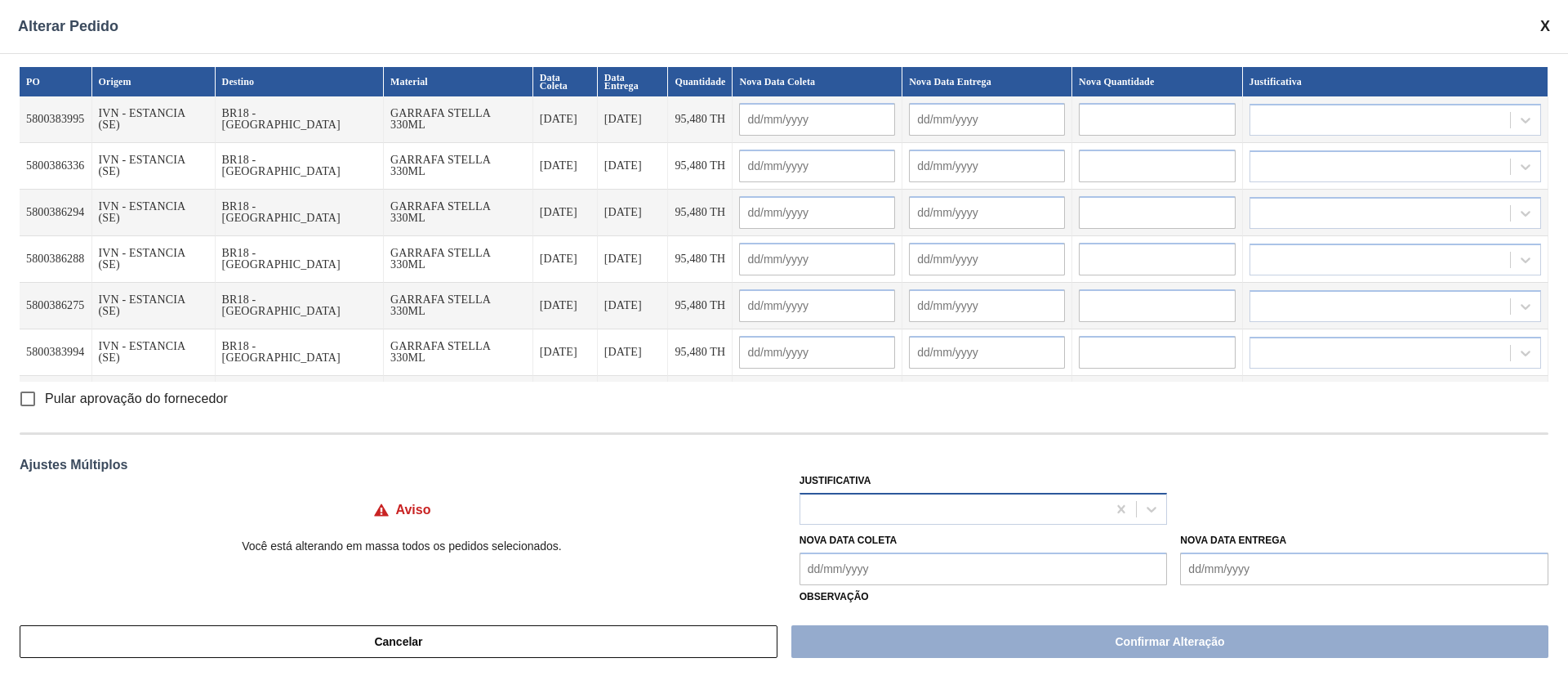
click at [829, 507] on div at bounding box center [953, 508] width 307 height 24
type input "ou"
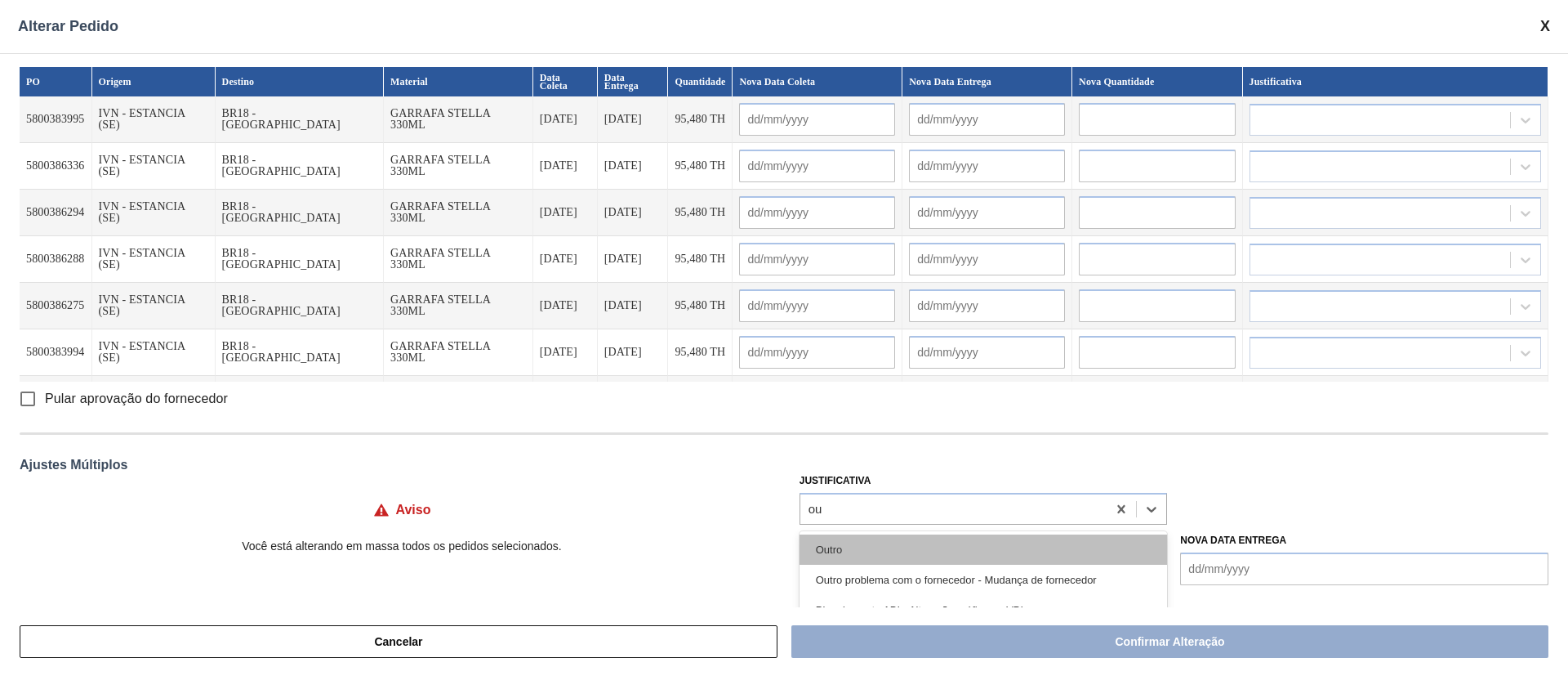
click at [818, 548] on div "Outro" at bounding box center [984, 549] width 368 height 31
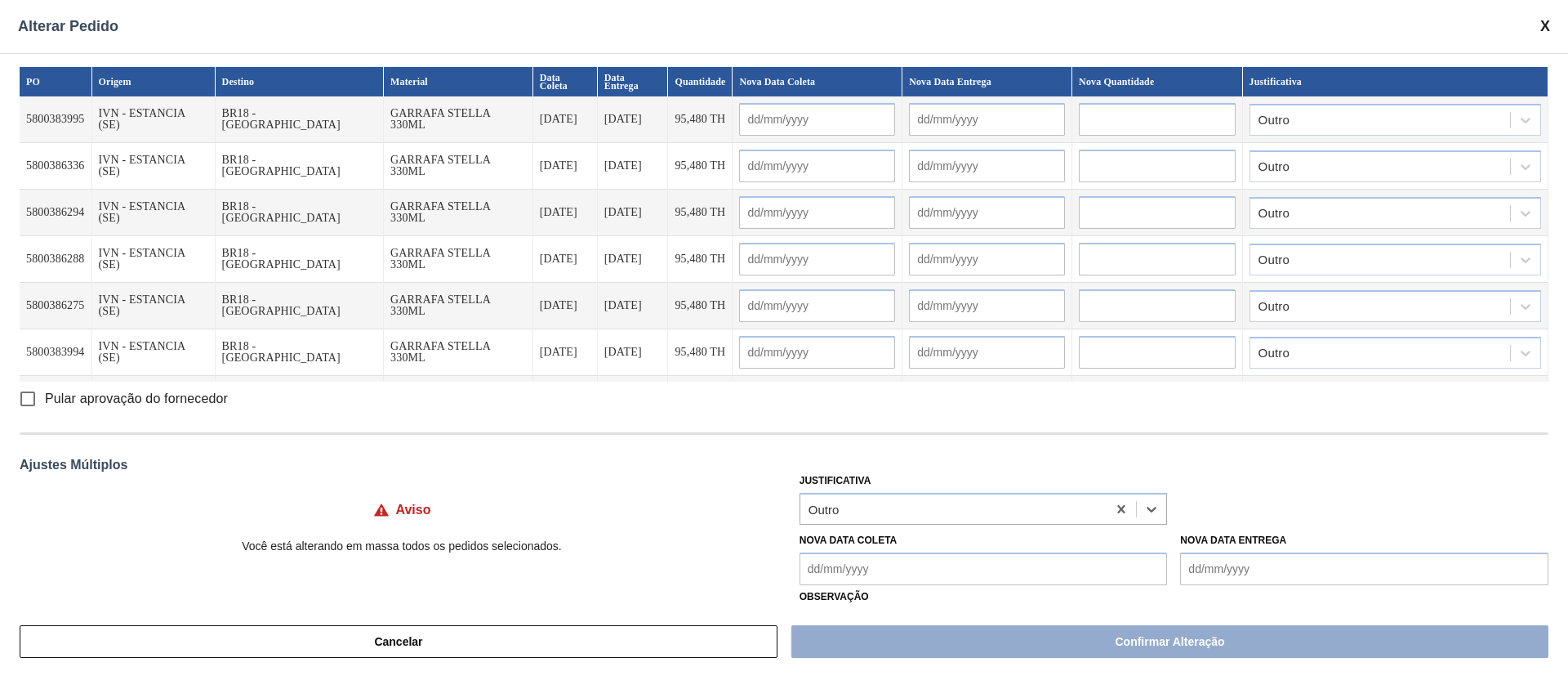
click at [28, 398] on input "Pular aprovação do fornecedor" at bounding box center [28, 398] width 34 height 34
checkbox input "true"
click at [830, 567] on Coleta "Nova Data Coleta" at bounding box center [984, 568] width 368 height 33
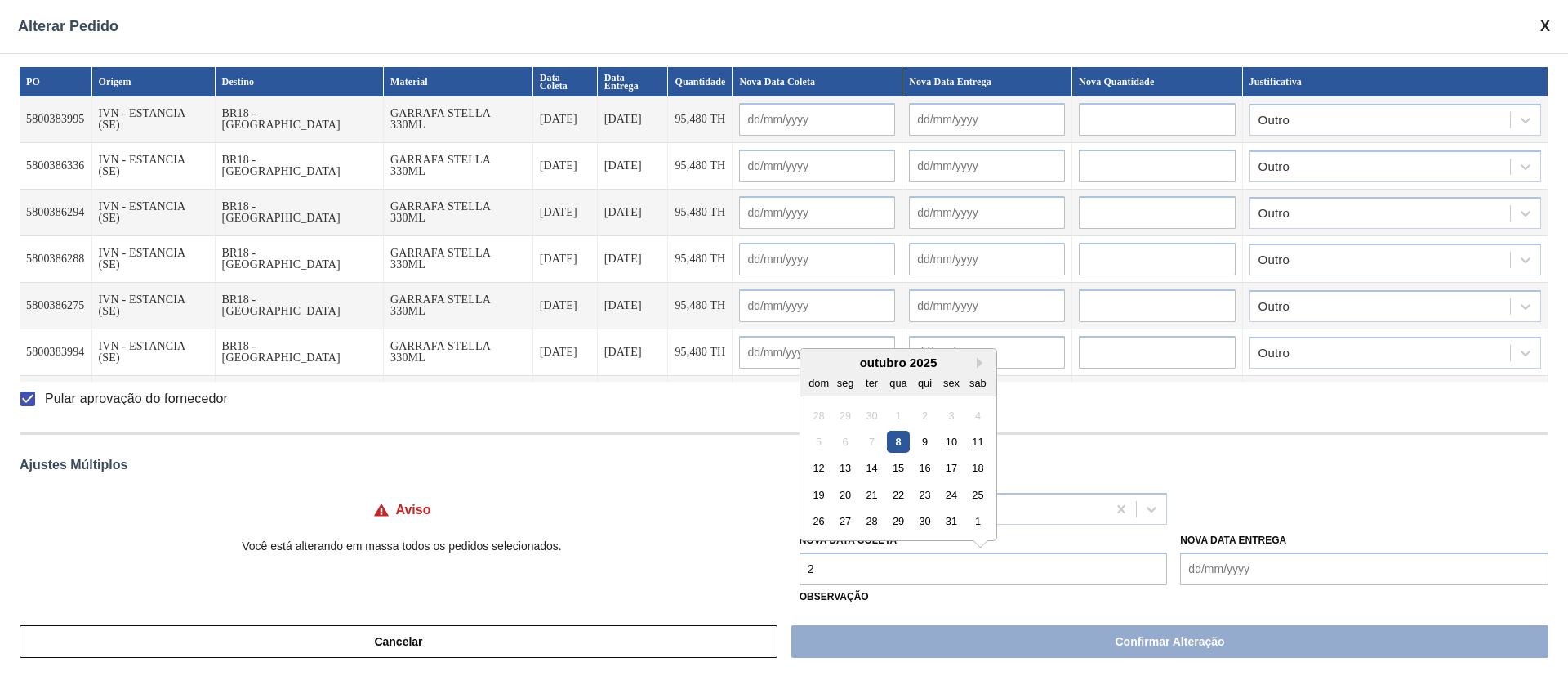
type Coleta "23"
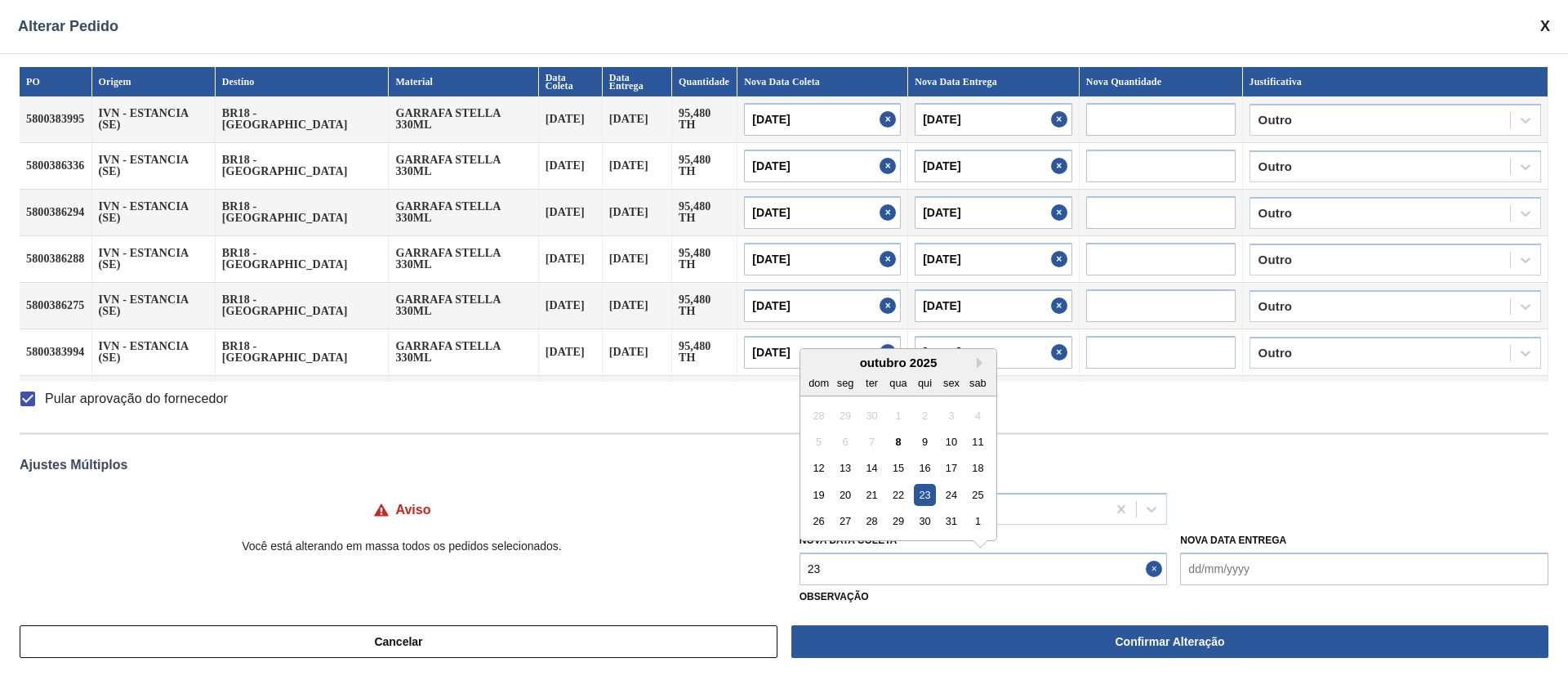
type input "[DATE]"
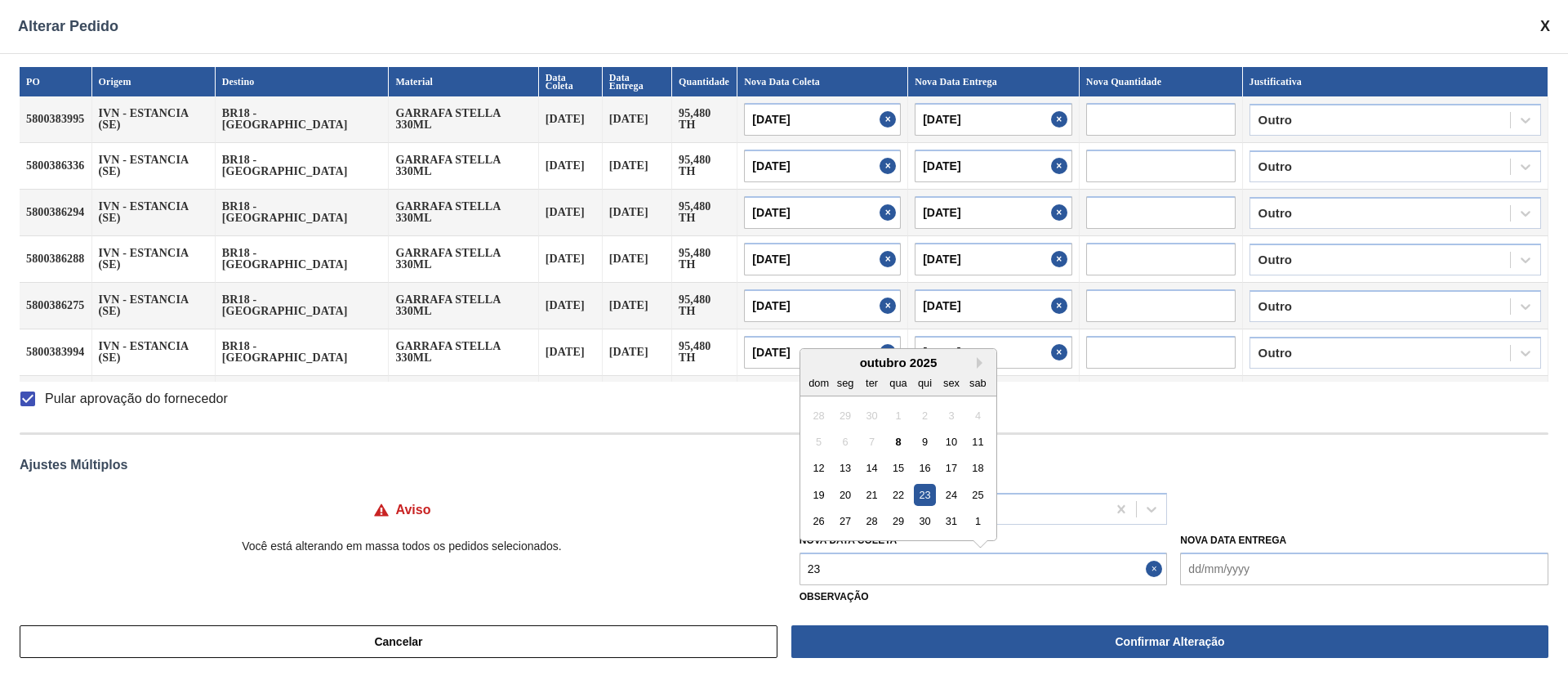
type input "[DATE]"
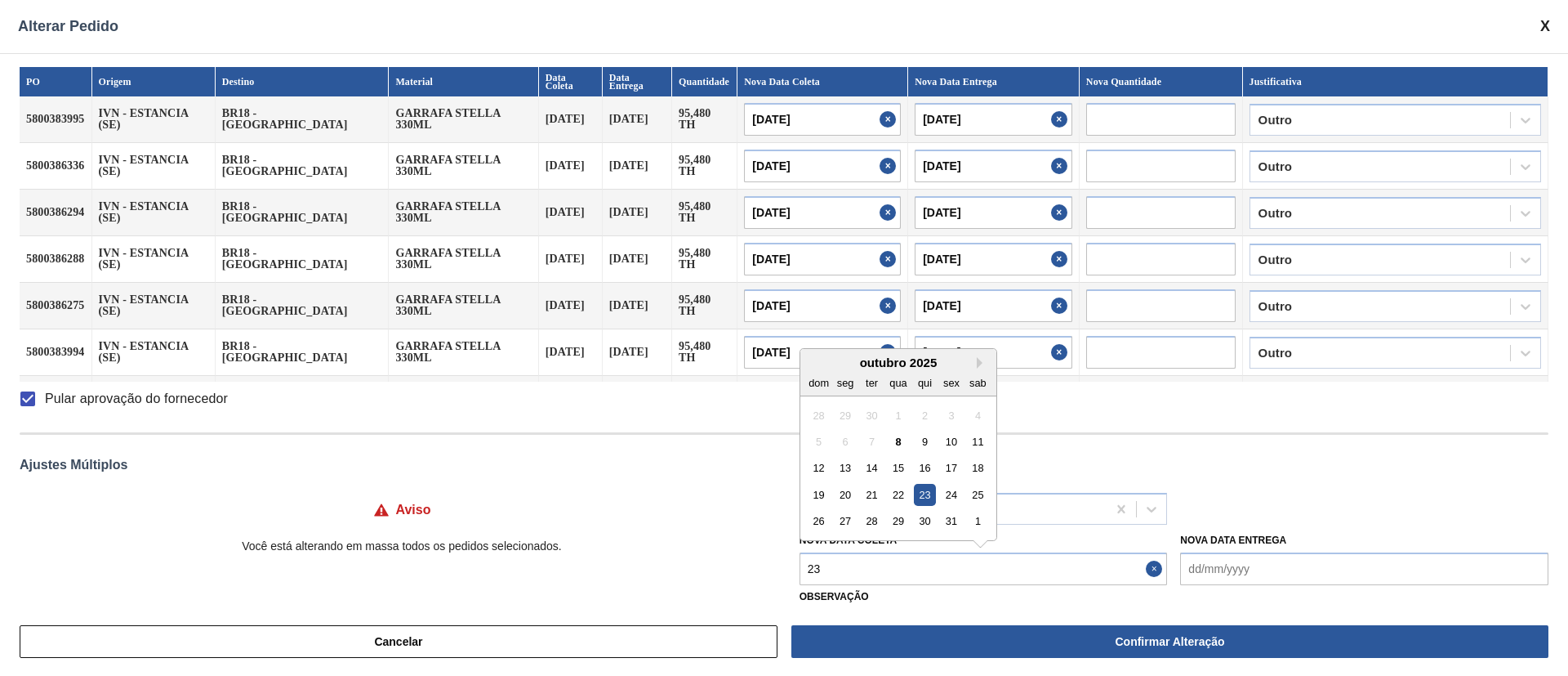
type input "[DATE]"
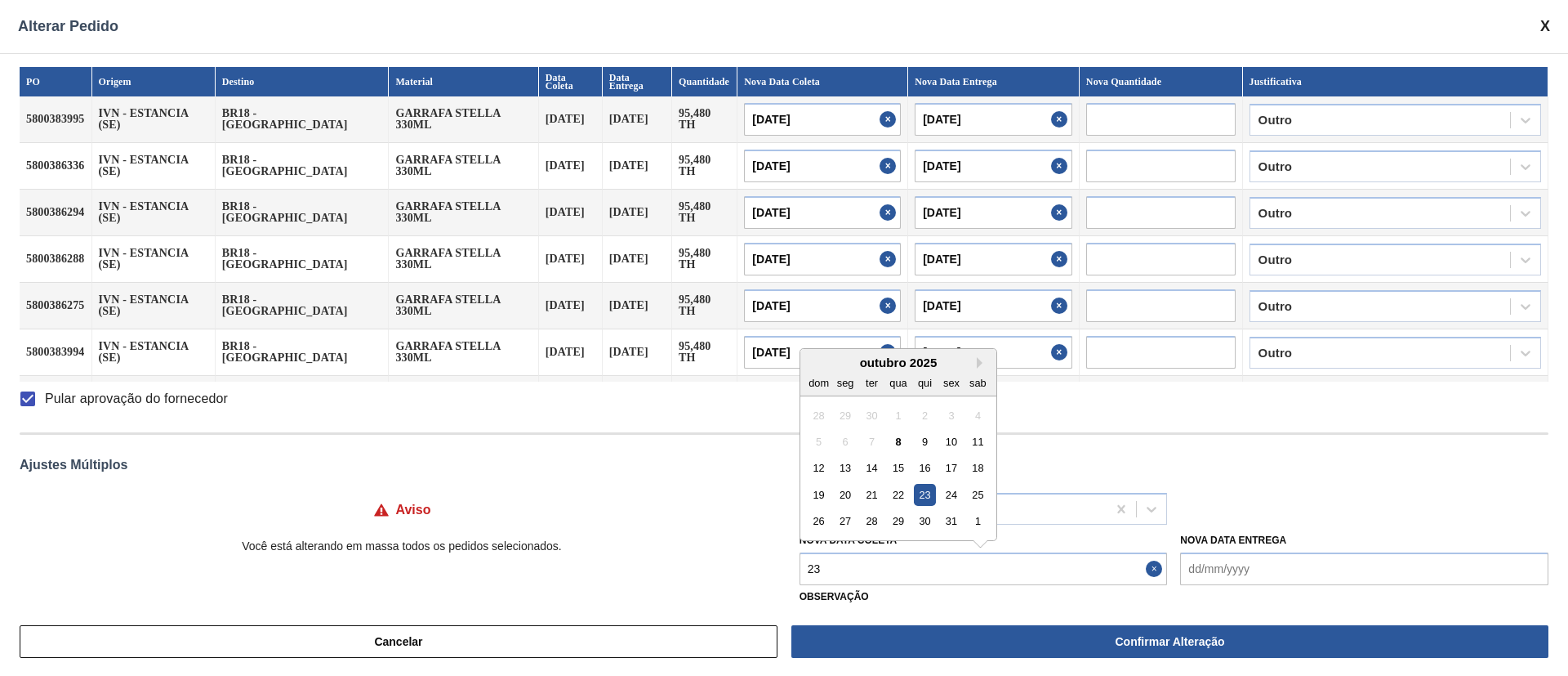
type input "[DATE]"
drag, startPoint x: 897, startPoint y: 484, endPoint x: 886, endPoint y: 496, distance: 16.3
click at [897, 484] on div "22" at bounding box center [897, 495] width 22 height 22
type Coleta "[DATE]"
type input "[DATE]"
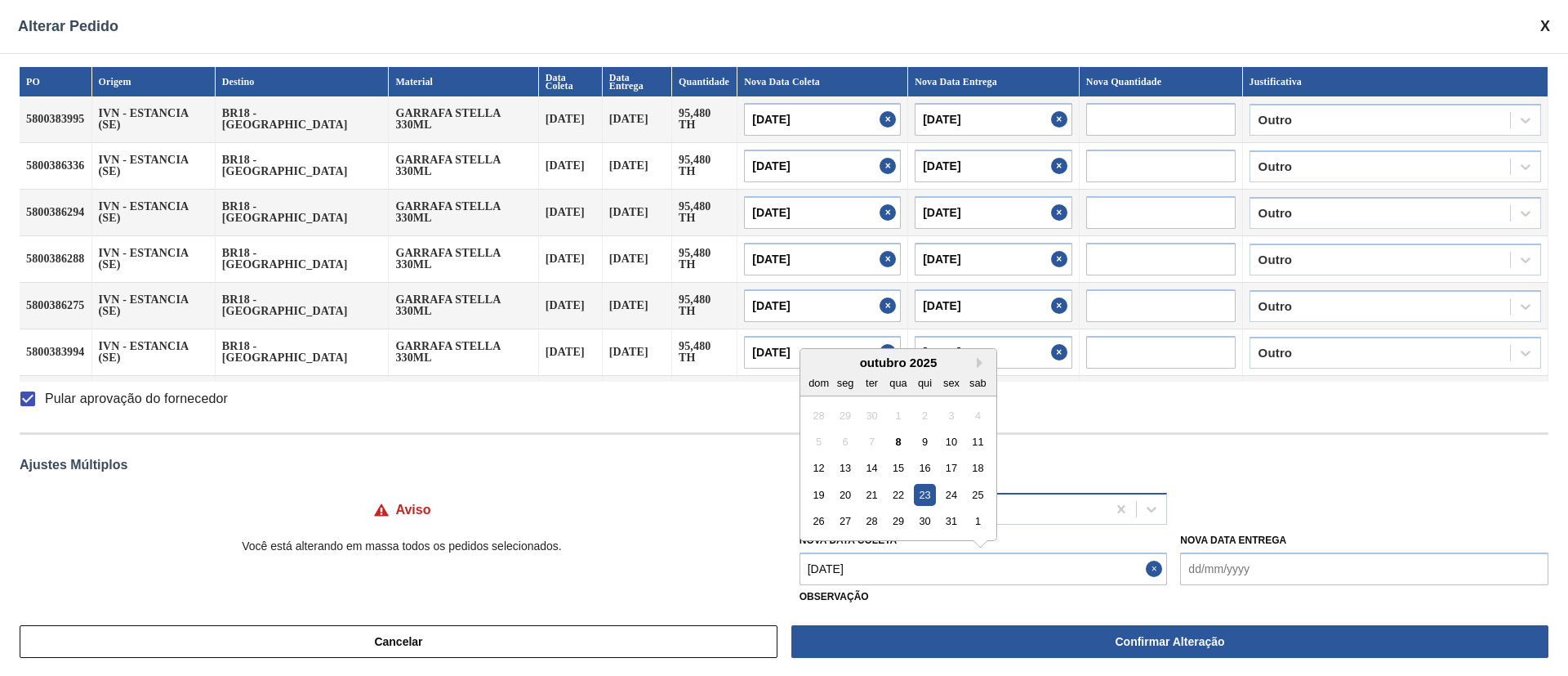
type input "[DATE]"
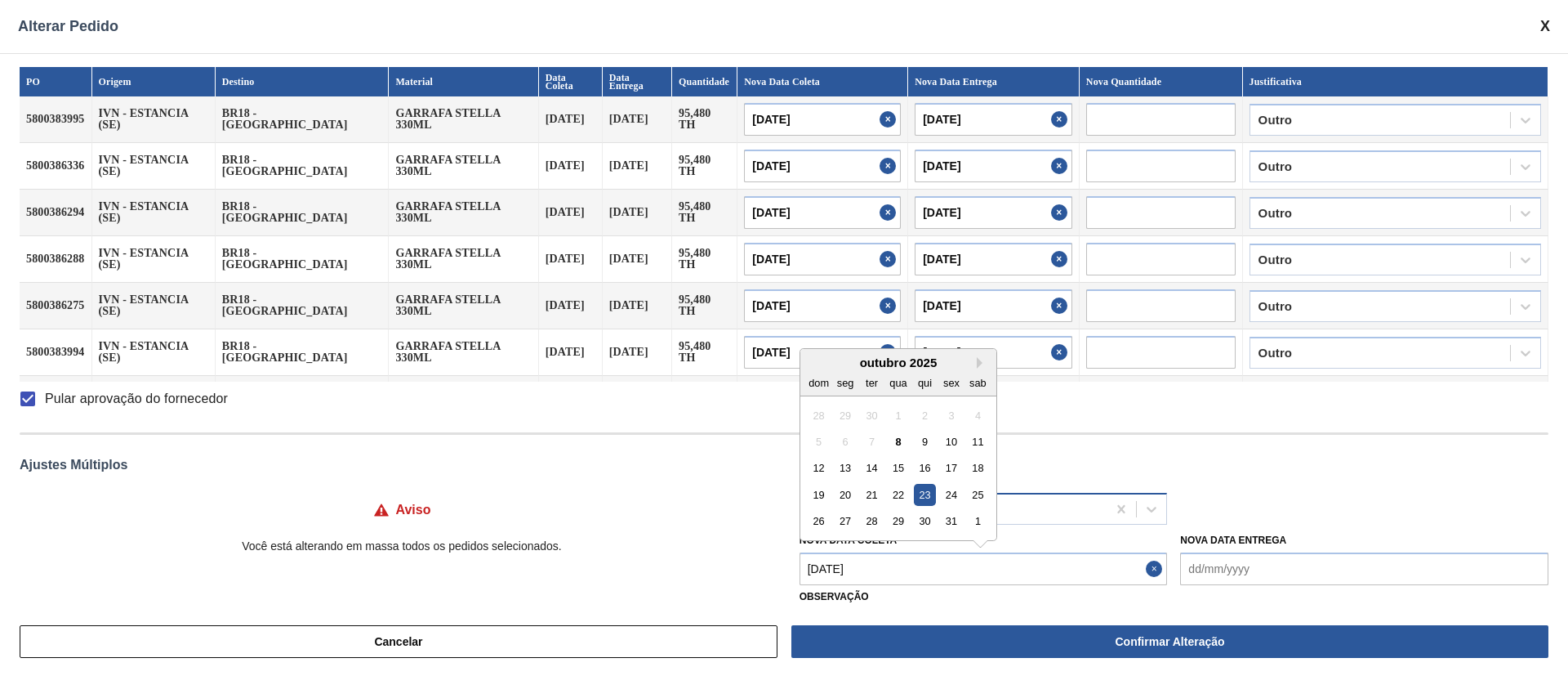
type input "[DATE]"
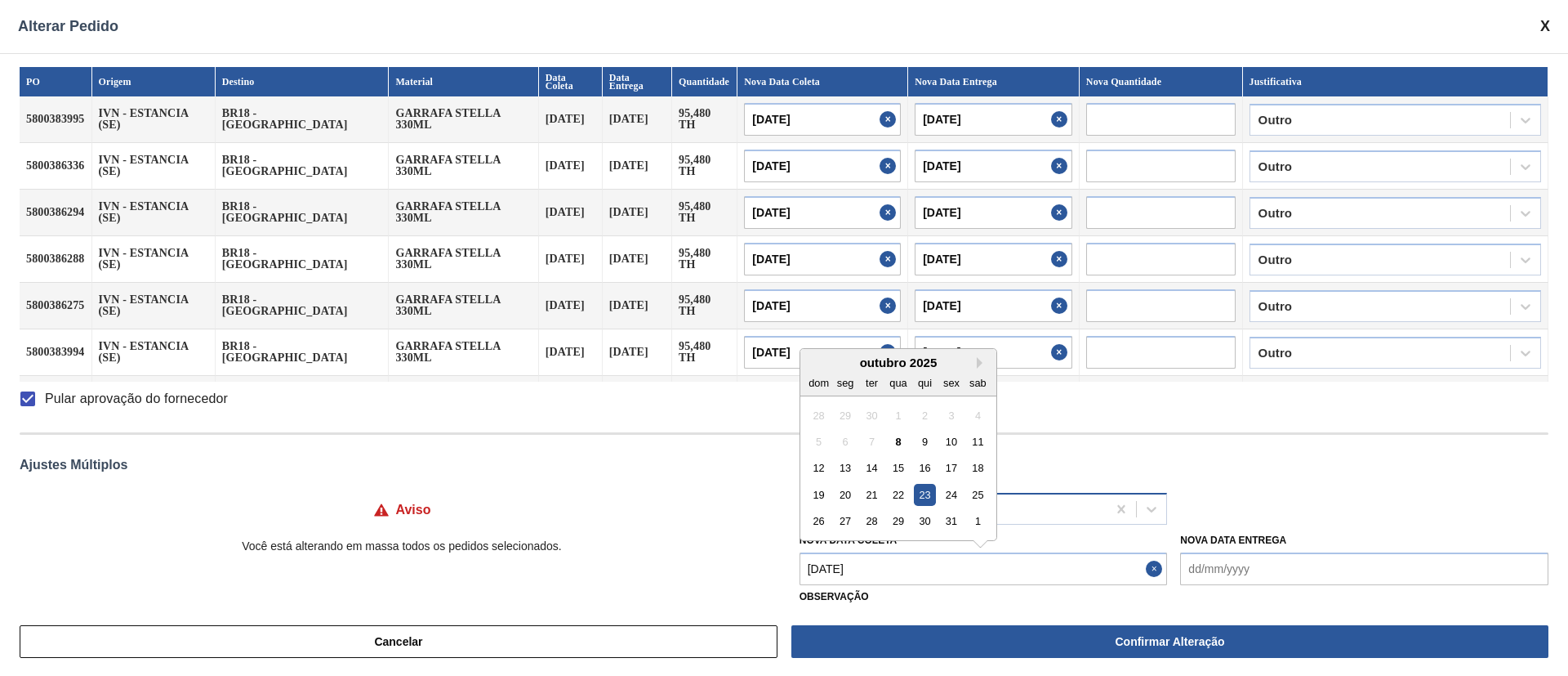
type input "[DATE]"
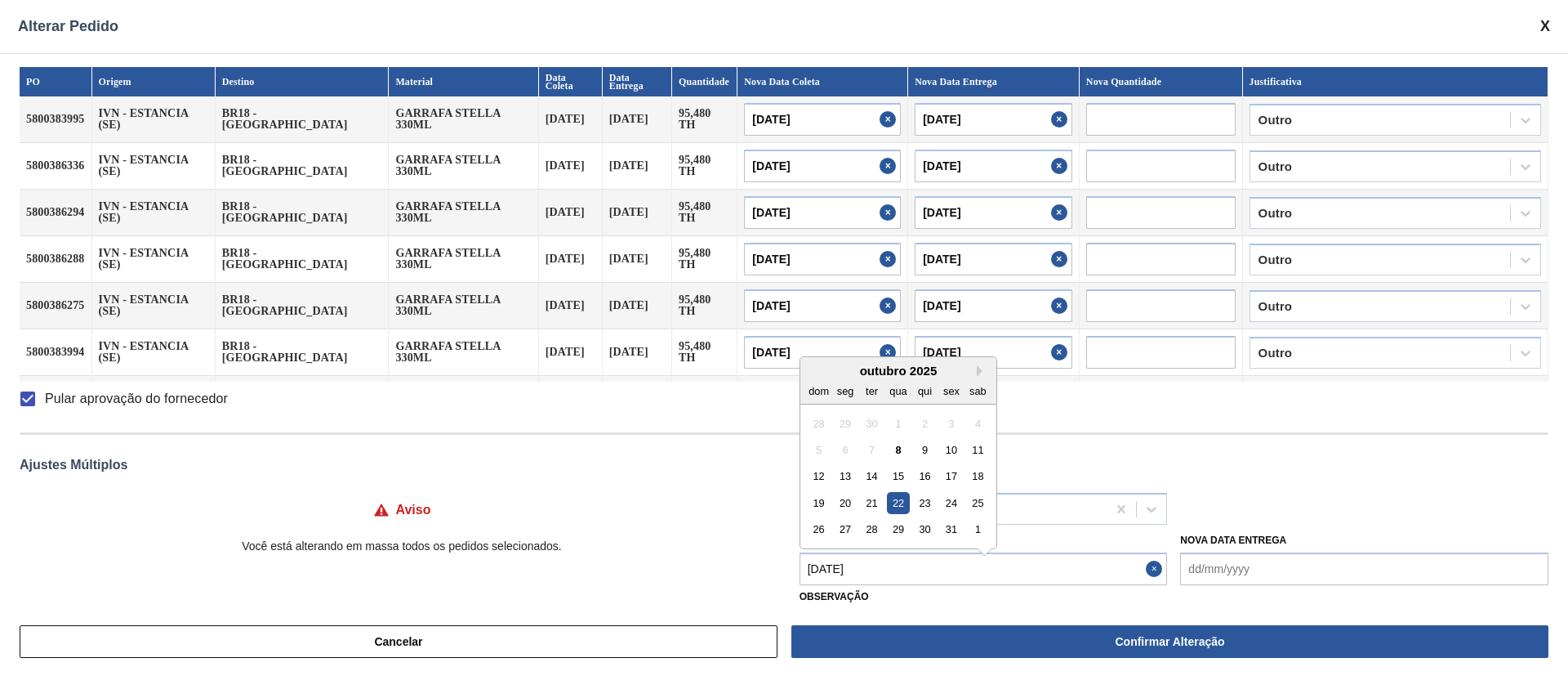
click at [872, 574] on Coleta "[DATE]" at bounding box center [984, 568] width 368 height 33
click at [921, 501] on div "23" at bounding box center [925, 495] width 22 height 22
type Coleta "[DATE]"
type input "[DATE]"
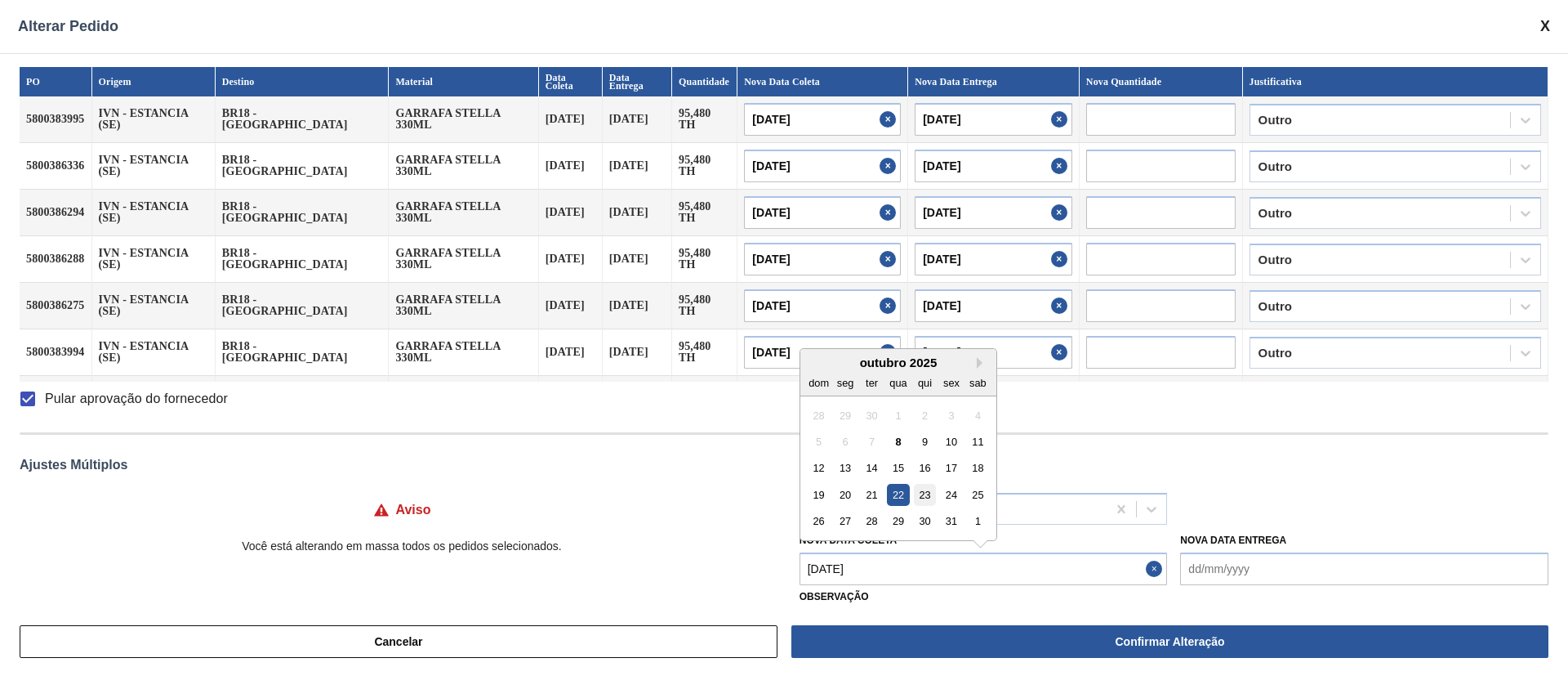
type input "[DATE]"
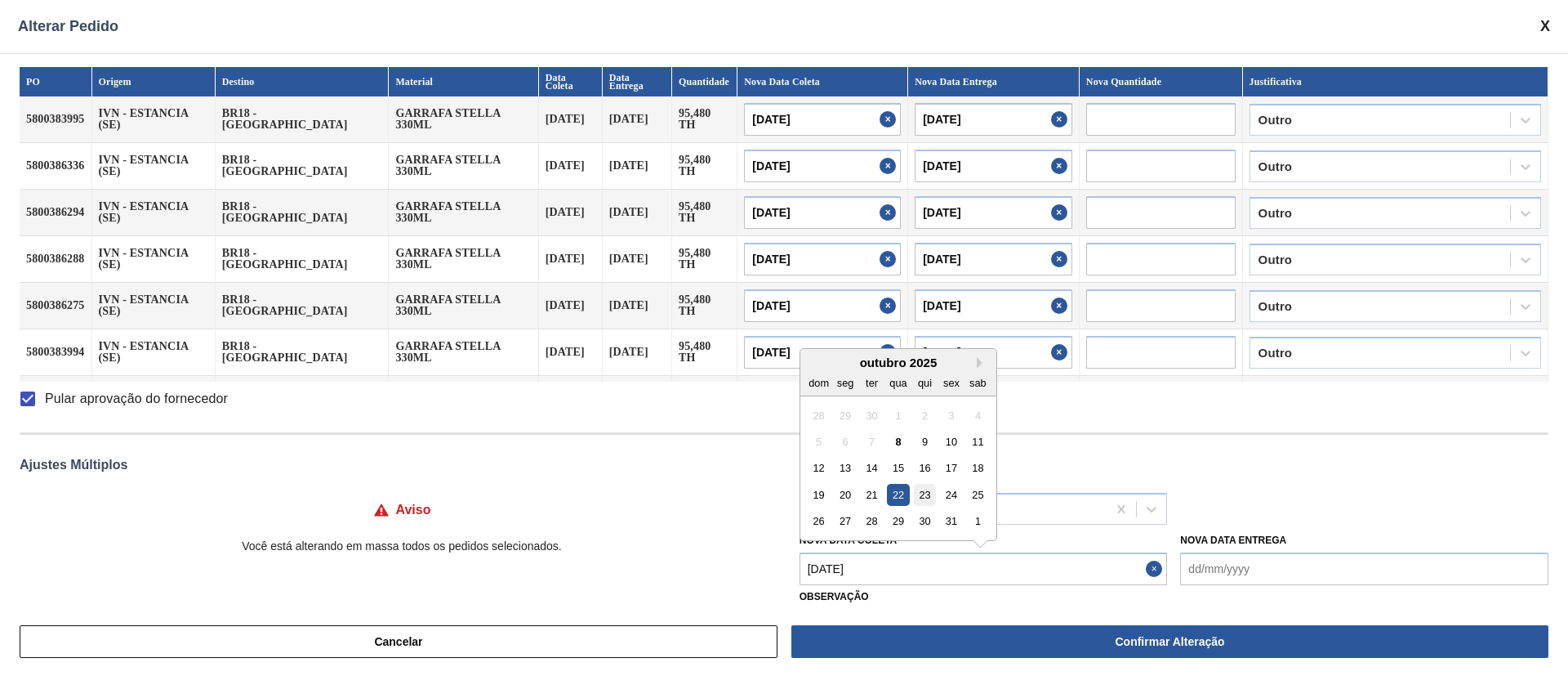
type input "[DATE]"
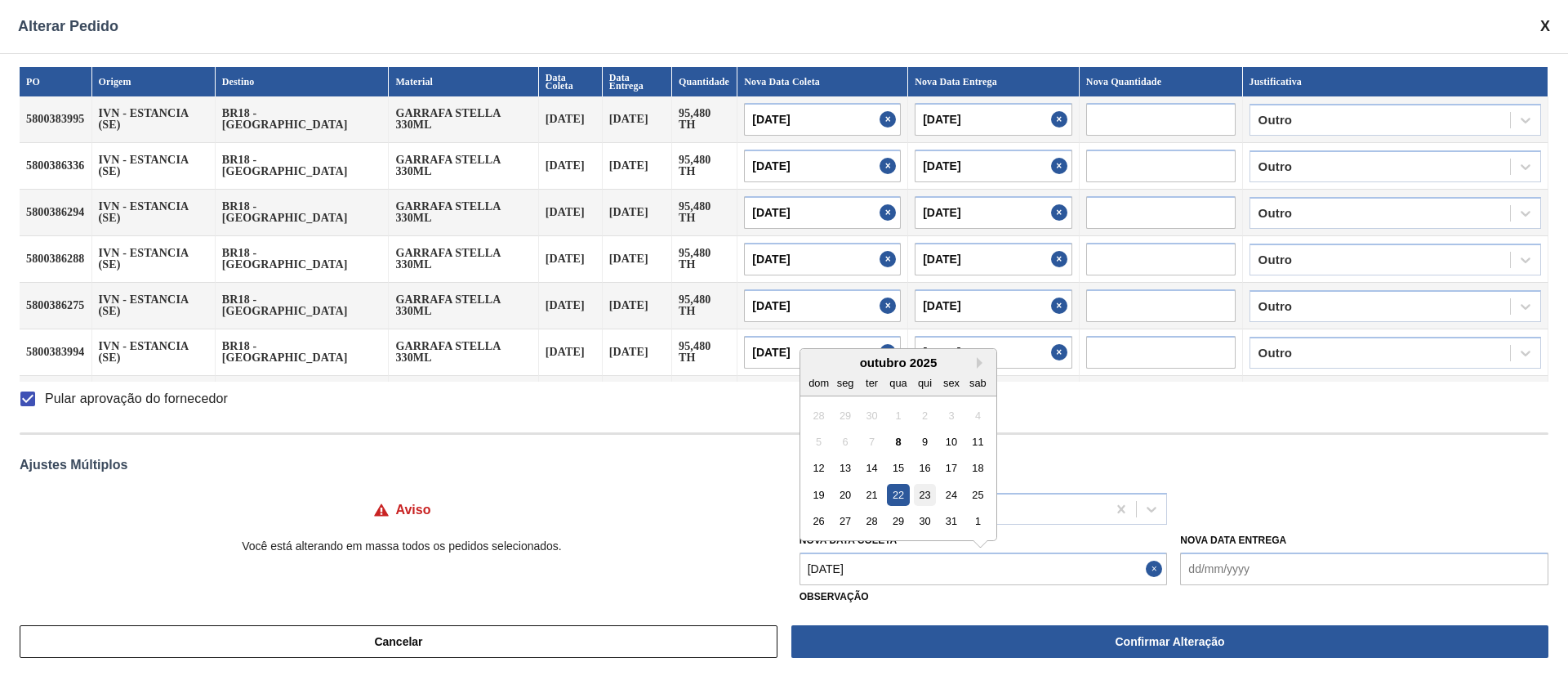
type input "[DATE]"
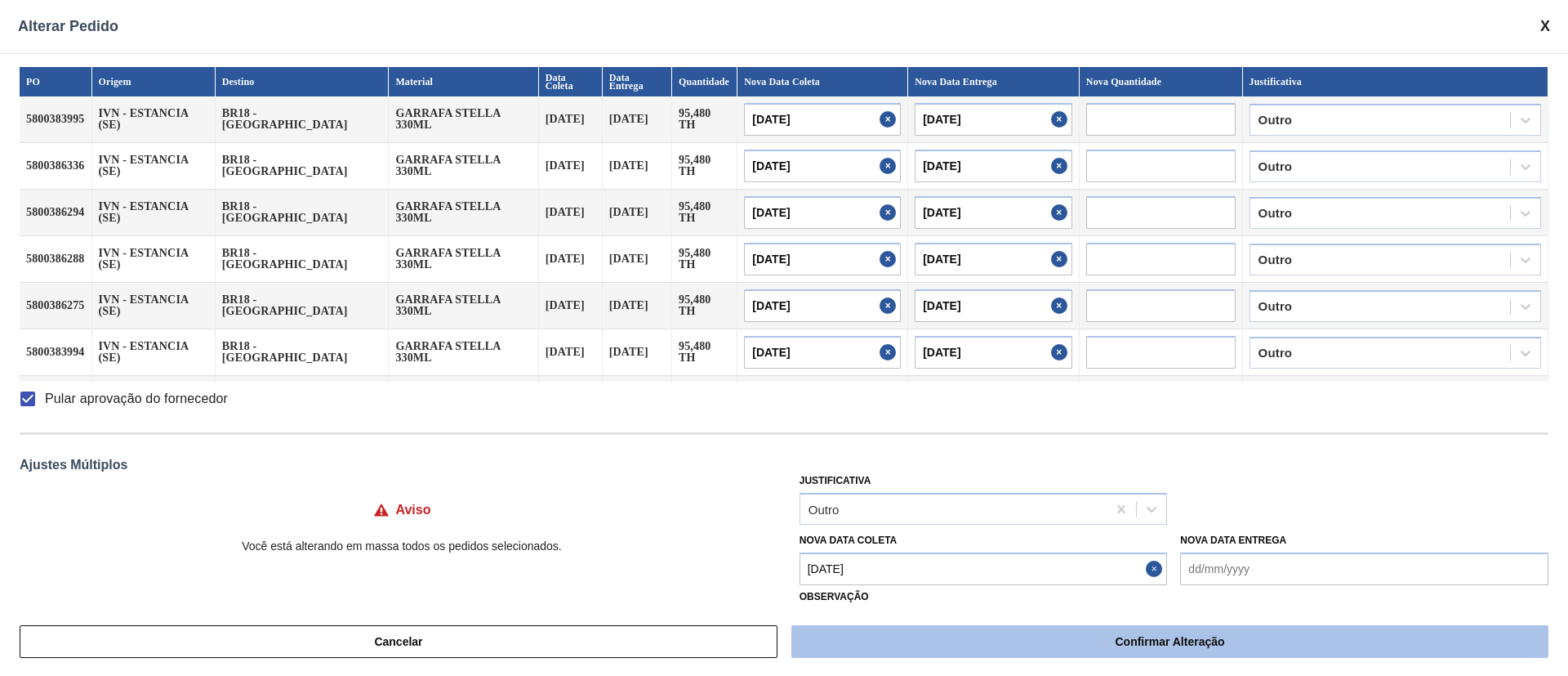
click at [914, 637] on button "Confirmar Alteração" at bounding box center [1169, 641] width 757 height 33
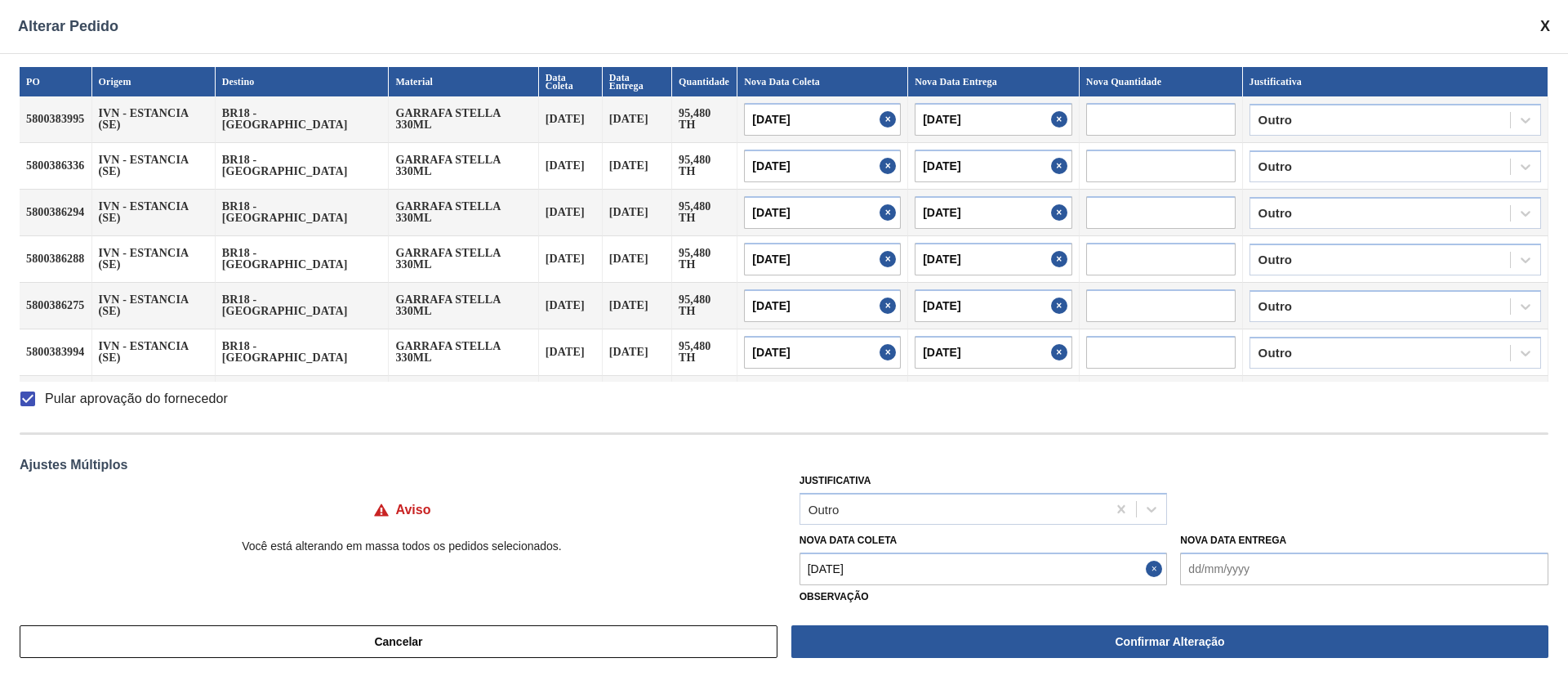
checkbox input "false"
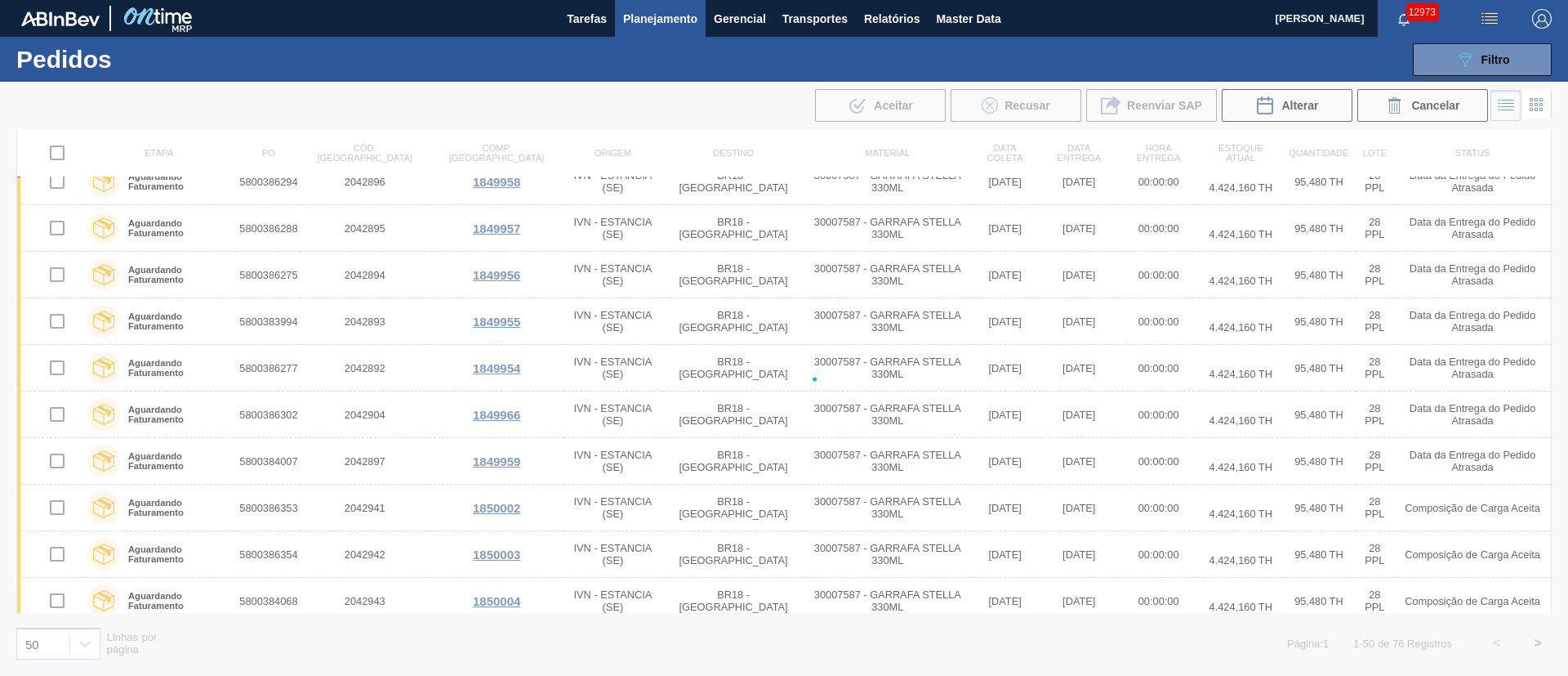
checkbox input "false"
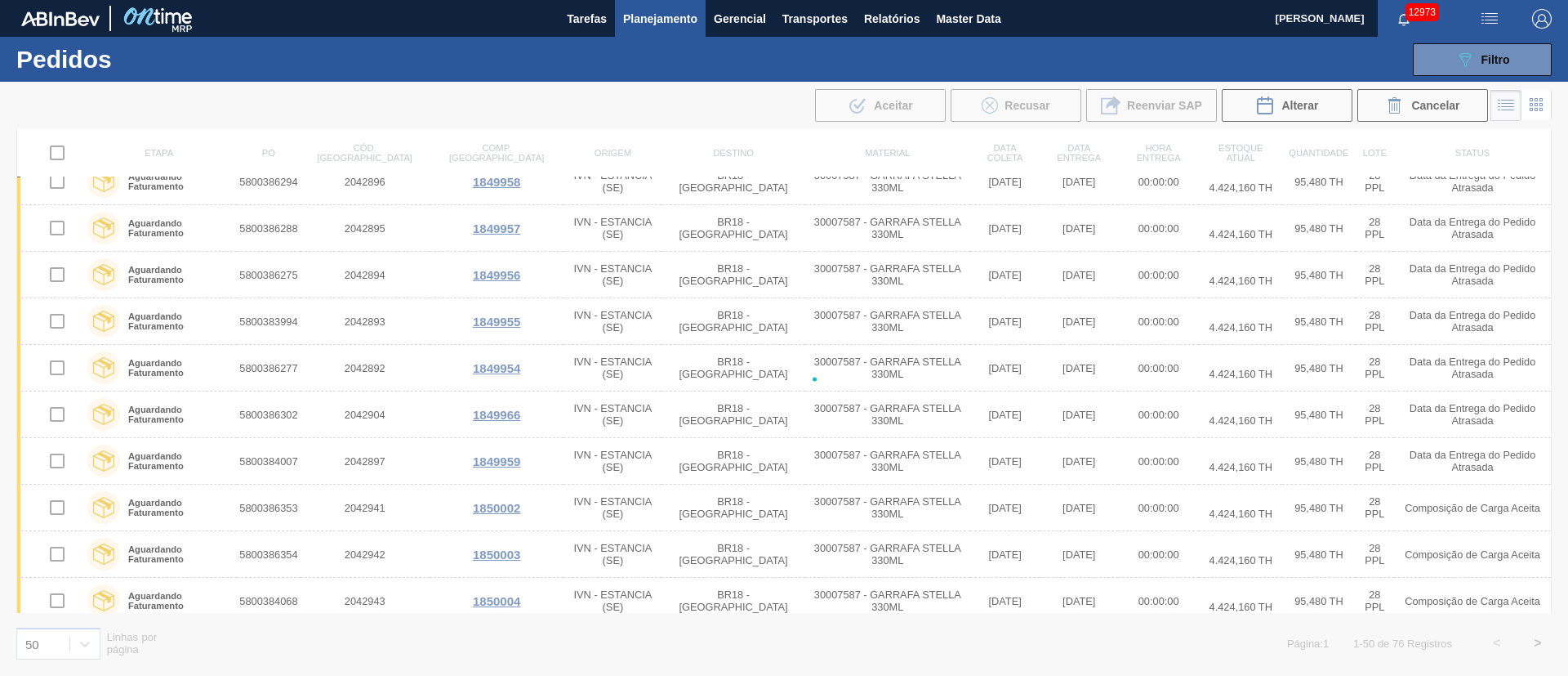
checkbox input "false"
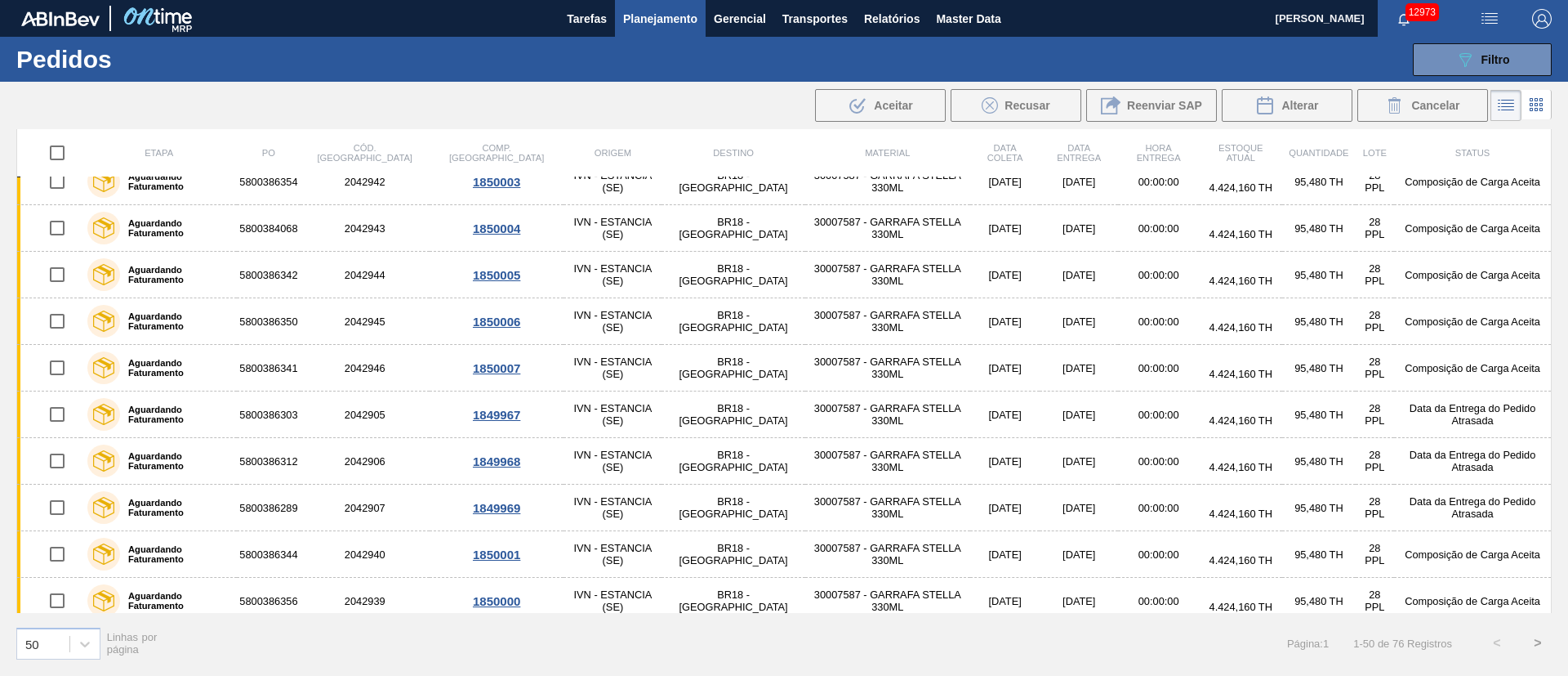
scroll to position [346, 0]
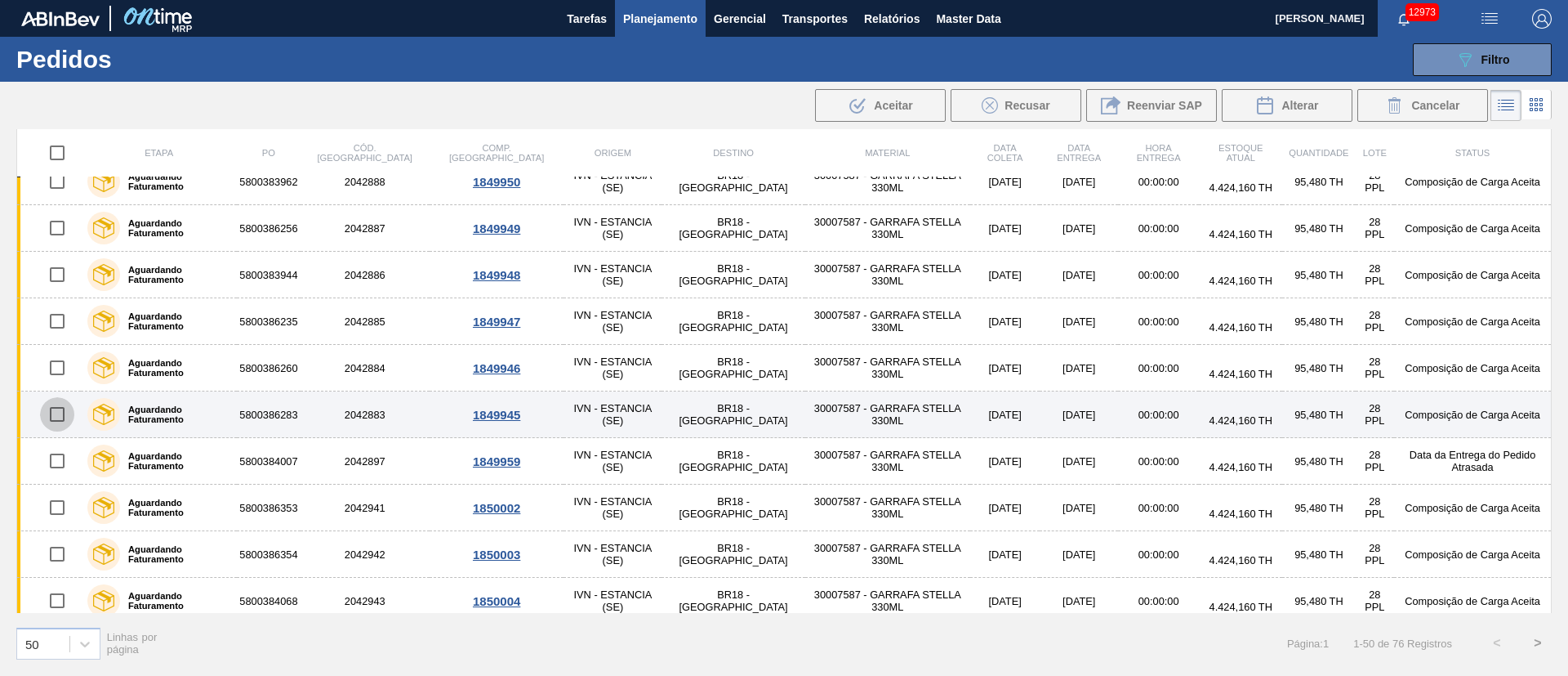
click at [62, 413] on input "checkbox" at bounding box center [57, 414] width 34 height 34
checkbox input "true"
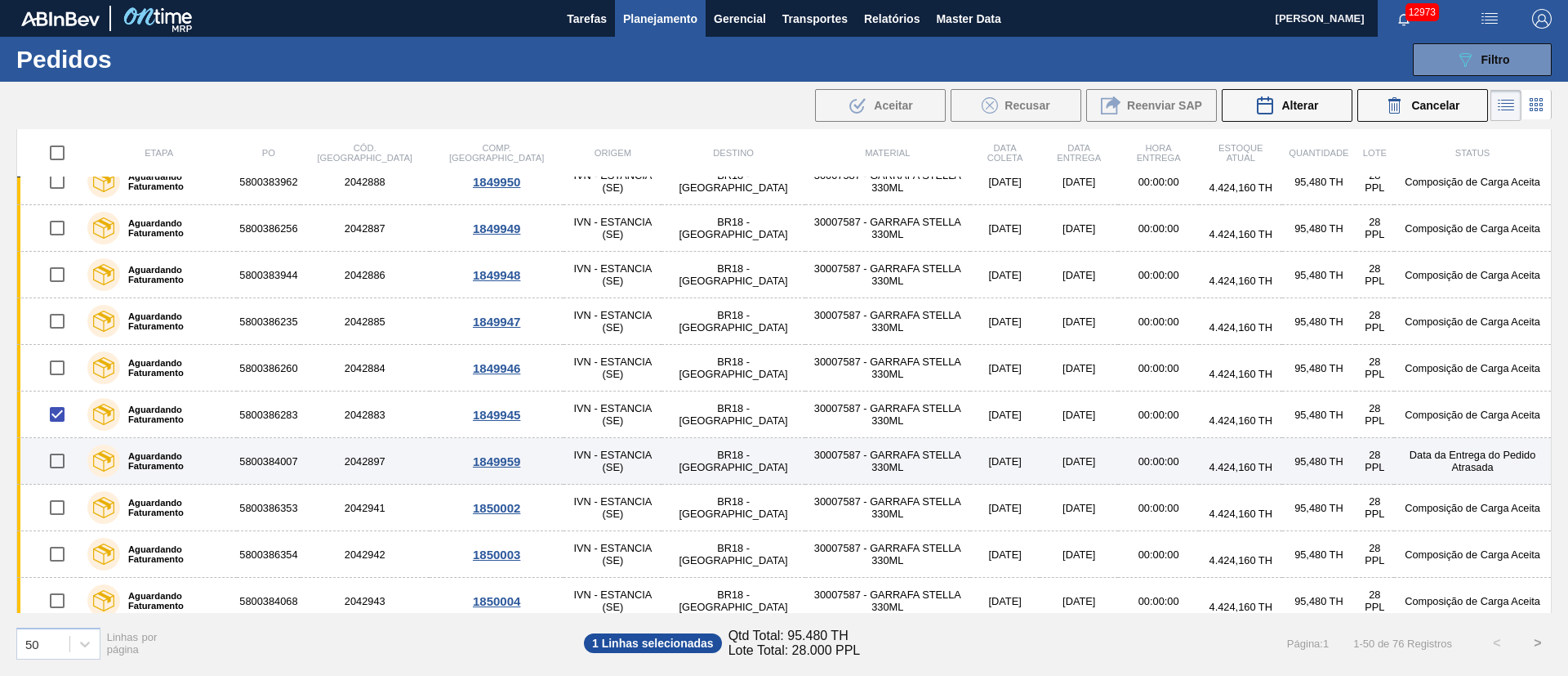
click at [65, 457] on input "checkbox" at bounding box center [57, 460] width 34 height 34
checkbox input "true"
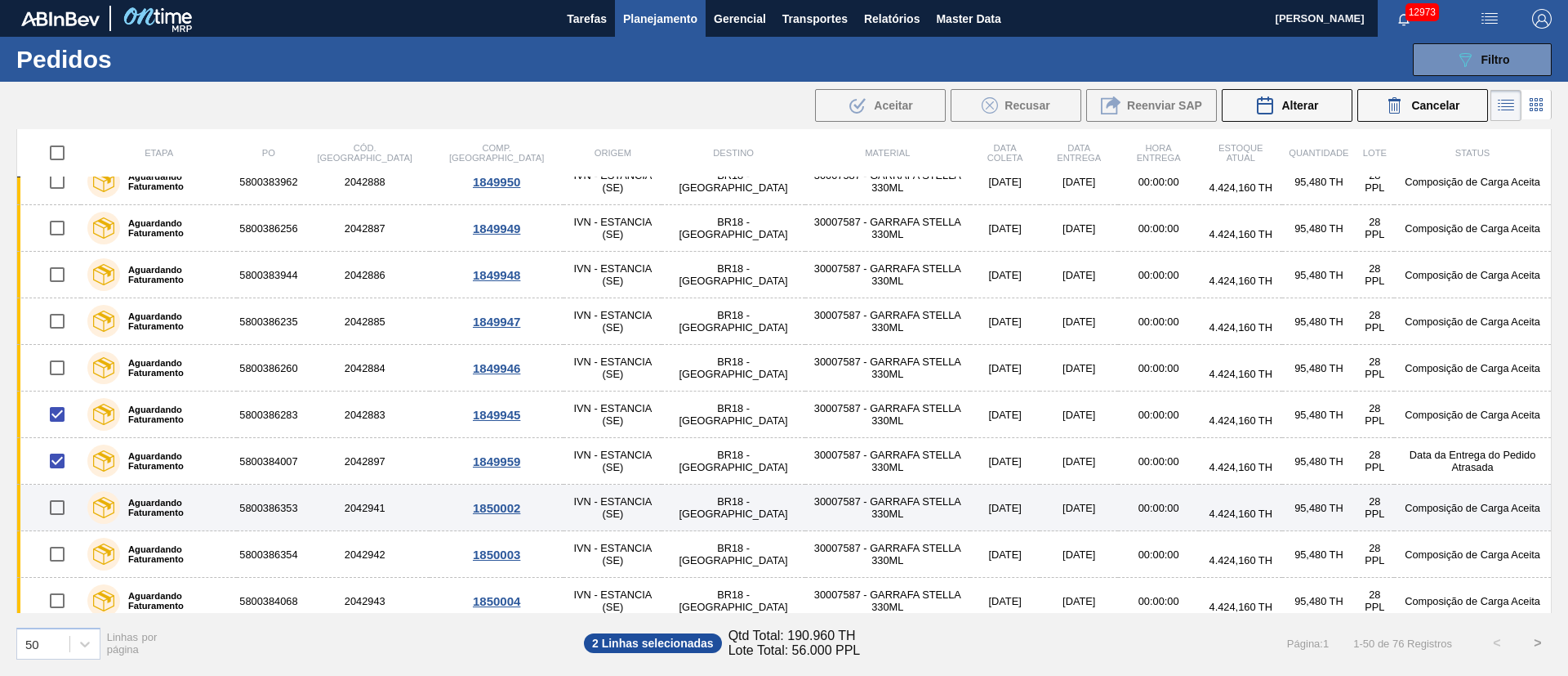
click at [64, 502] on input "checkbox" at bounding box center [57, 507] width 34 height 34
checkbox input "true"
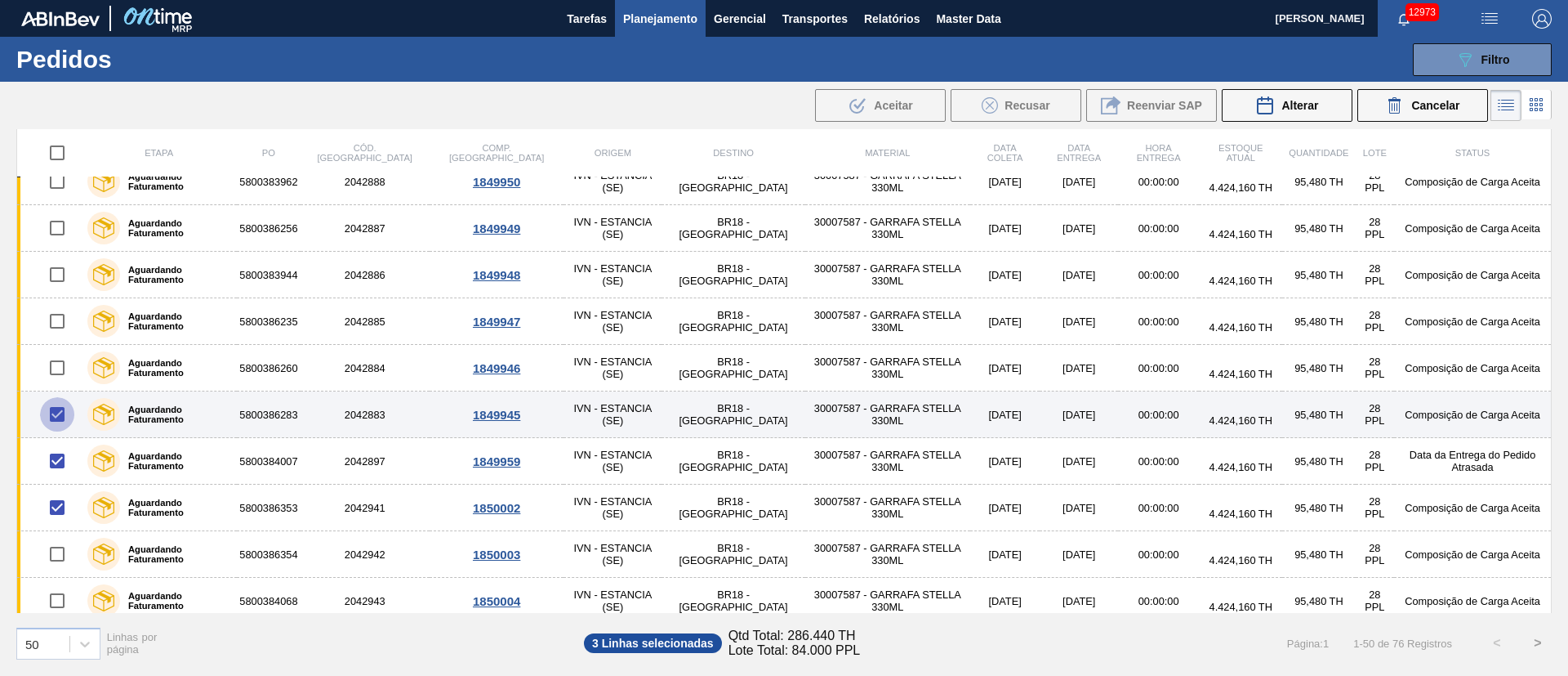
click at [67, 409] on input "checkbox" at bounding box center [57, 414] width 34 height 34
checkbox input "false"
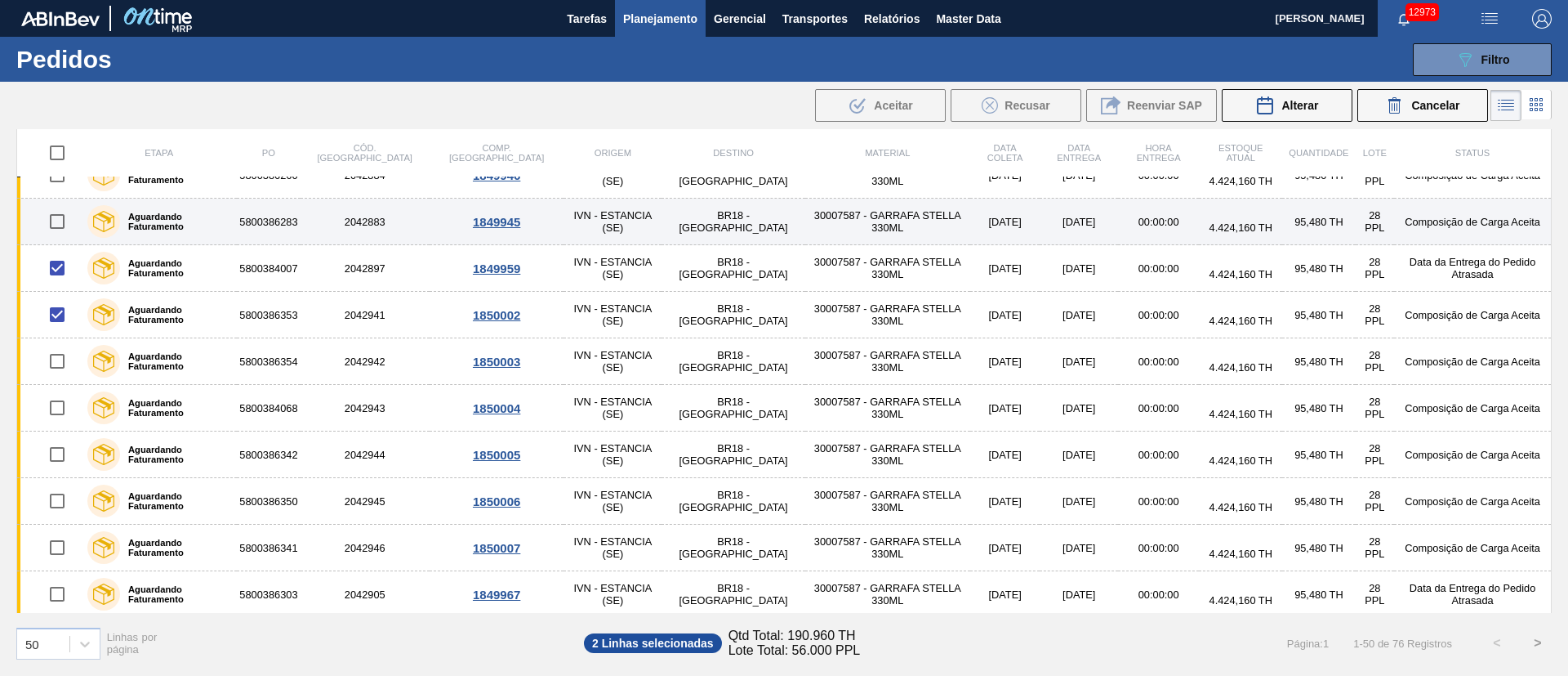
scroll to position [590, 0]
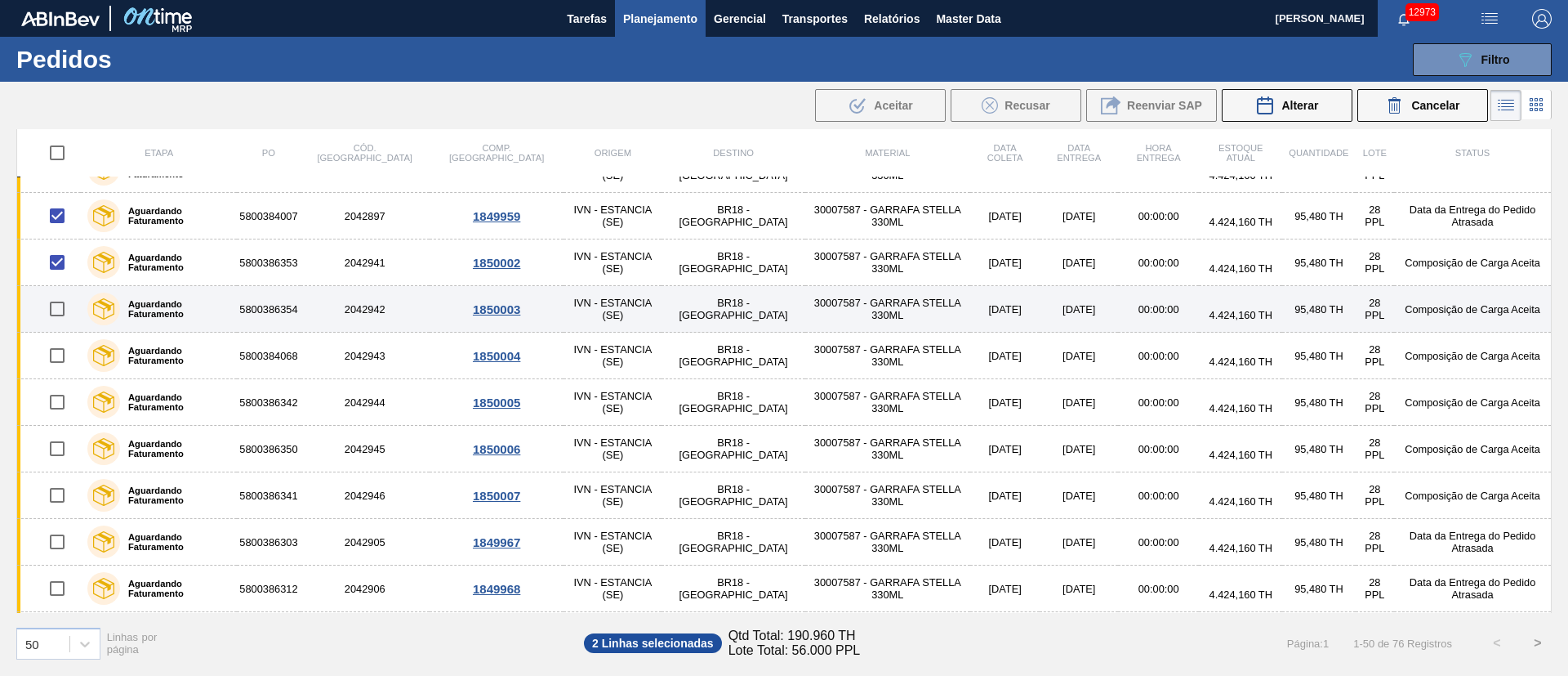
click at [63, 315] on input "checkbox" at bounding box center [57, 308] width 34 height 34
checkbox input "true"
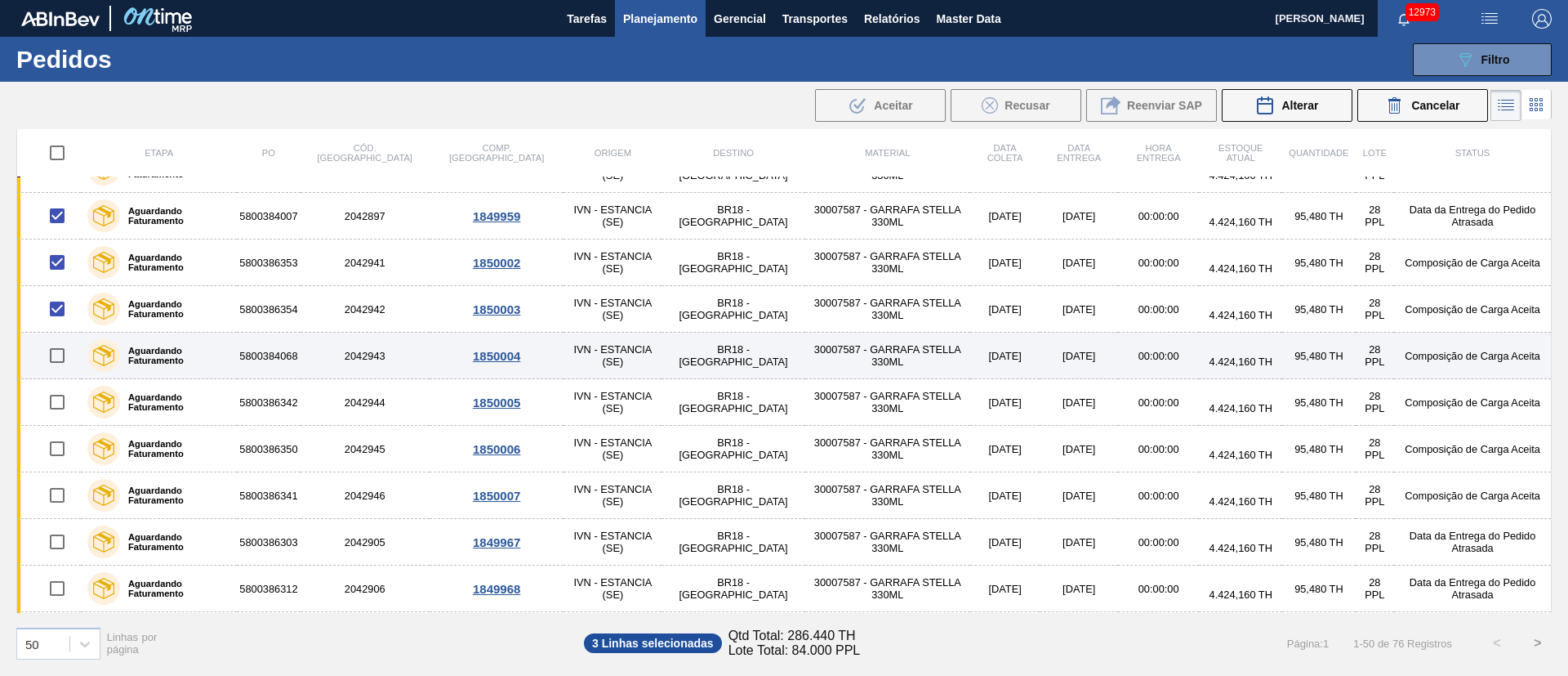
click at [56, 368] on input "checkbox" at bounding box center [57, 355] width 34 height 34
checkbox input "true"
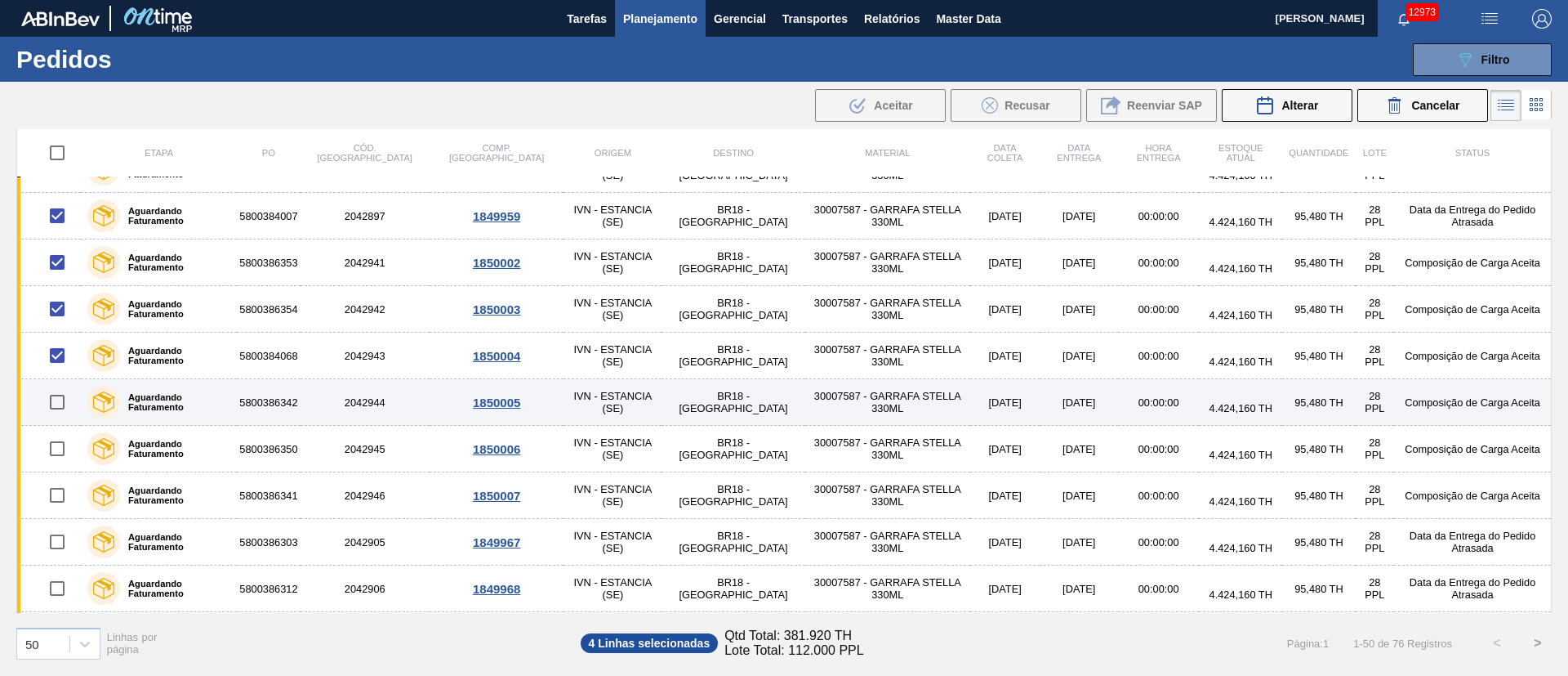
click at [54, 403] on input "checkbox" at bounding box center [57, 401] width 34 height 34
checkbox input "true"
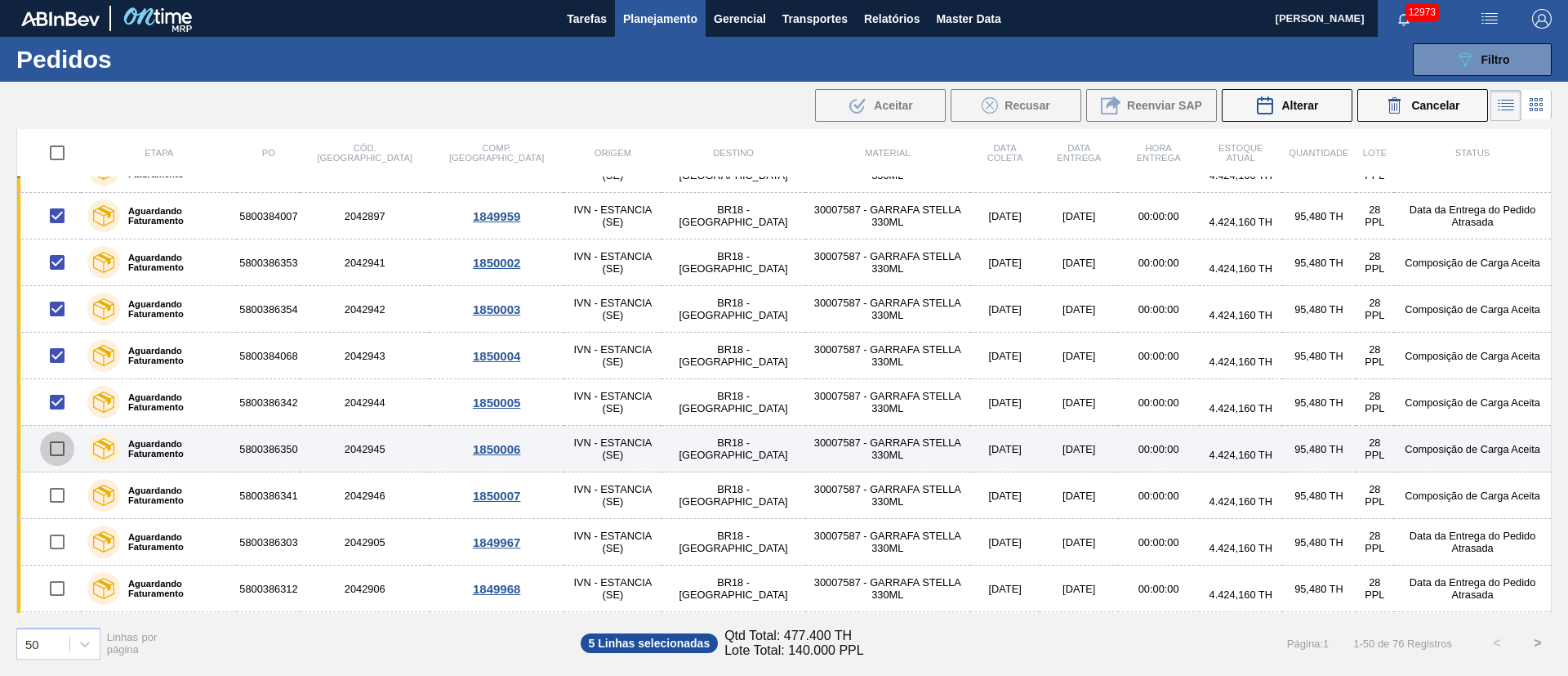
click at [64, 442] on input "checkbox" at bounding box center [57, 448] width 34 height 34
checkbox input "true"
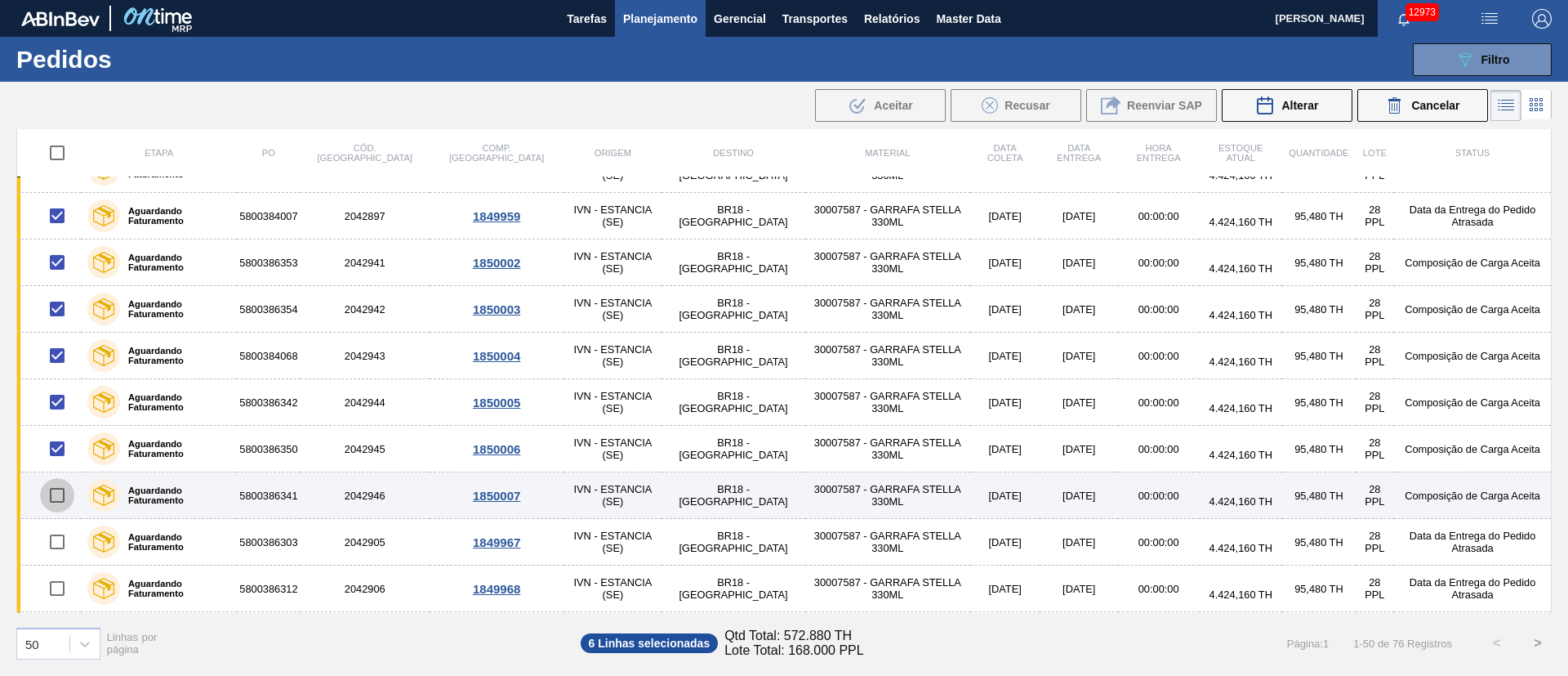
click at [63, 493] on input "checkbox" at bounding box center [57, 495] width 34 height 34
checkbox input "true"
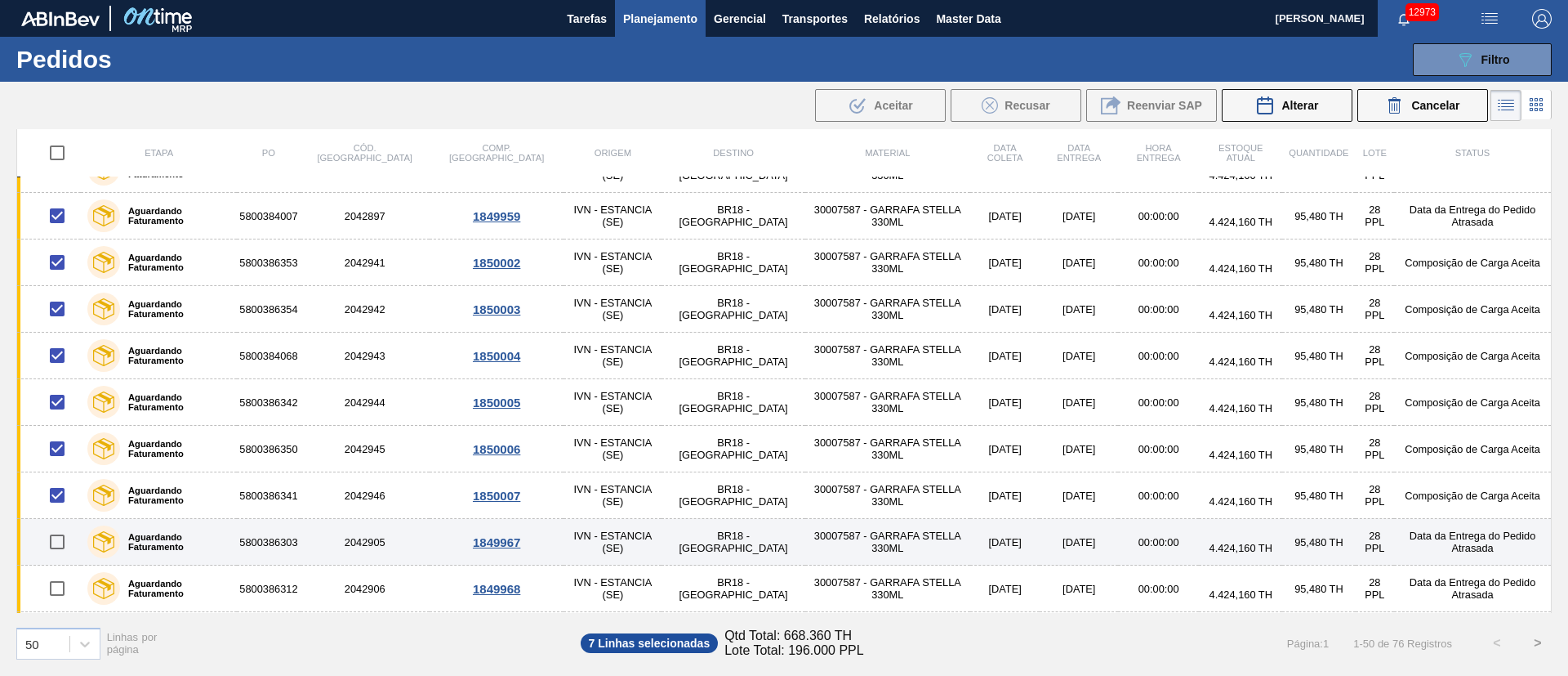
click at [51, 537] on input "checkbox" at bounding box center [57, 541] width 34 height 34
checkbox input "true"
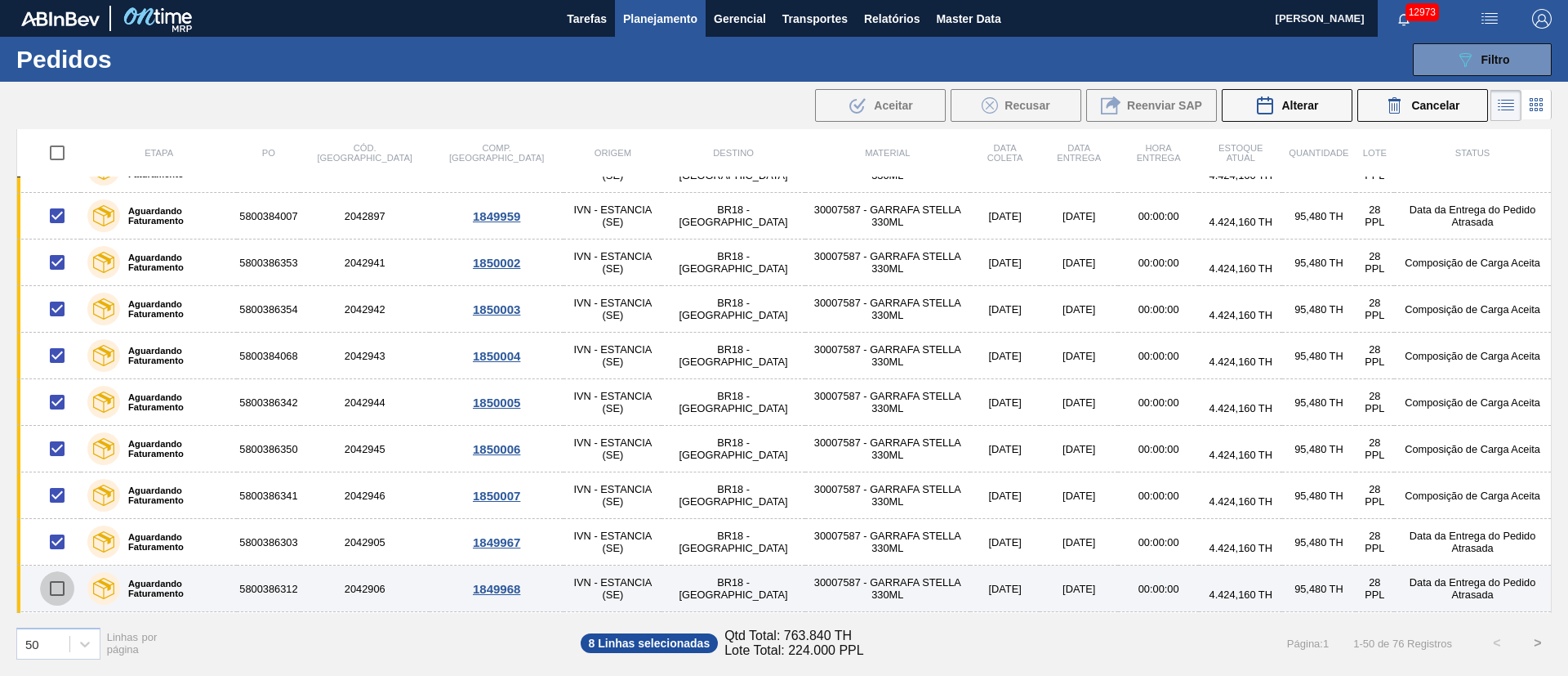
click at [55, 585] on input "checkbox" at bounding box center [57, 588] width 34 height 34
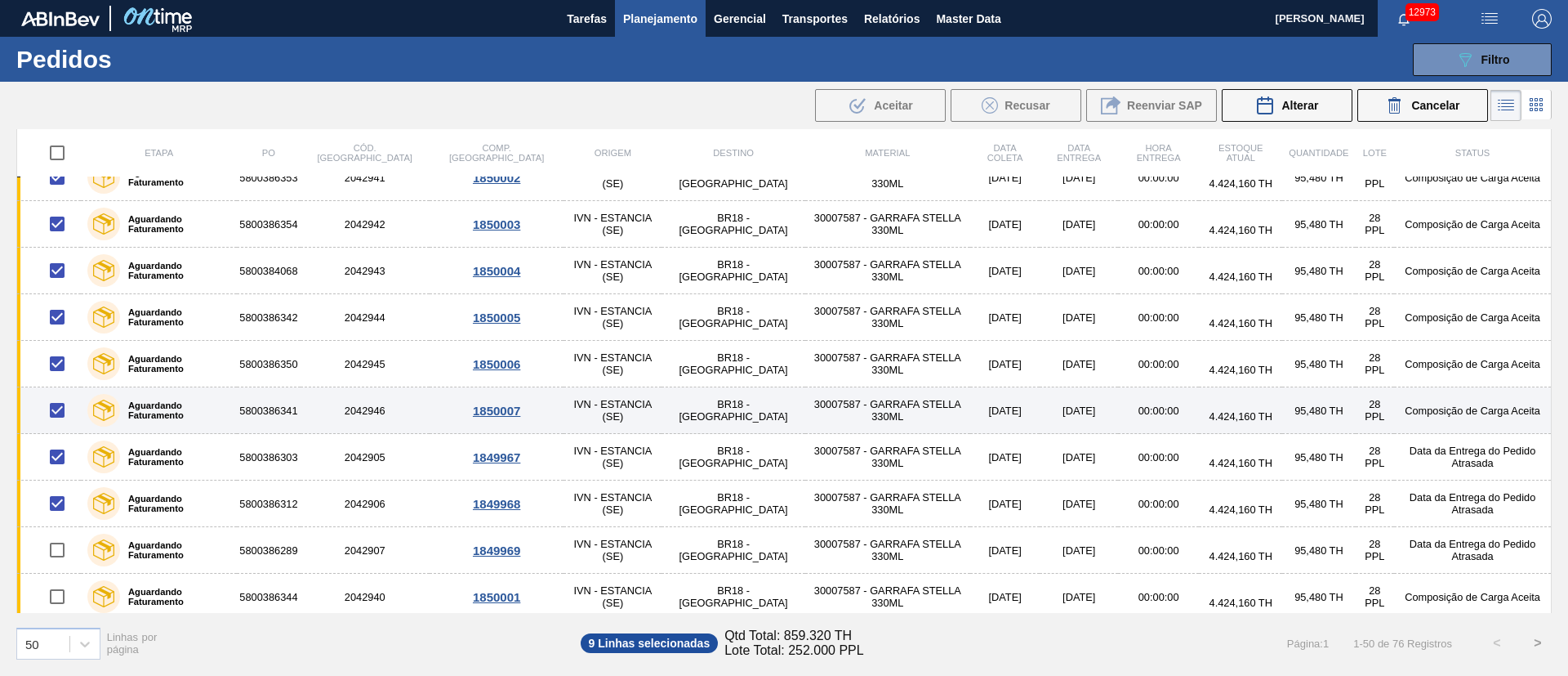
scroll to position [713, 0]
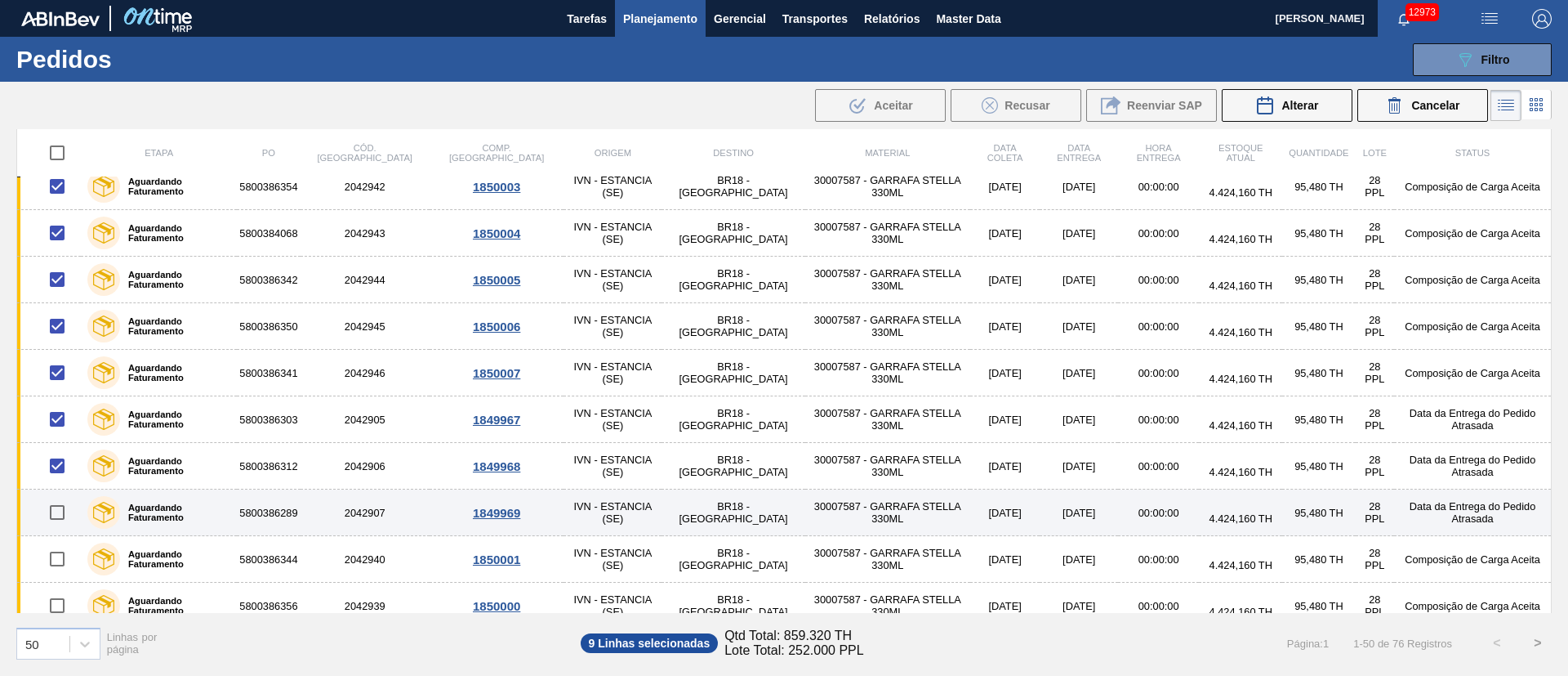
click at [60, 513] on input "checkbox" at bounding box center [57, 511] width 34 height 34
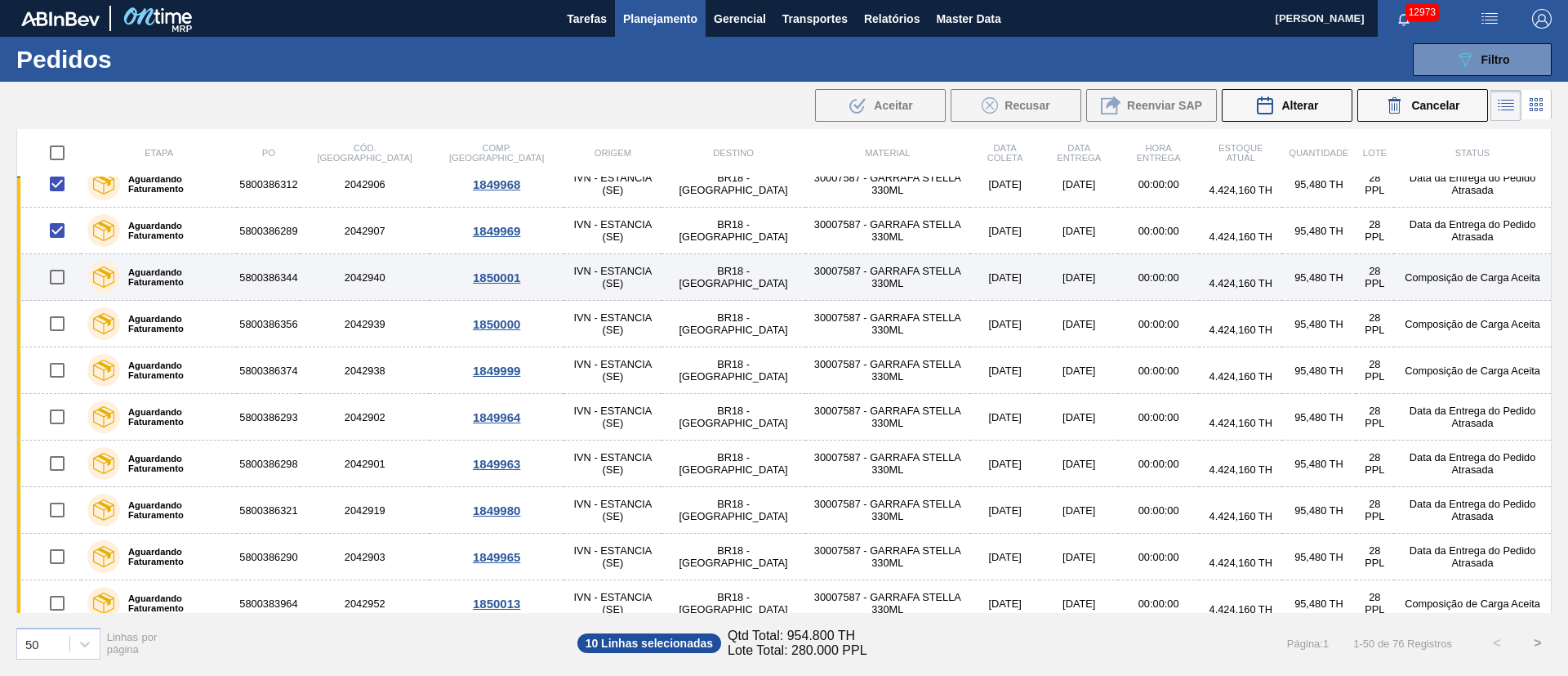
scroll to position [958, 0]
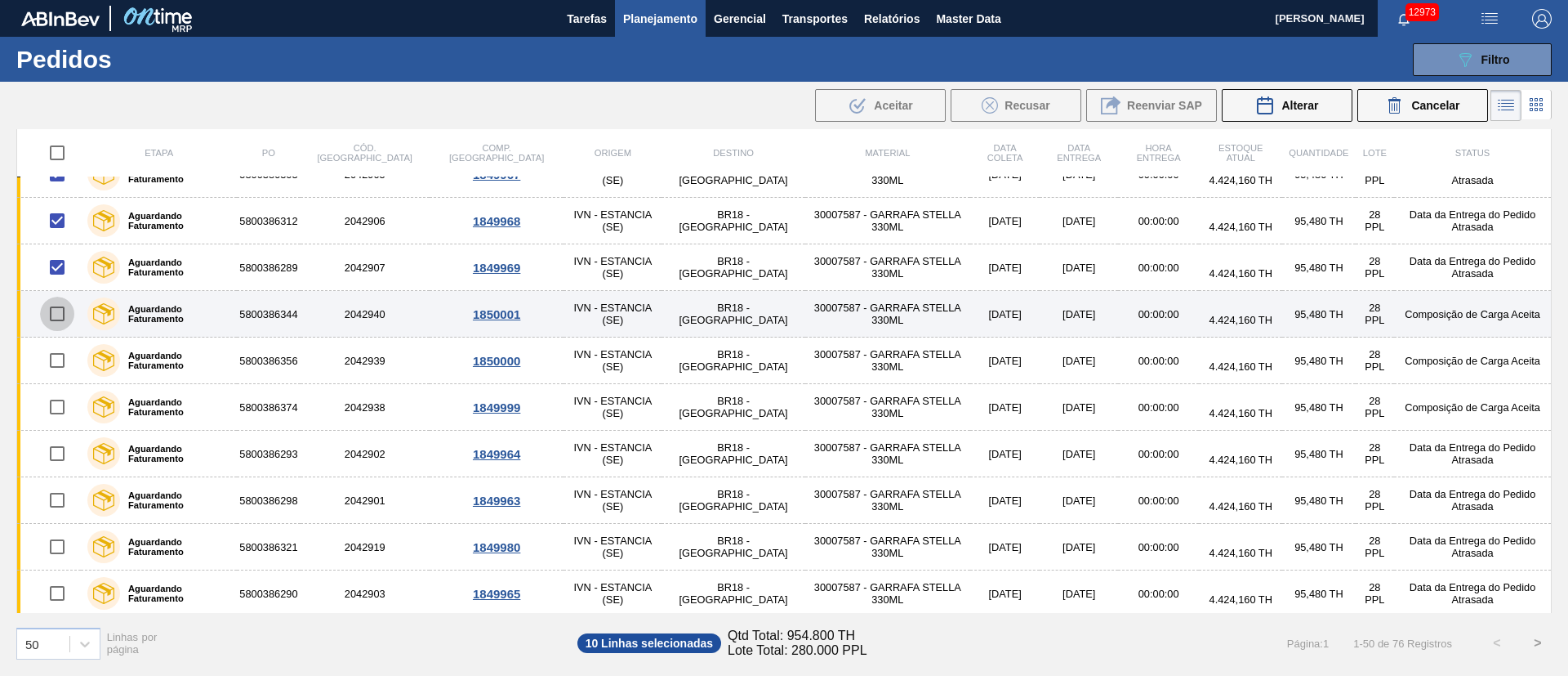
click at [55, 313] on input "checkbox" at bounding box center [57, 313] width 34 height 34
click at [56, 308] on input "checkbox" at bounding box center [57, 313] width 34 height 34
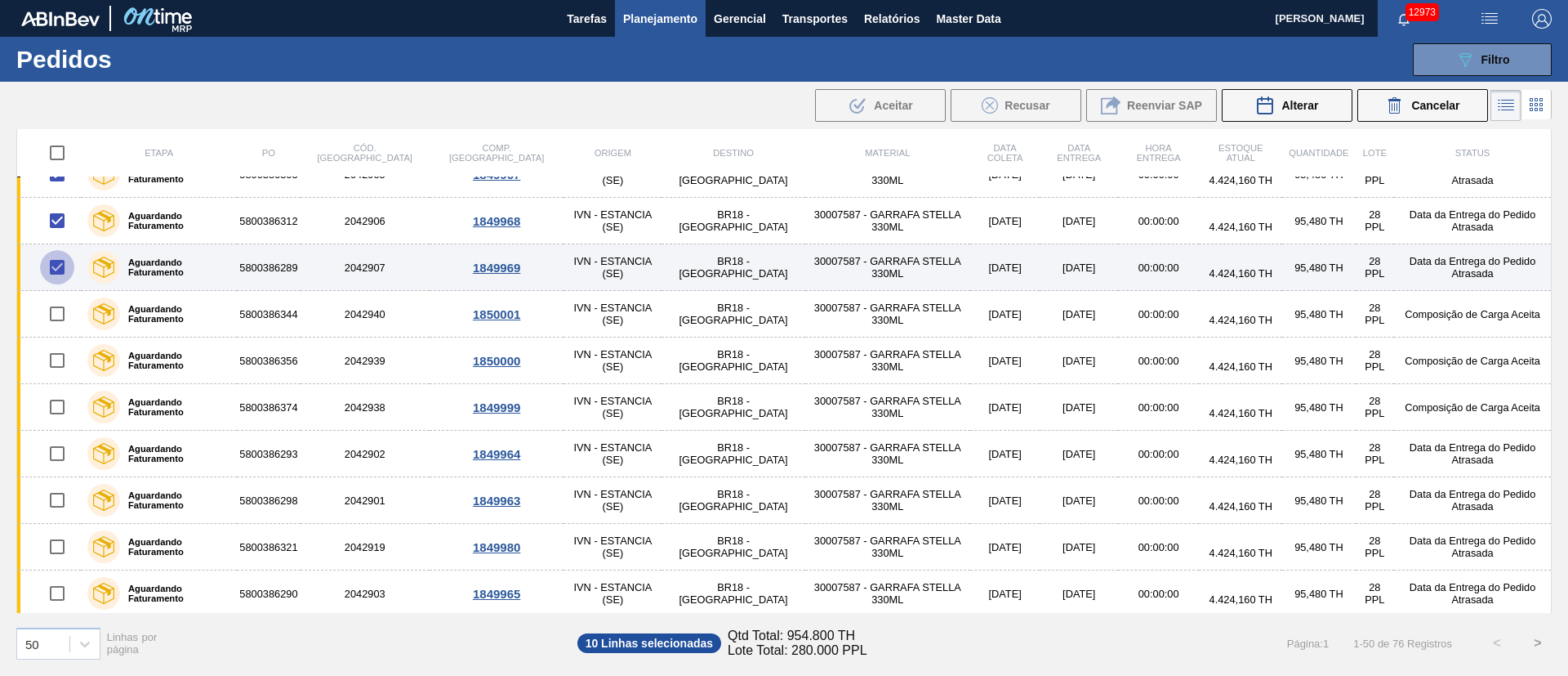
click at [54, 265] on input "checkbox" at bounding box center [57, 267] width 34 height 34
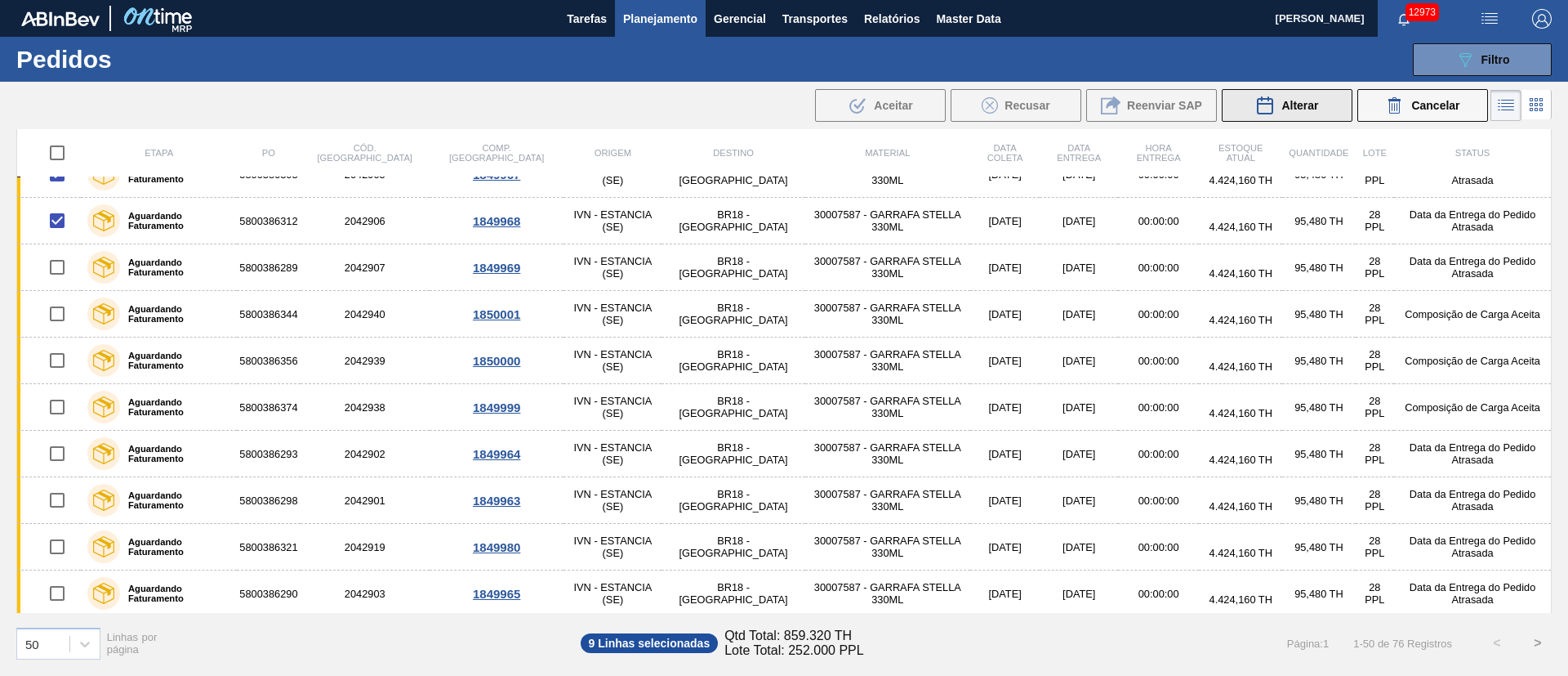
click at [1302, 105] on span "Alterar" at bounding box center [1299, 104] width 36 height 13
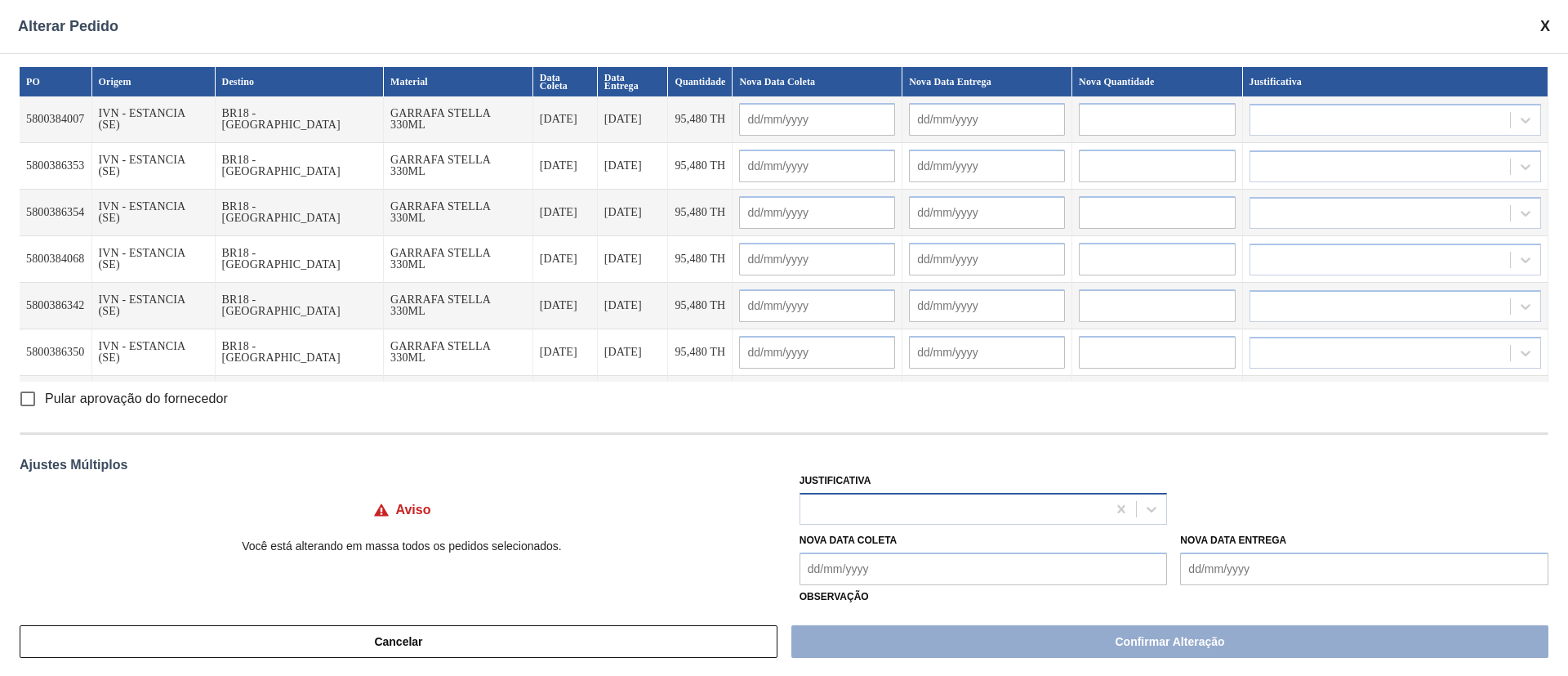
click at [845, 510] on div at bounding box center [953, 508] width 307 height 24
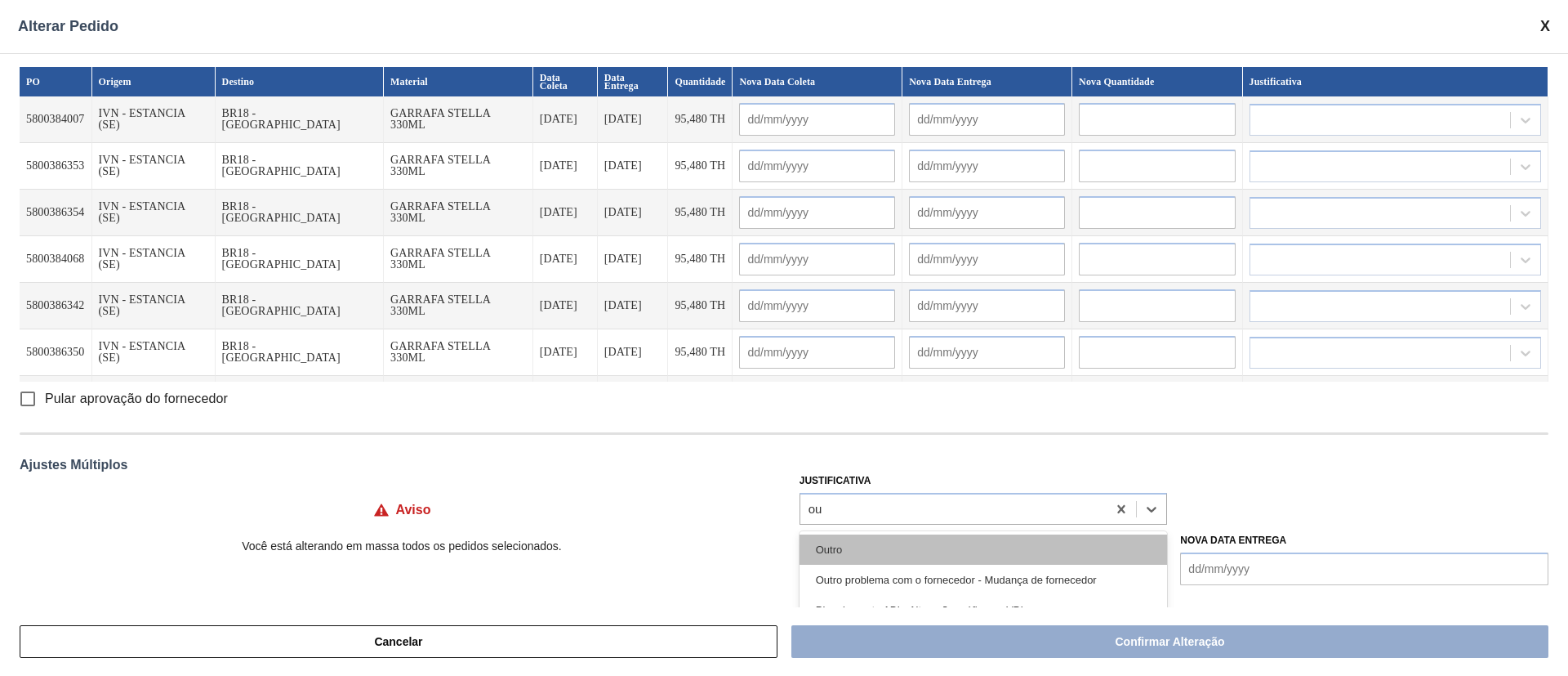
click at [829, 536] on div "Outro" at bounding box center [984, 549] width 368 height 31
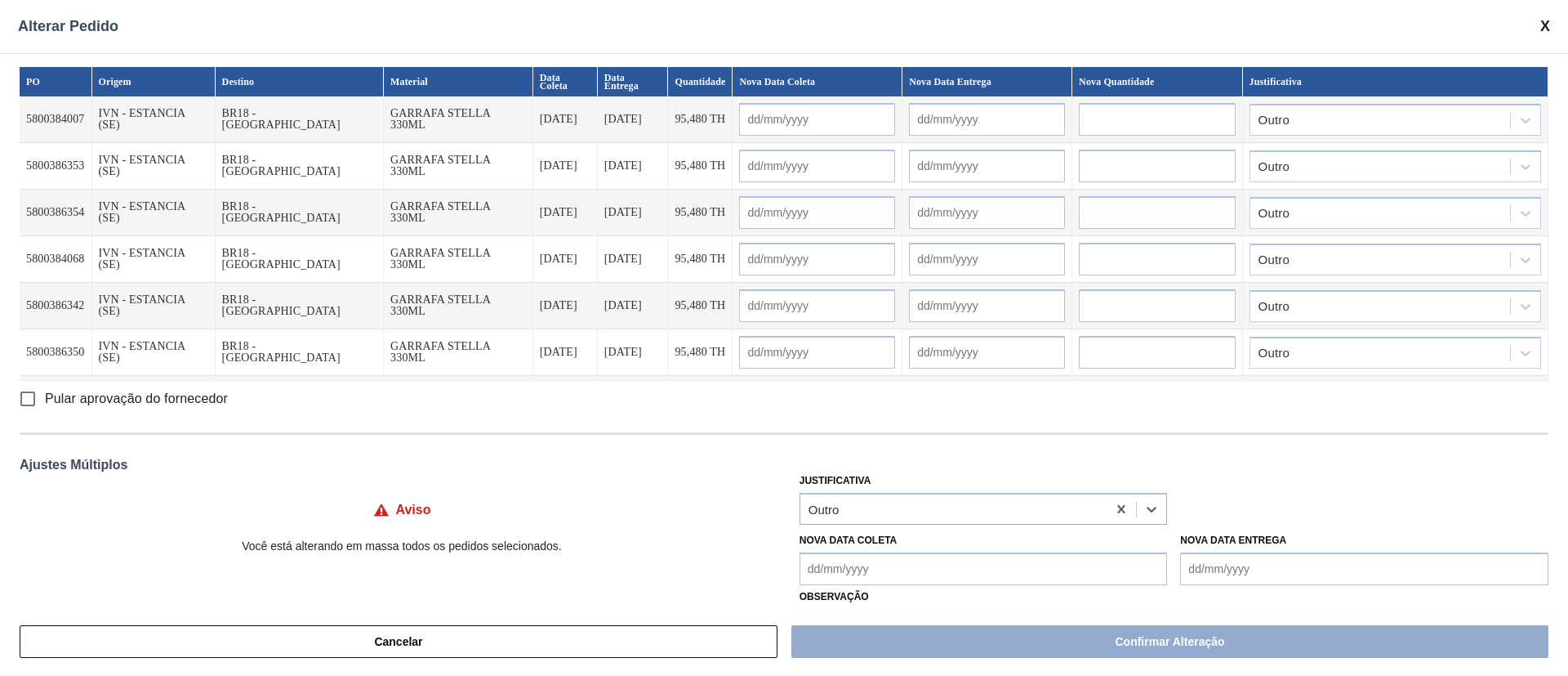
click at [24, 403] on input "Pular aprovação do fornecedor" at bounding box center [28, 398] width 34 height 34
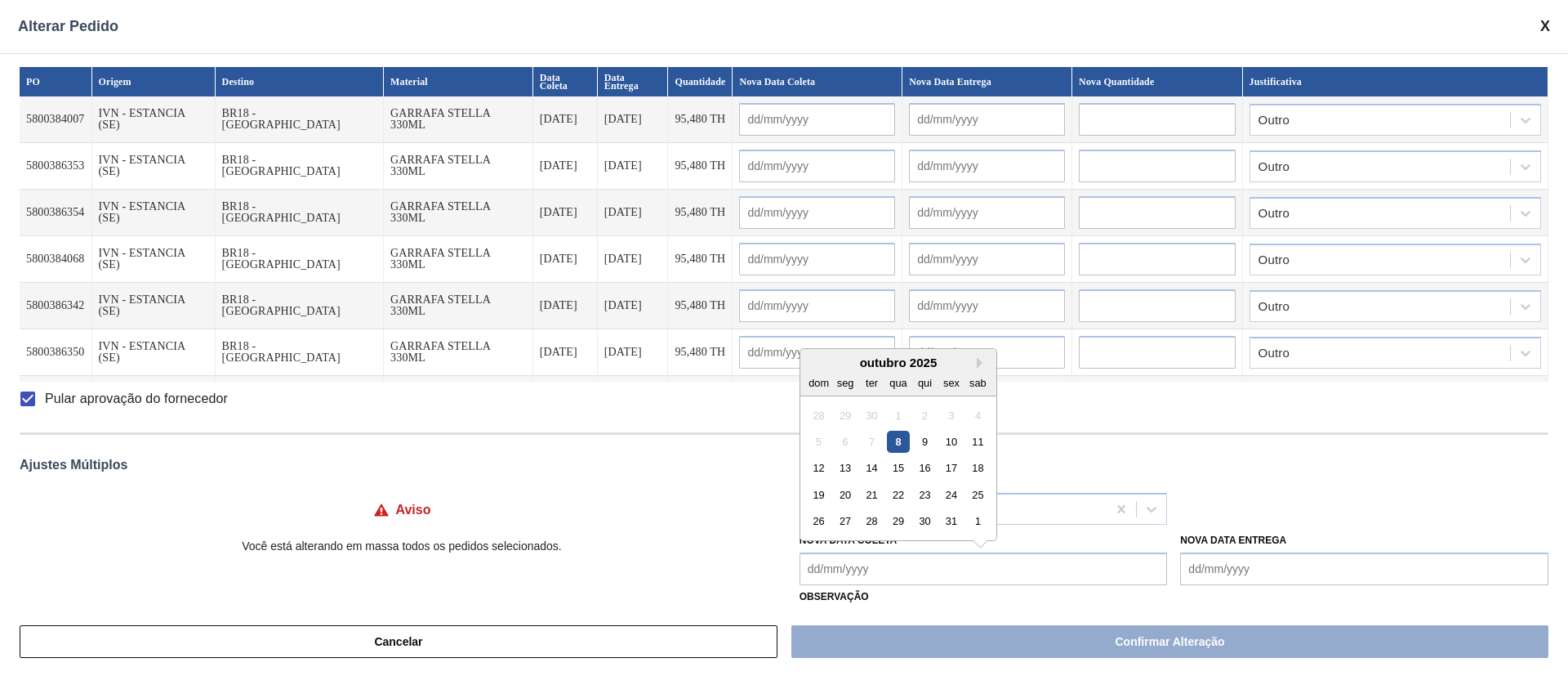
drag, startPoint x: 872, startPoint y: 570, endPoint x: 882, endPoint y: 559, distance: 14.9
click at [872, 571] on Coleta "Nova Data Coleta" at bounding box center [984, 568] width 368 height 33
click at [899, 503] on div "22" at bounding box center [897, 495] width 22 height 22
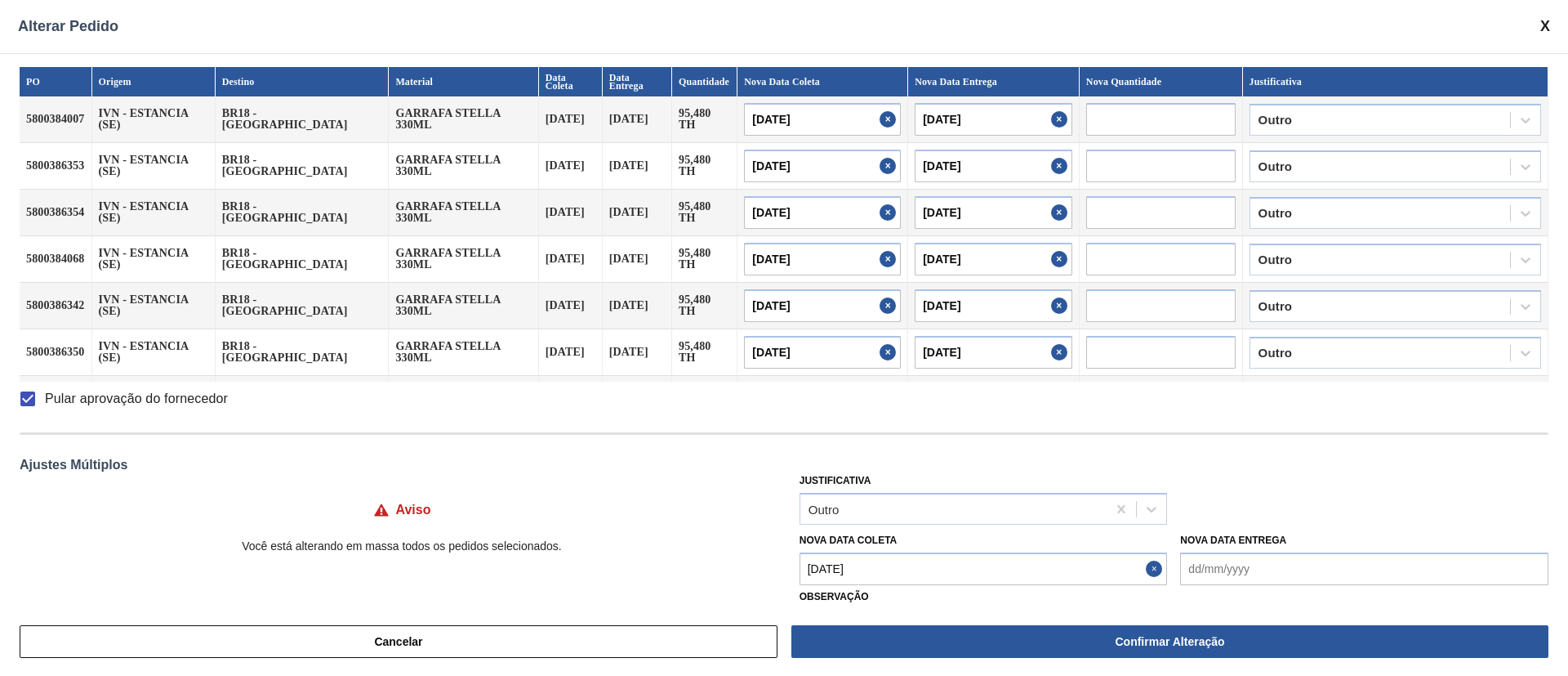
click at [871, 567] on Coleta "[DATE]" at bounding box center [984, 568] width 368 height 33
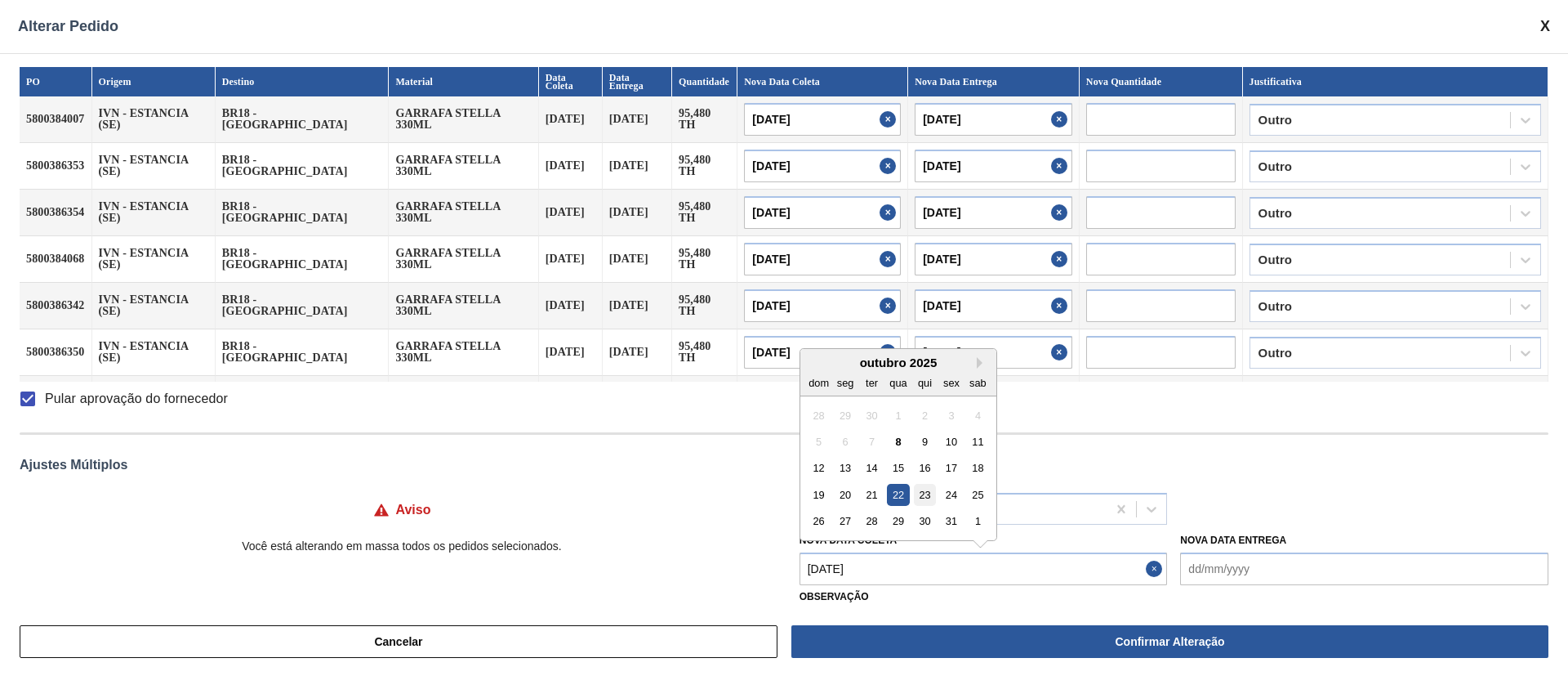
click at [919, 497] on div "23" at bounding box center [925, 495] width 22 height 22
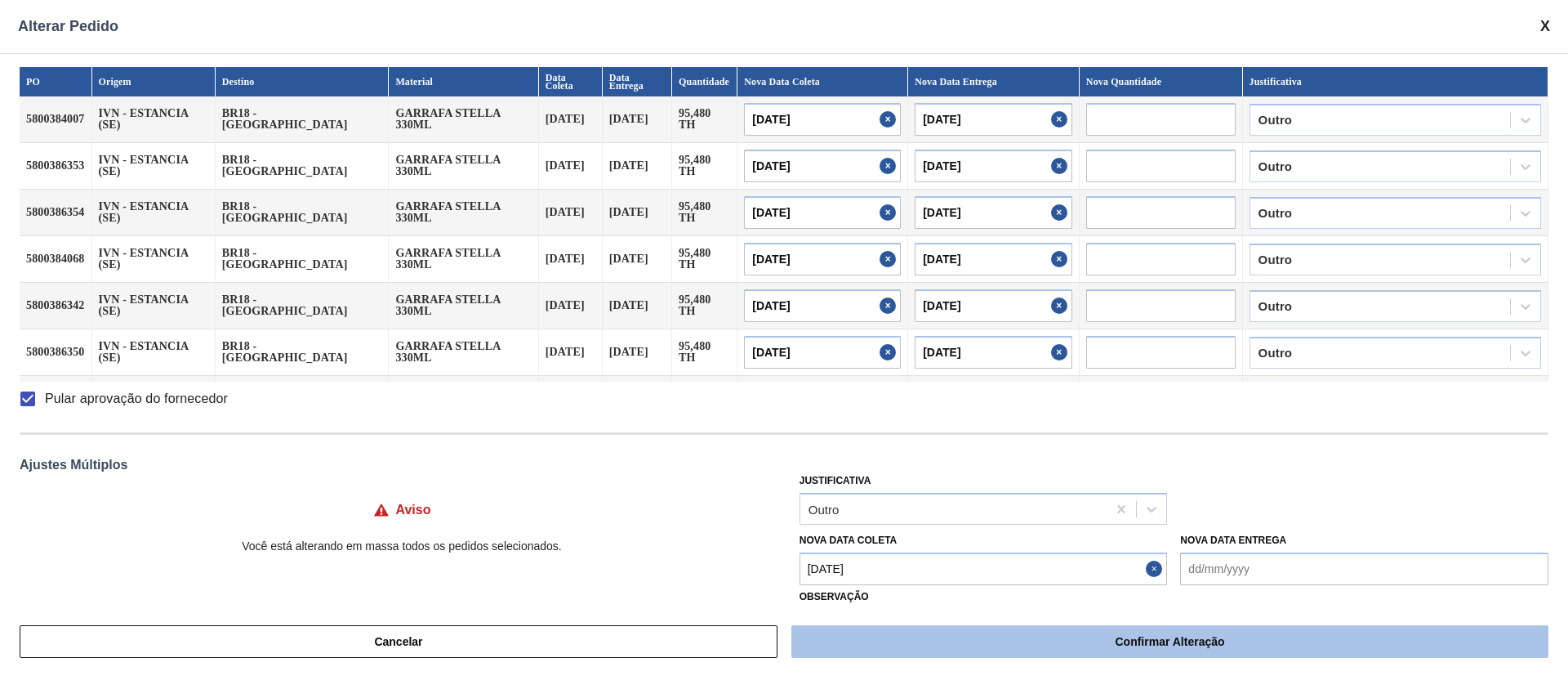
click at [927, 637] on button "Confirmar Alteração" at bounding box center [1169, 641] width 757 height 33
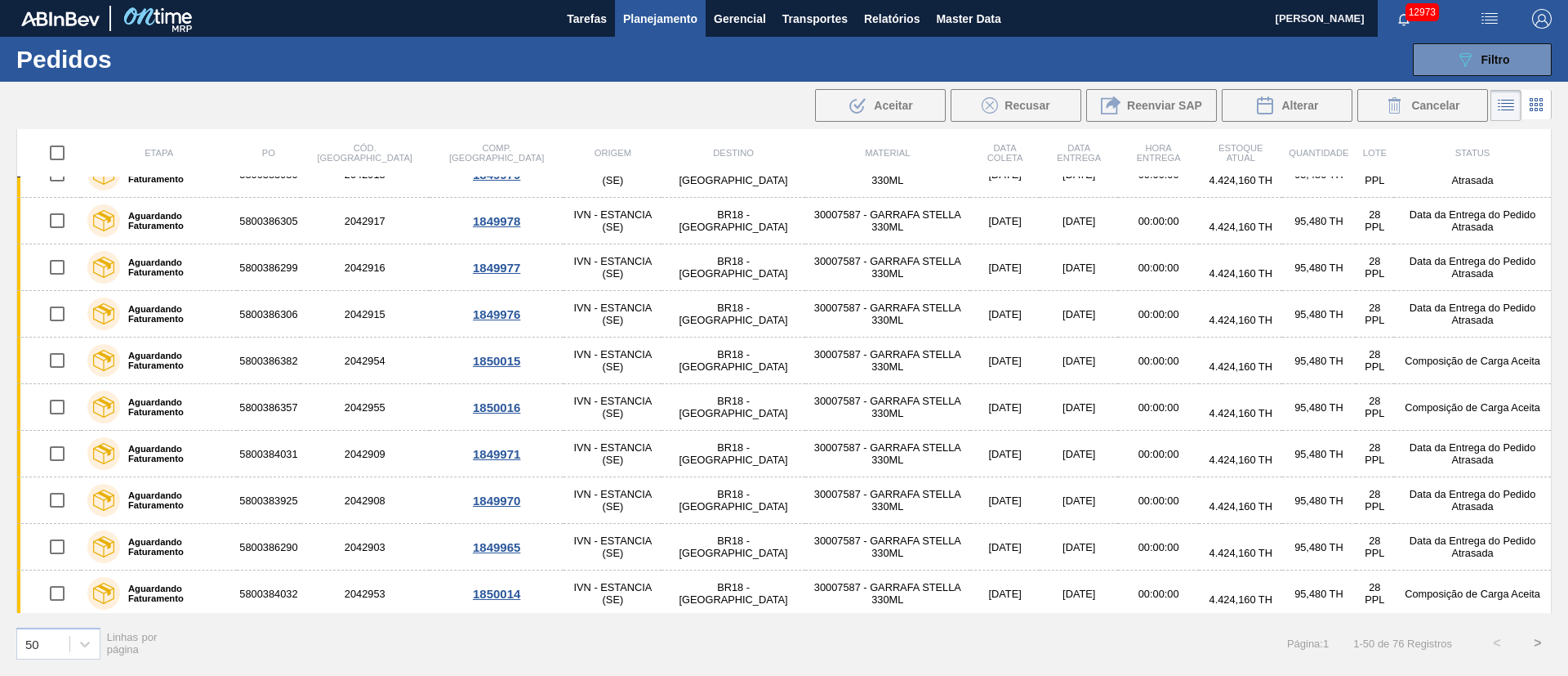
scroll to position [493, 0]
